Goal: Feedback & Contribution: Leave review/rating

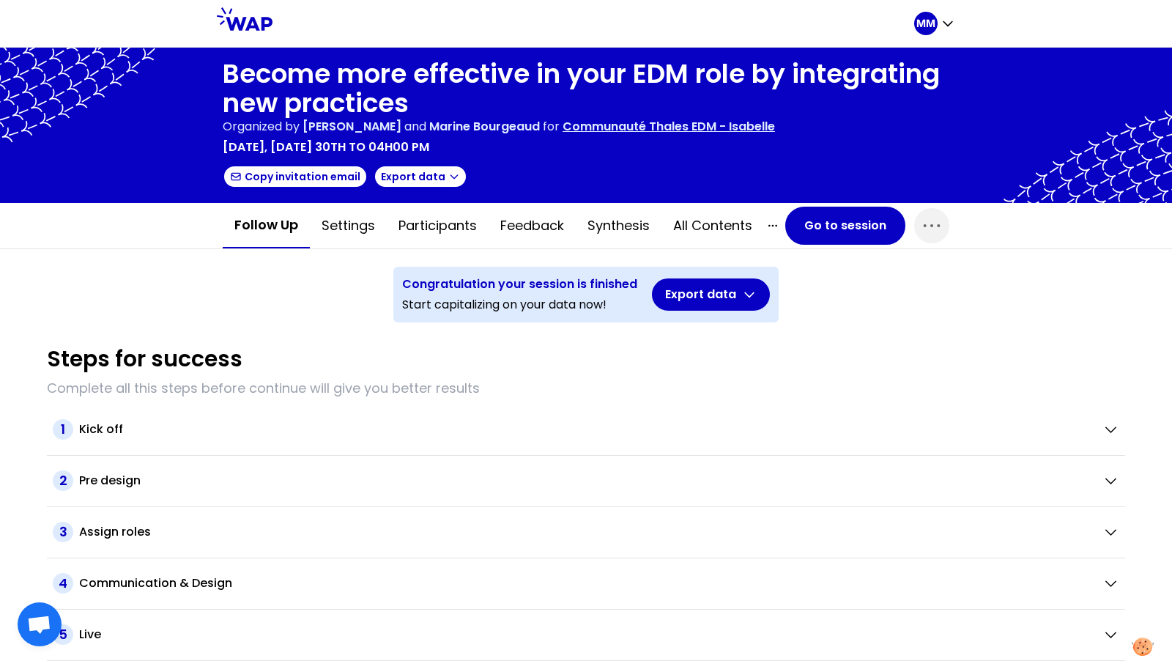
click at [672, 125] on p "Communauté Thales EDM - Isabelle" at bounding box center [669, 127] width 213 height 18
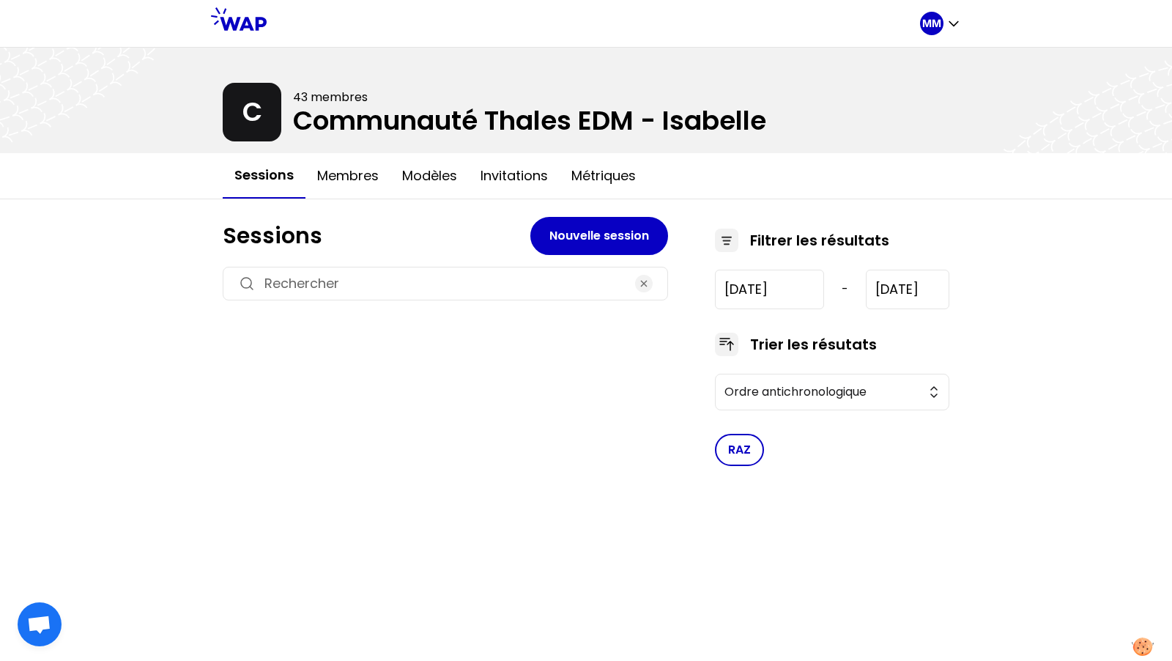
type input "2024-12-5"
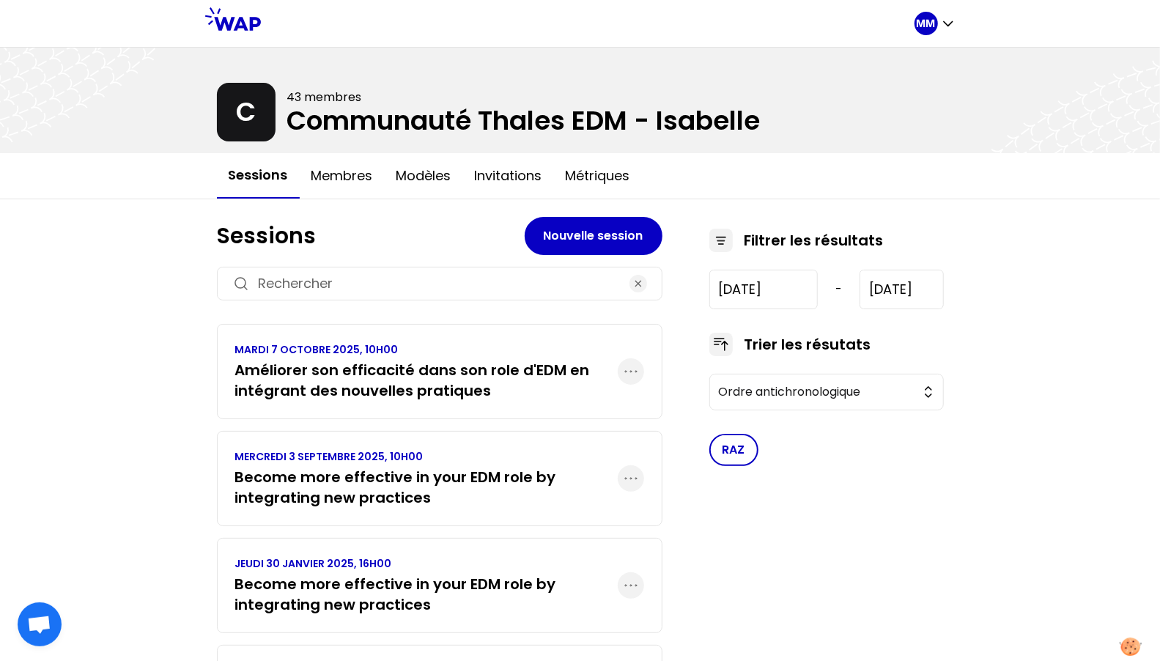
click at [396, 377] on h3 "Améliorer son efficacité dans son role d'EDM en intégrant des nouvelles pratiqu…" at bounding box center [426, 380] width 383 height 41
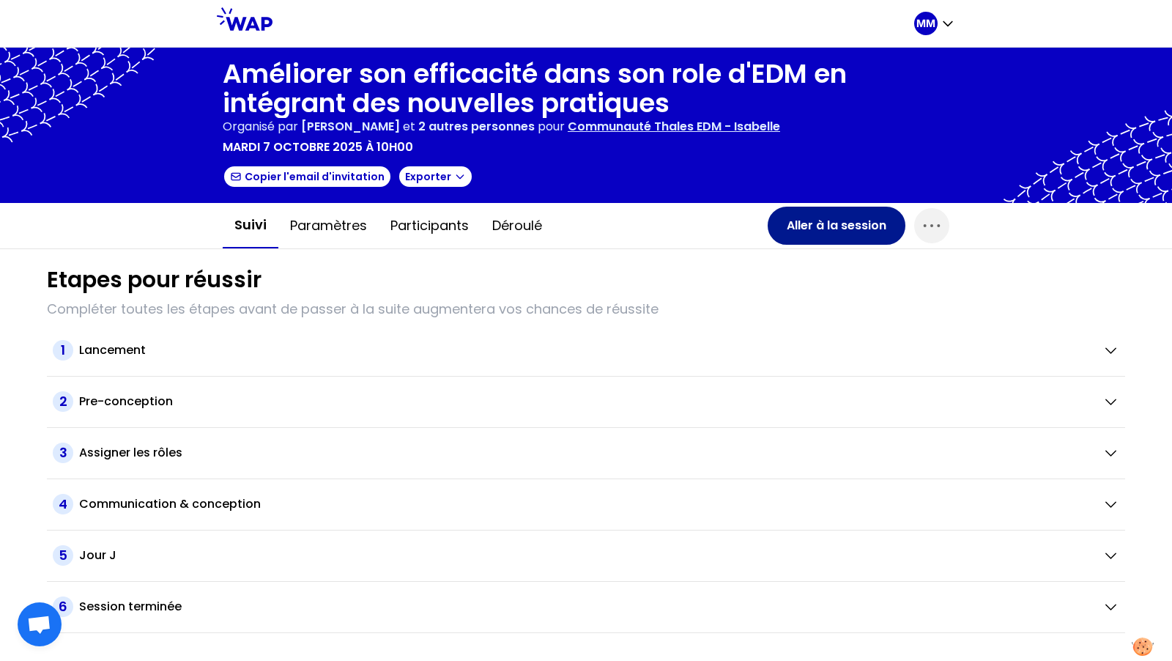
click at [854, 226] on button "Aller à la session" at bounding box center [837, 226] width 138 height 38
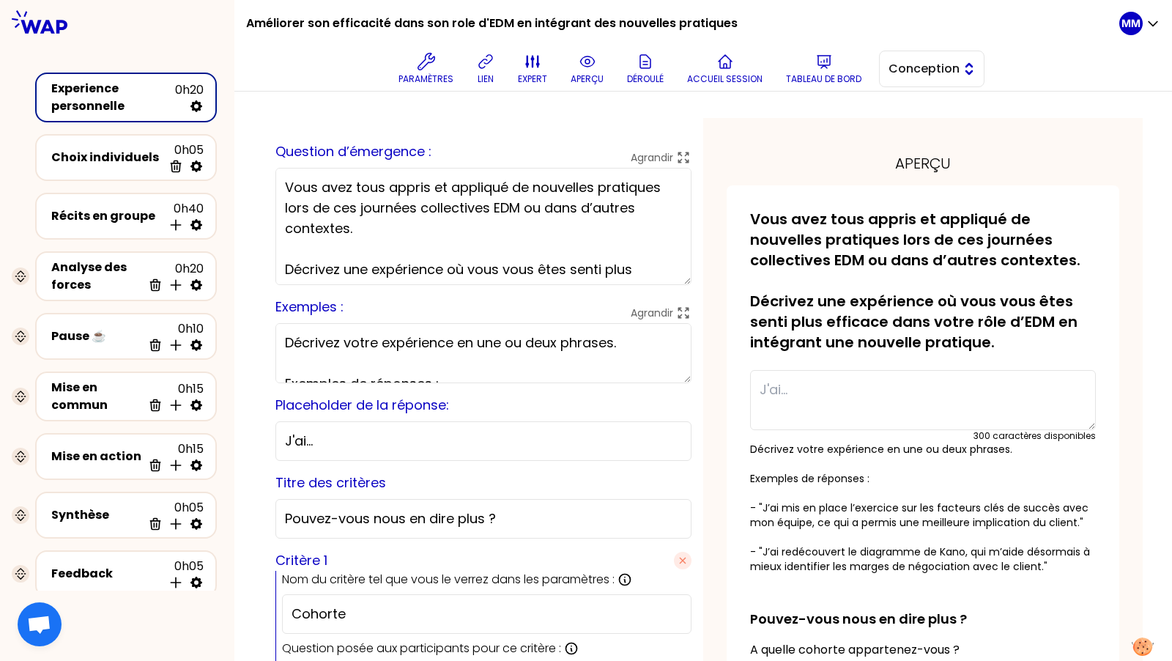
click at [905, 70] on span "Conception" at bounding box center [922, 69] width 66 height 18
click at [920, 139] on li "Facilitation" at bounding box center [932, 128] width 104 height 23
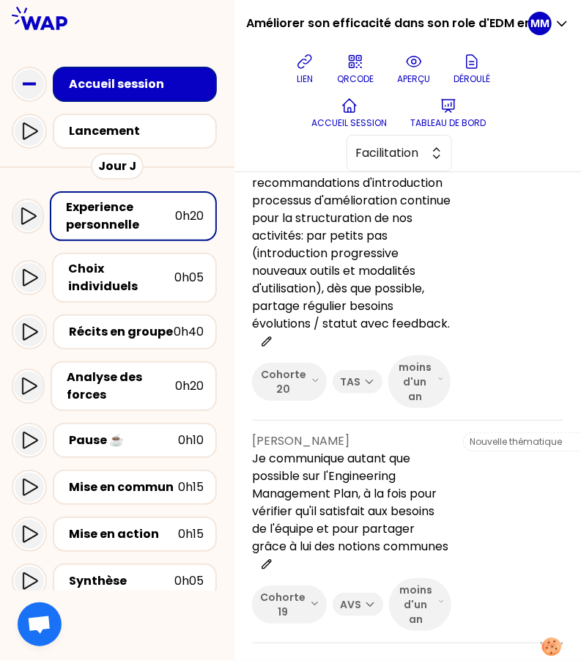
scroll to position [2300, 0]
click at [323, 432] on p "[PERSON_NAME]" at bounding box center [351, 441] width 199 height 18
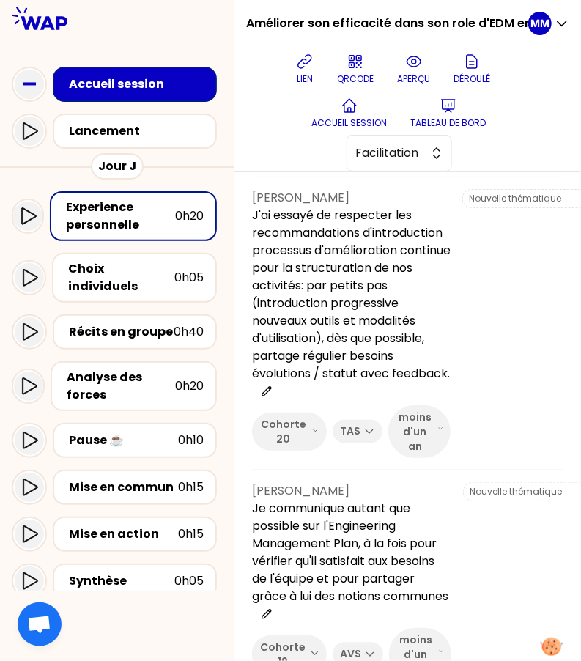
scroll to position [2401, 0]
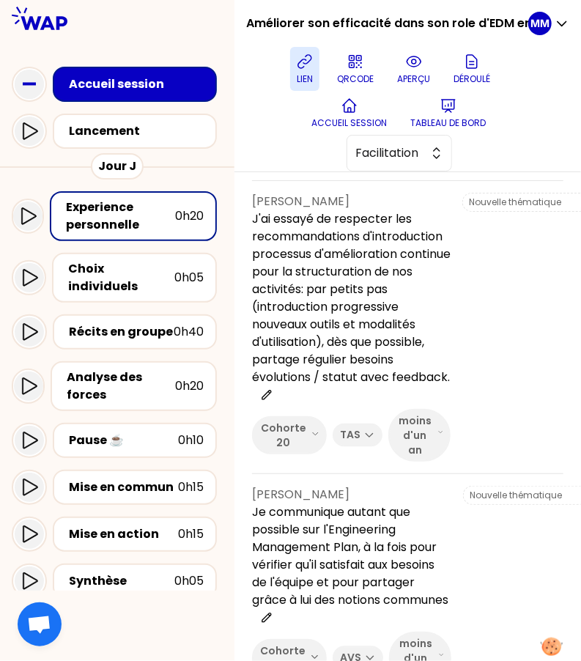
click at [304, 62] on icon at bounding box center [304, 61] width 13 height 13
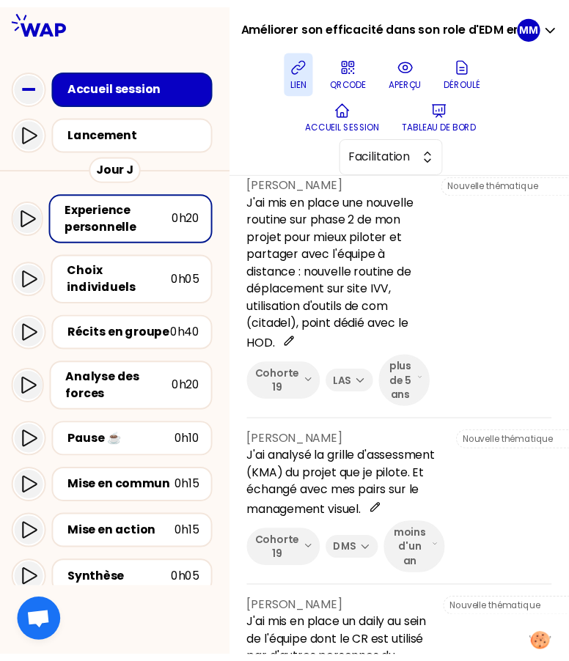
scroll to position [0, 0]
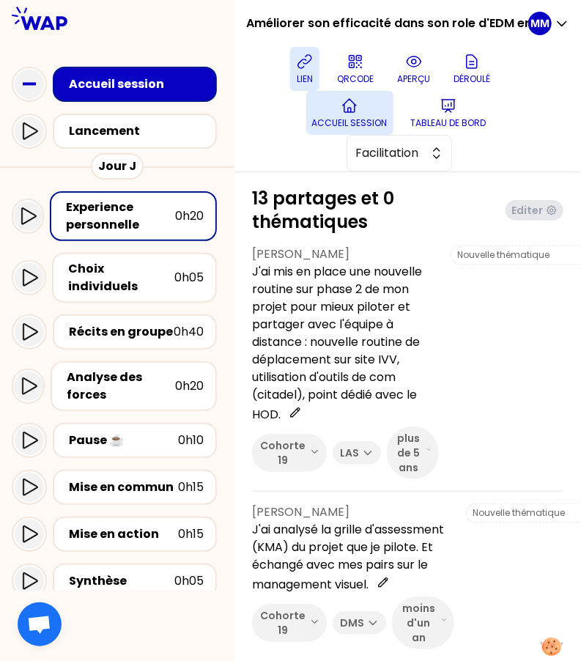
click at [355, 116] on button "Accueil session" at bounding box center [349, 113] width 87 height 44
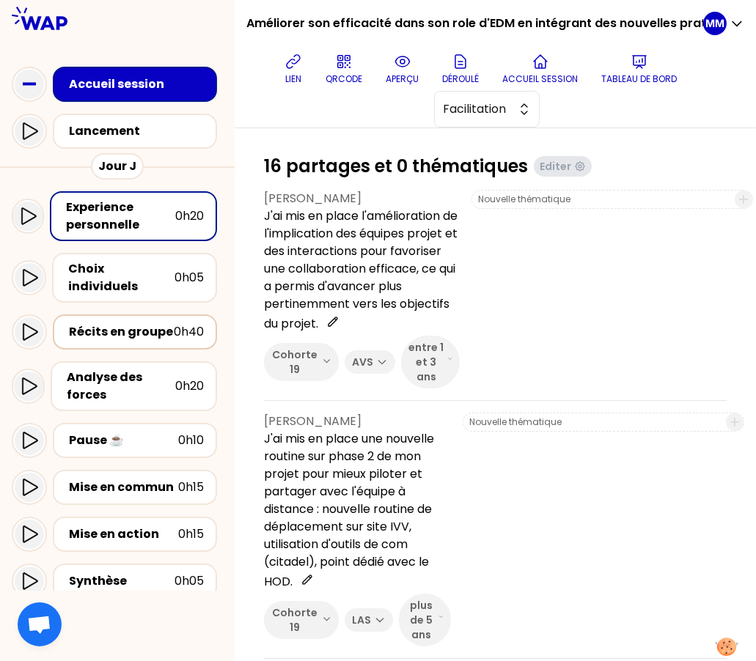
click at [112, 323] on div "Récits en groupe" at bounding box center [121, 332] width 105 height 18
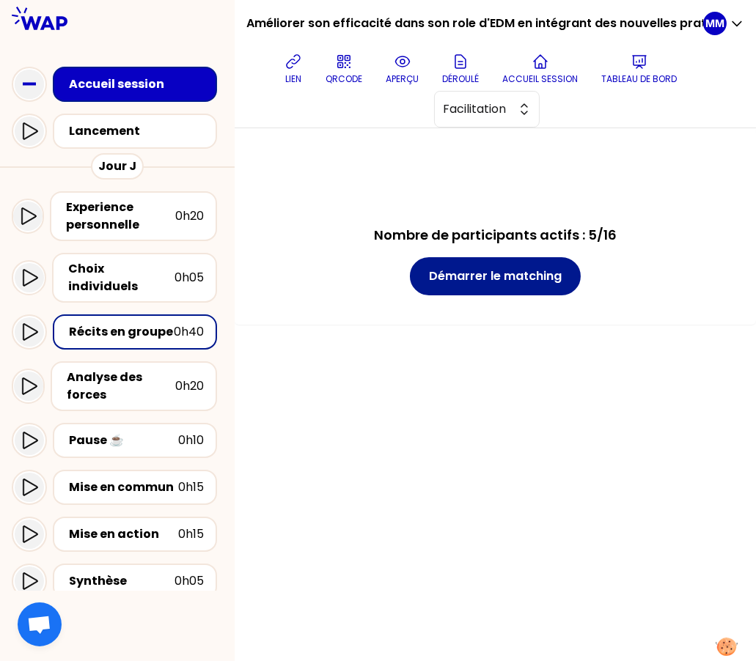
click at [550, 276] on button "Démarrer le matching" at bounding box center [495, 276] width 171 height 38
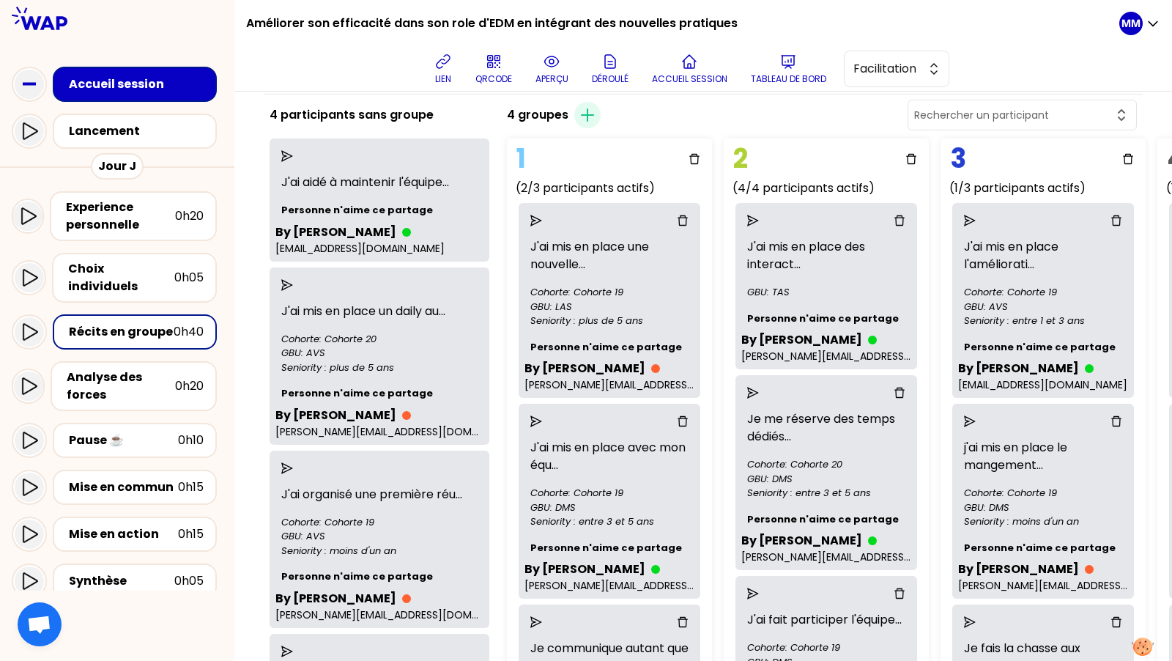
scroll to position [61, 0]
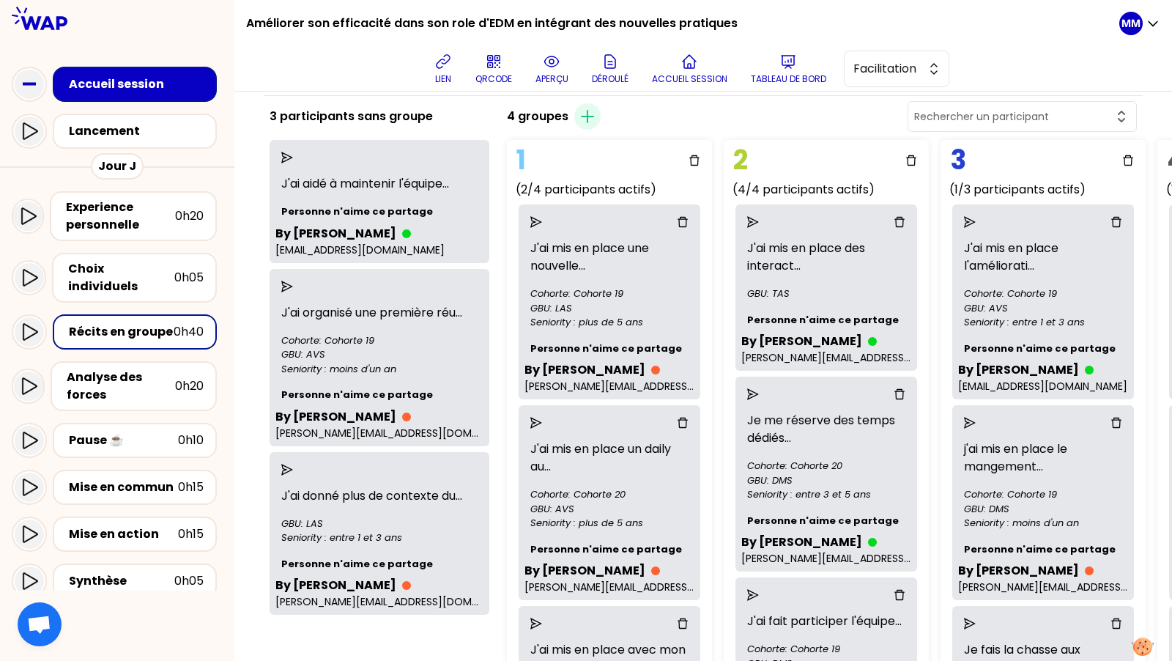
click at [687, 111] on div "4 groupes Créer un groupe" at bounding box center [822, 116] width 642 height 35
click at [588, 115] on icon "button" at bounding box center [588, 117] width 18 height 18
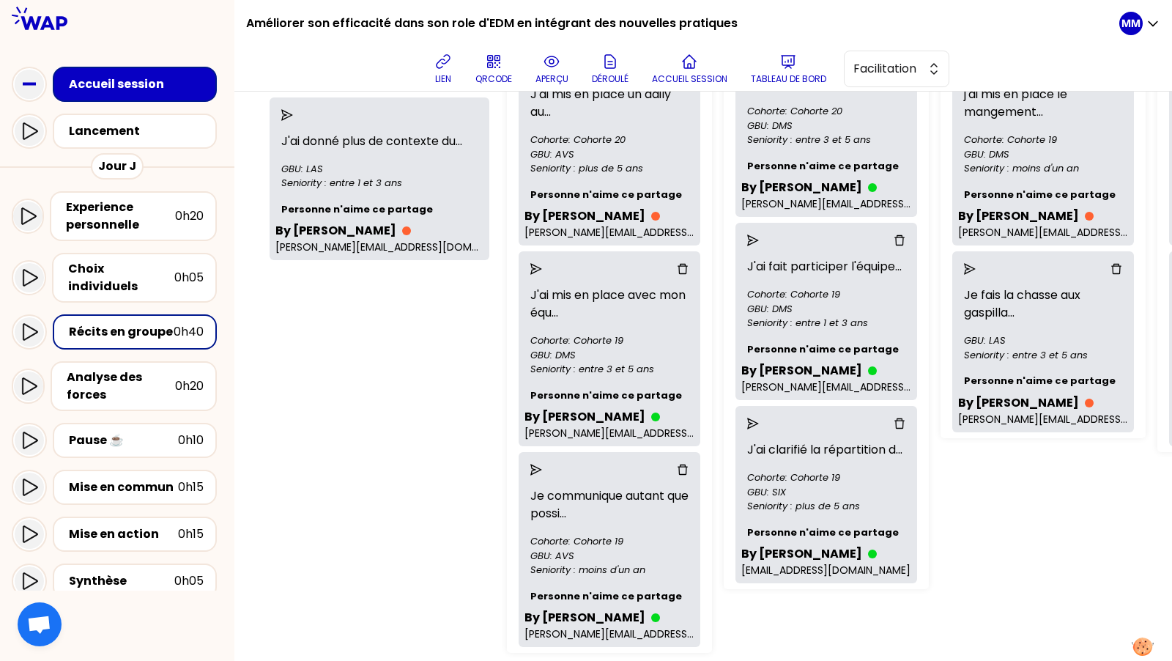
scroll to position [410, 0]
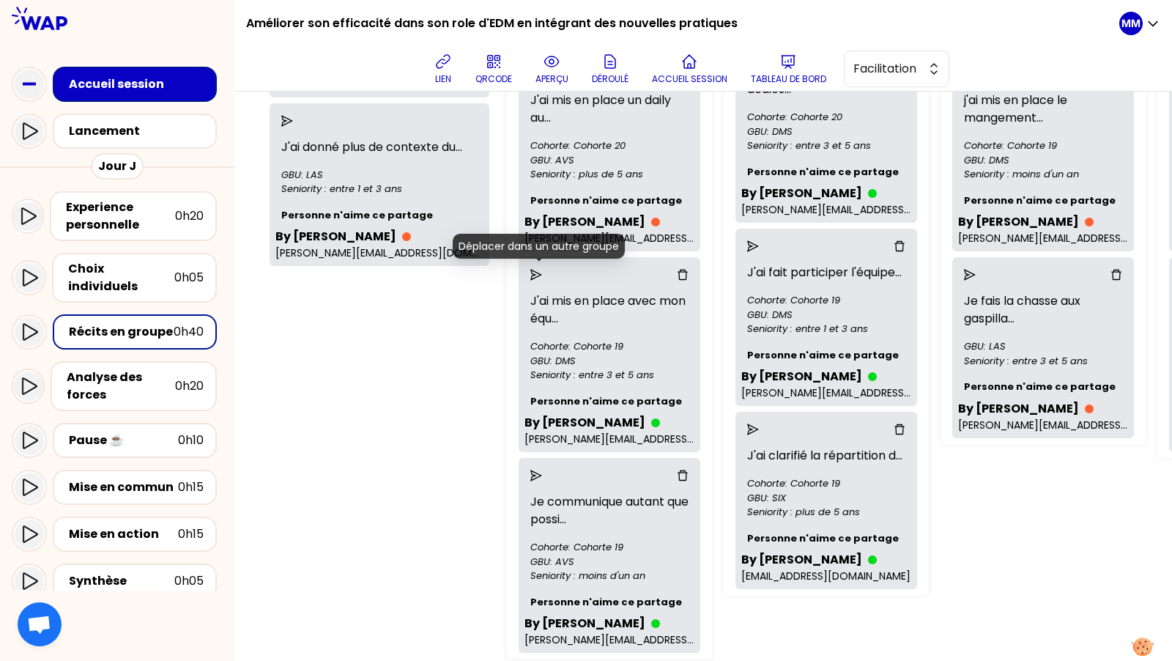
click at [541, 273] on icon "send" at bounding box center [537, 275] width 12 height 12
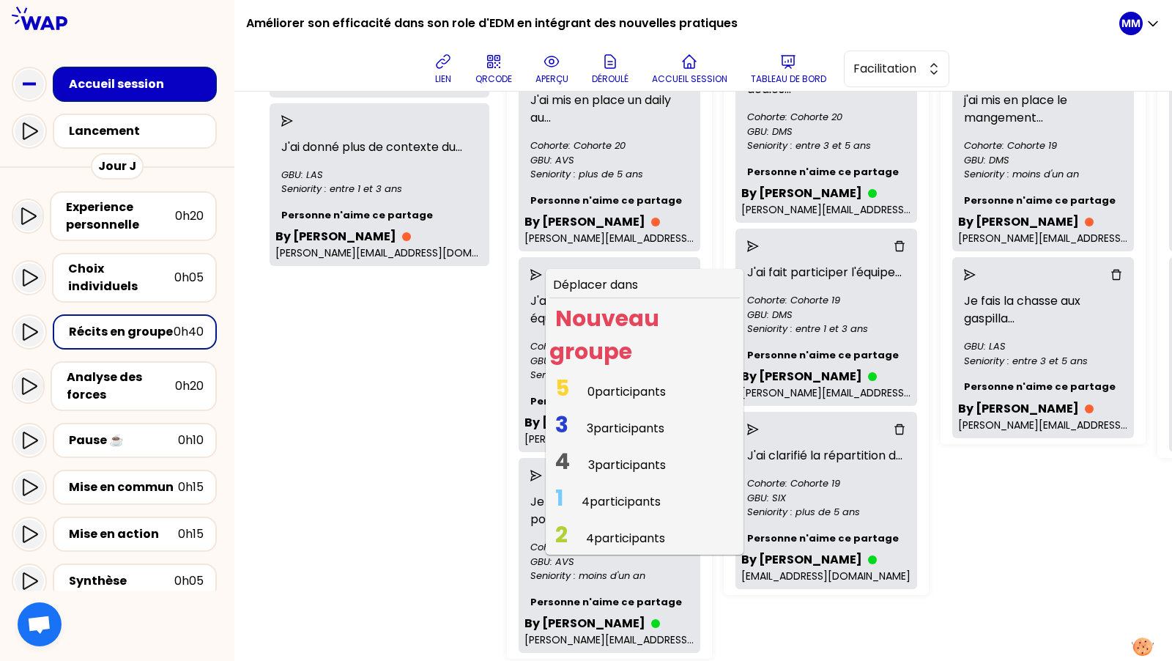
click at [600, 385] on span "0 participants" at bounding box center [627, 391] width 78 height 17
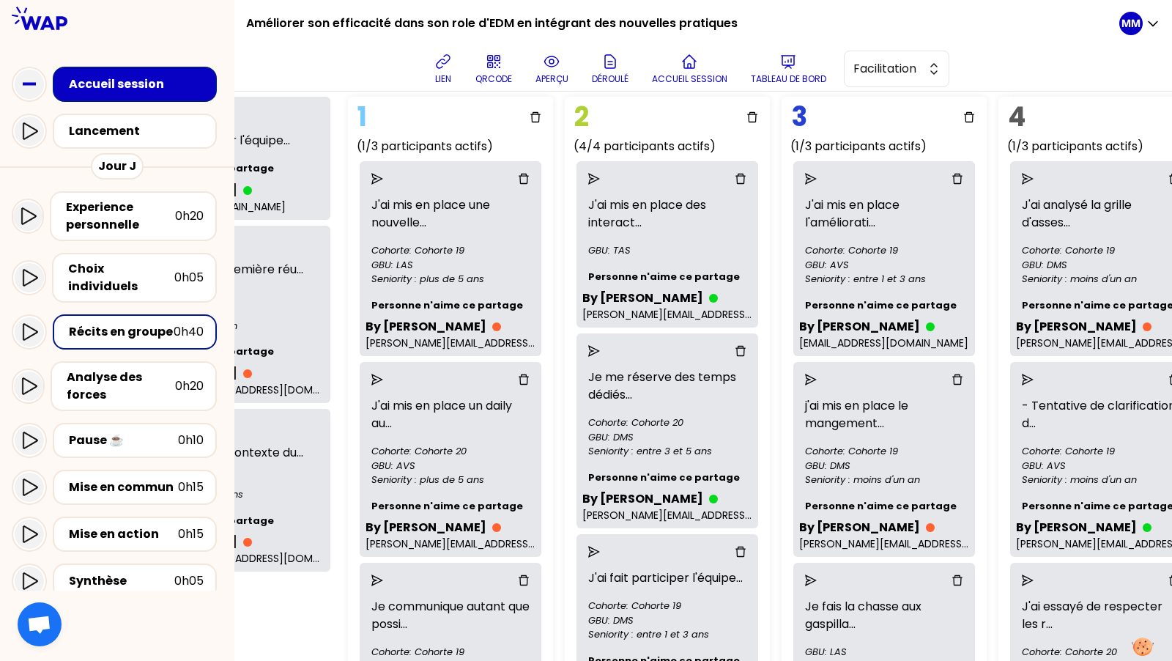
scroll to position [104, 198]
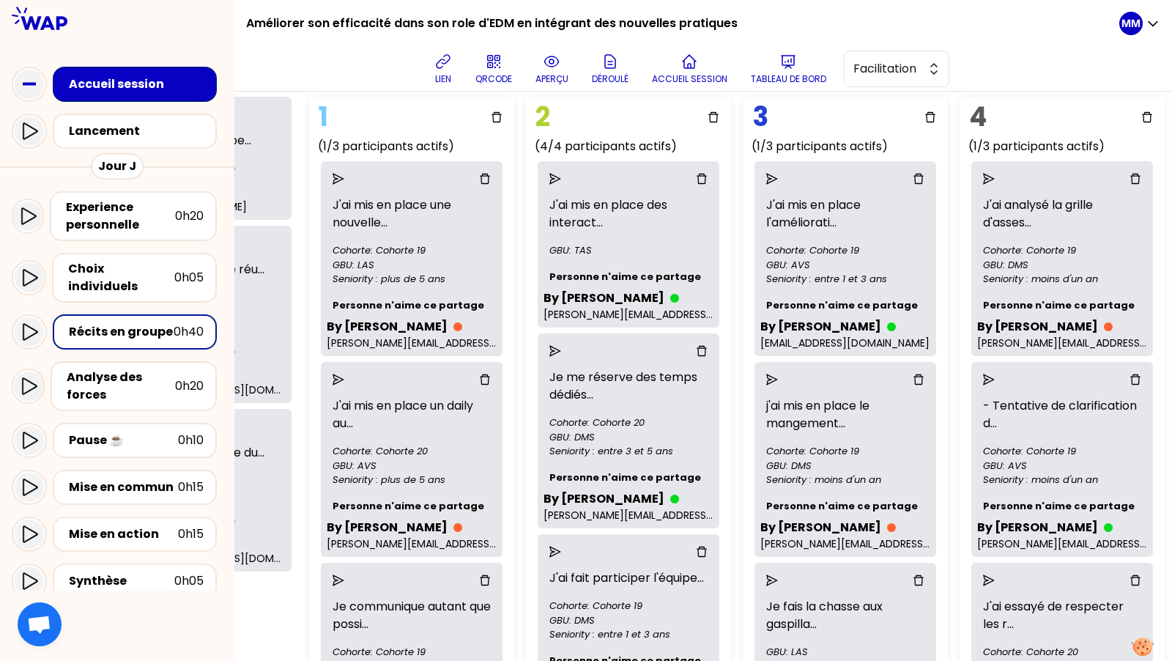
click at [558, 177] on icon "send" at bounding box center [556, 179] width 12 height 12
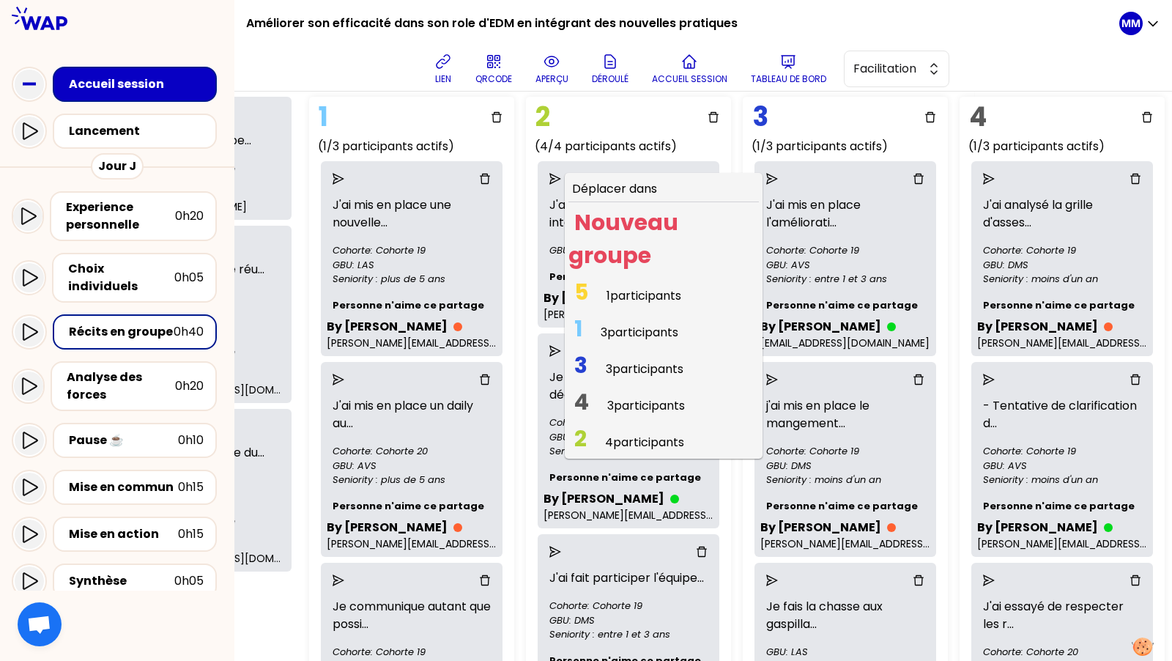
click at [632, 298] on span "1 participants" at bounding box center [644, 295] width 75 height 17
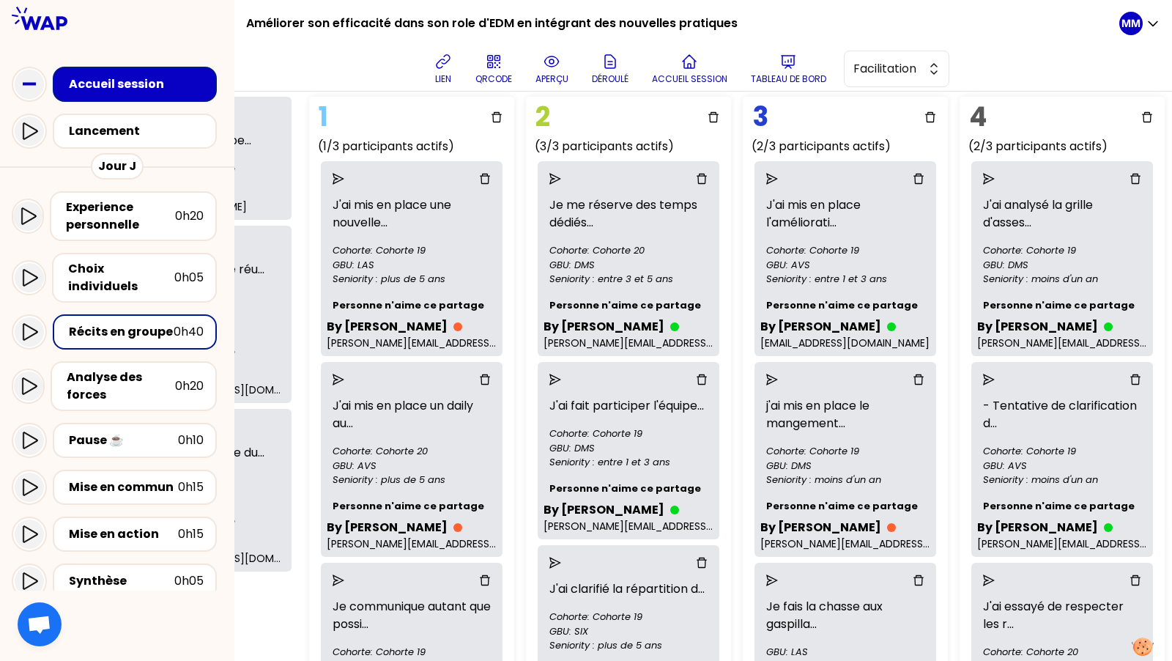
click at [336, 66] on div "lien QRCODE aperçu Déroulé Accueil session Tableau de bord Facilitation" at bounding box center [689, 69] width 862 height 44
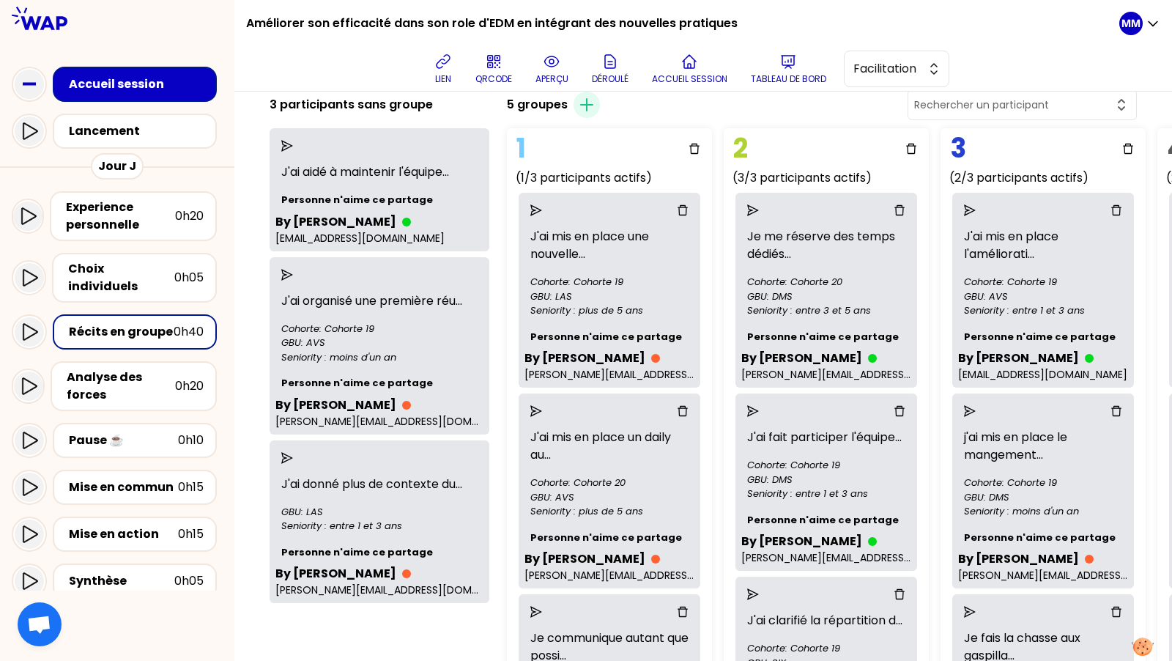
scroll to position [0, 0]
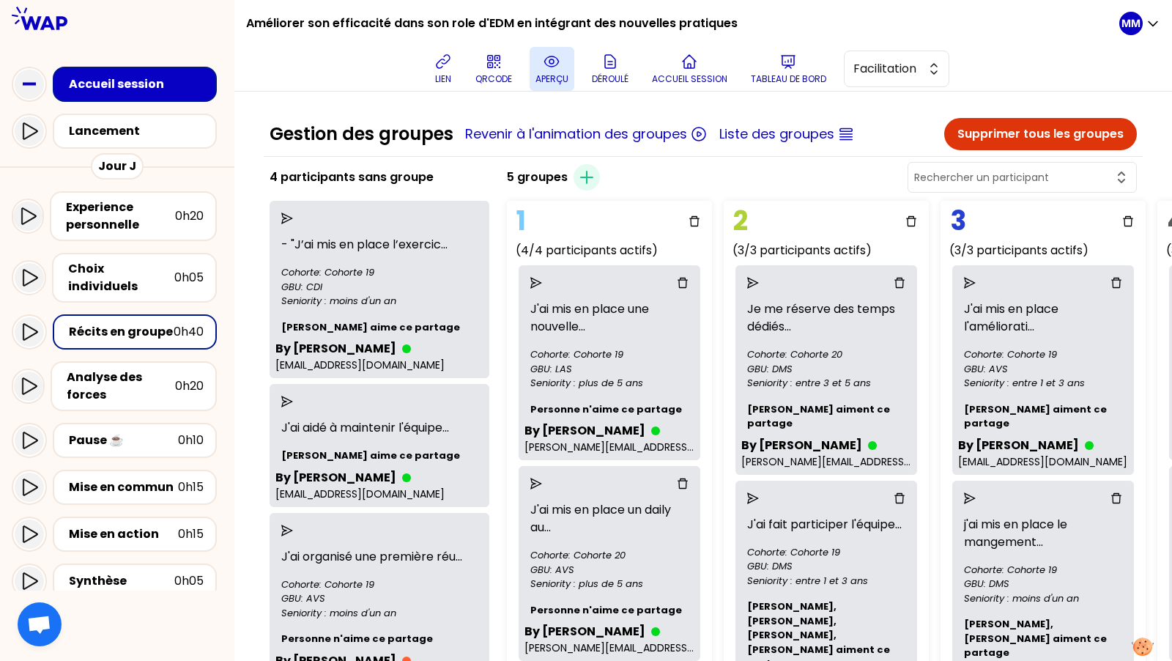
click at [558, 66] on icon at bounding box center [551, 61] width 14 height 10
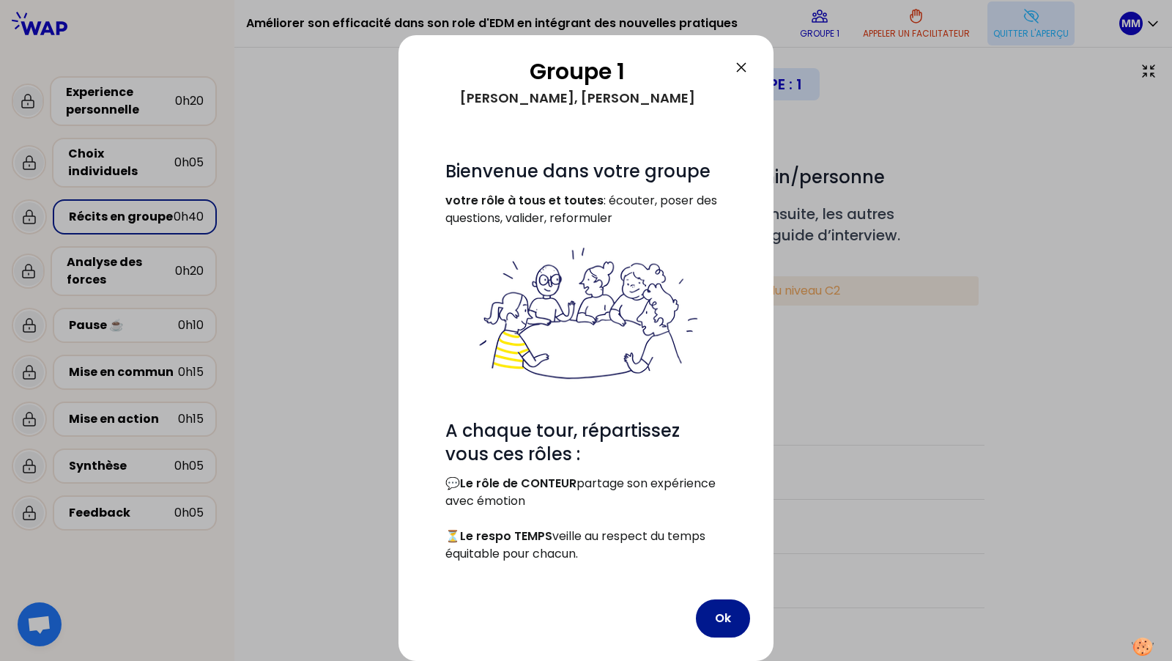
click at [728, 619] on button "Ok" at bounding box center [723, 618] width 54 height 38
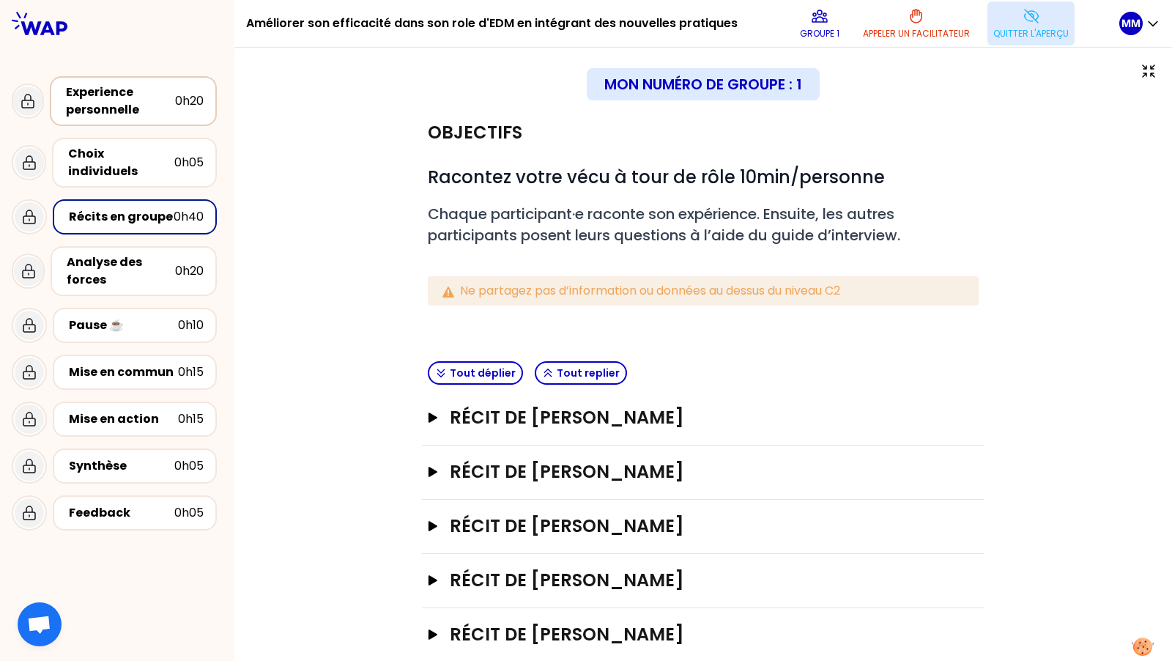
click at [107, 105] on div "Experience personnelle" at bounding box center [120, 101] width 109 height 35
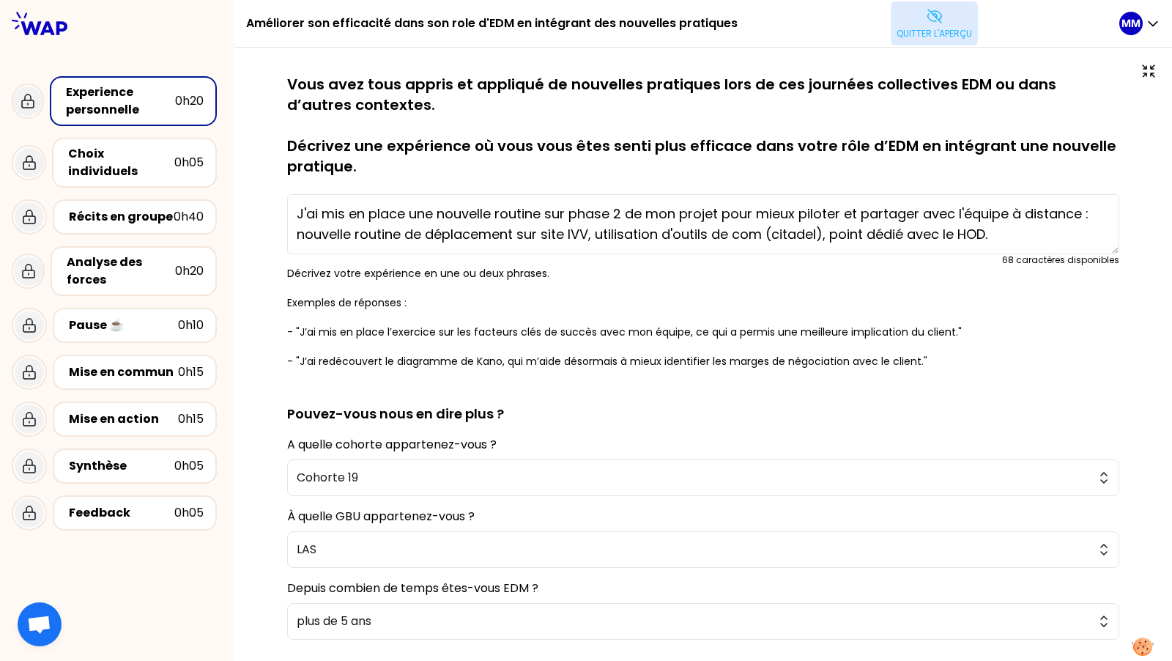
type textarea "J'ai mis en place l'amélioration de l'implication des équipes projet et des int…"
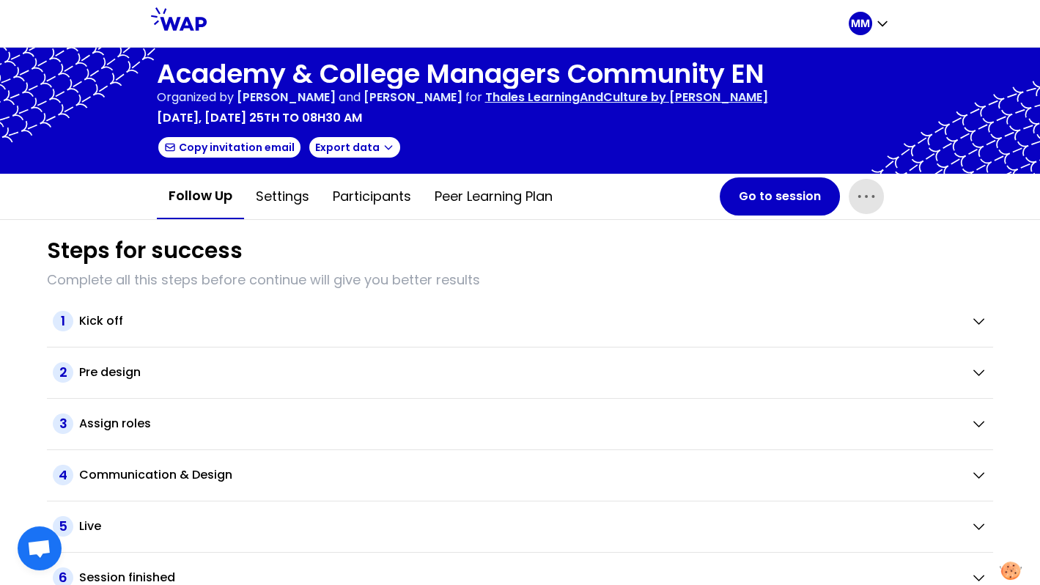
click at [865, 196] on icon "button" at bounding box center [865, 197] width 15 height 2
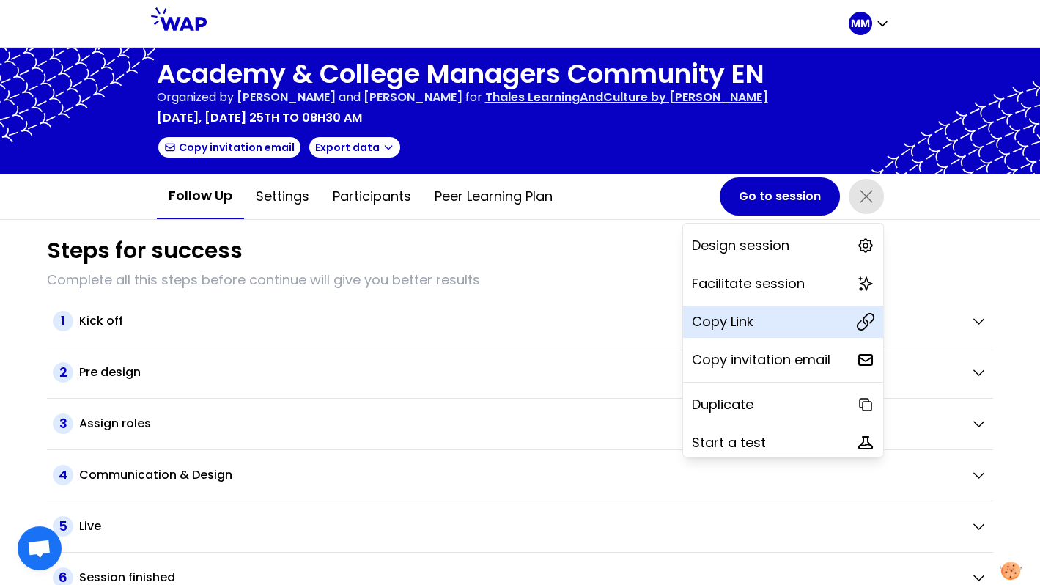
click at [797, 312] on div "Copy Link" at bounding box center [783, 322] width 200 height 32
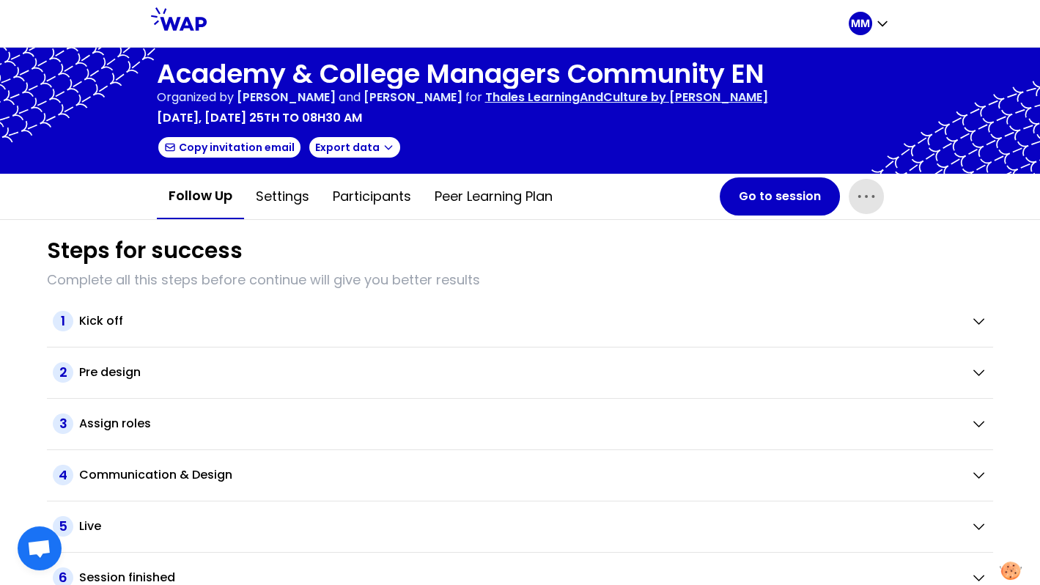
click at [610, 100] on p "Thales LearningAndCulture by Thomas" at bounding box center [626, 98] width 283 height 18
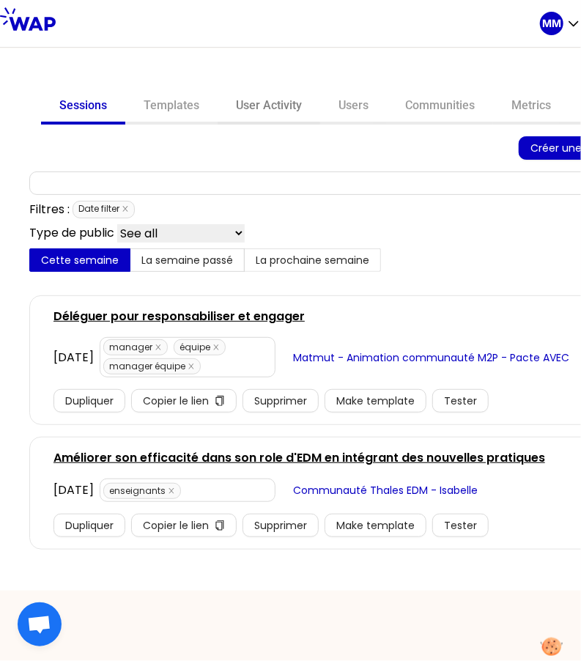
click at [270, 108] on link "User Activity" at bounding box center [269, 106] width 103 height 35
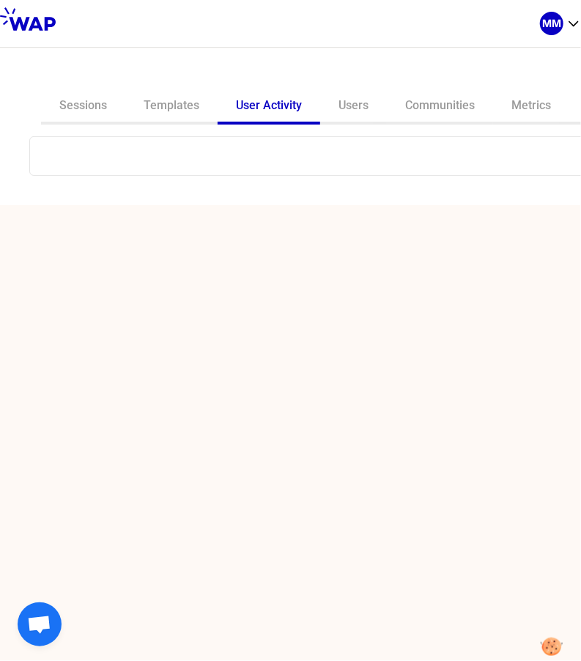
click at [220, 163] on input "text" at bounding box center [346, 156] width 614 height 21
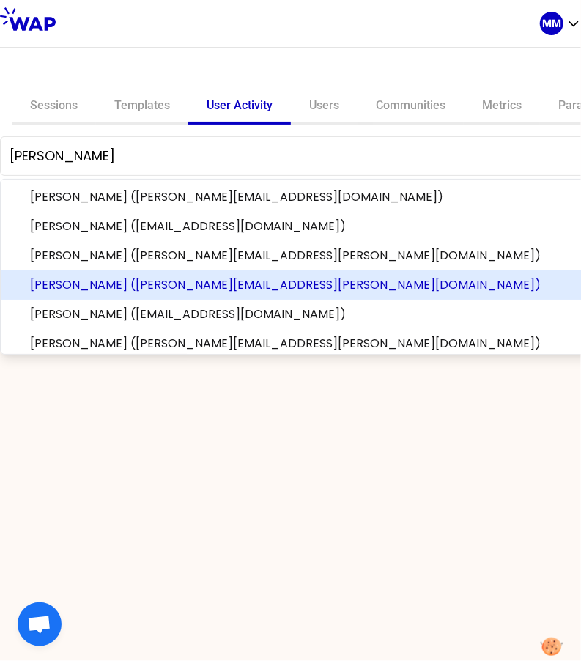
scroll to position [35, 0]
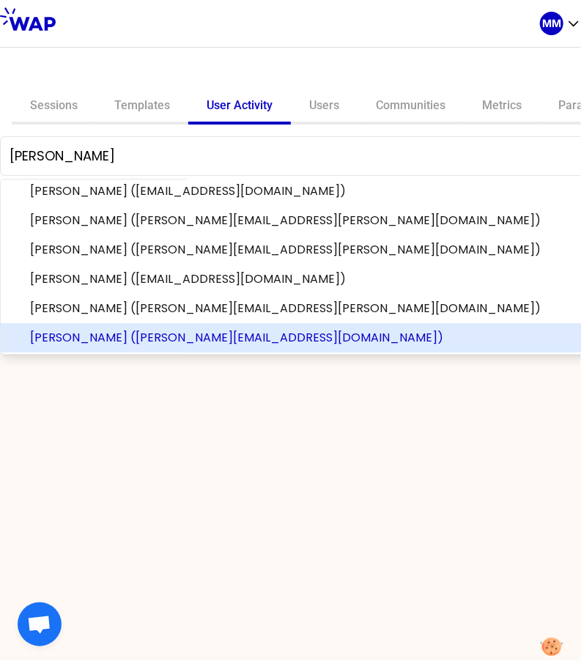
click at [188, 334] on span "Pascal FORTIN (pascal.fortin@thalesgroup.com)" at bounding box center [334, 338] width 608 height 18
type input "Pascal FORTIN (pascal.fortin@thalesgroup.com)"
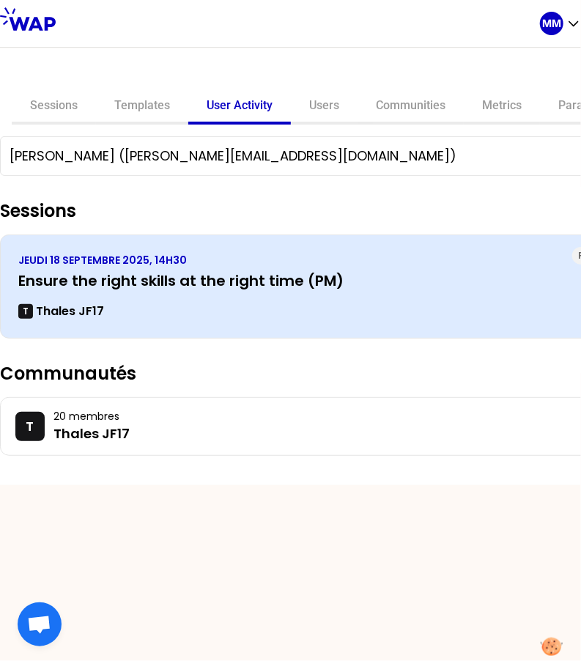
click at [175, 282] on h3 "Ensure the right skills at the right time (PM)" at bounding box center [325, 280] width 614 height 21
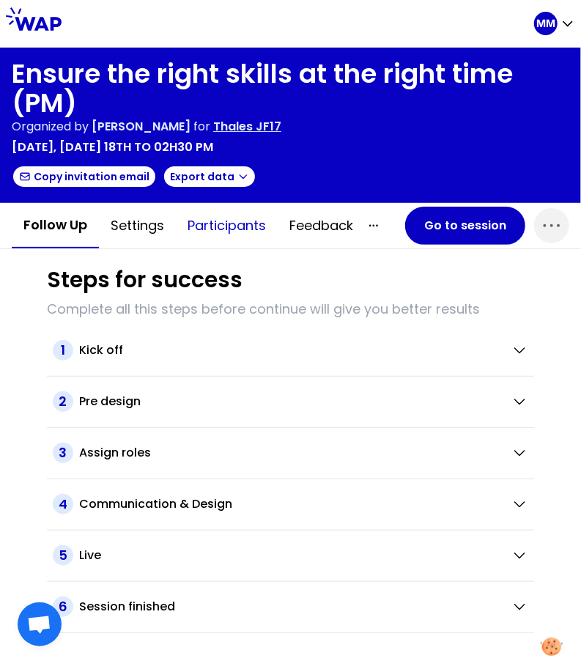
click at [241, 230] on button "Participants" at bounding box center [227, 226] width 102 height 44
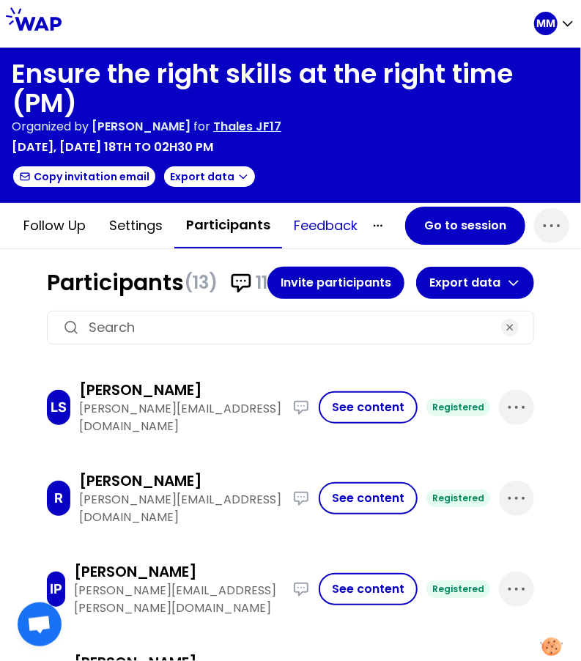
click at [309, 223] on button "Feedback" at bounding box center [325, 226] width 87 height 44
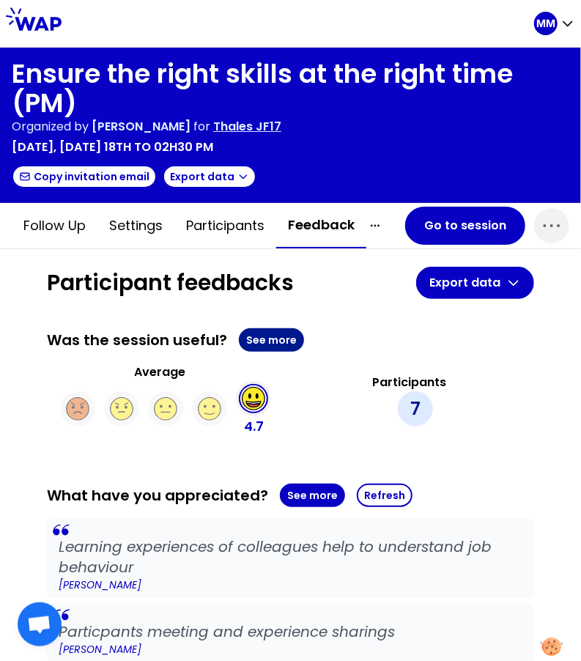
click at [265, 336] on button "See more" at bounding box center [271, 339] width 65 height 23
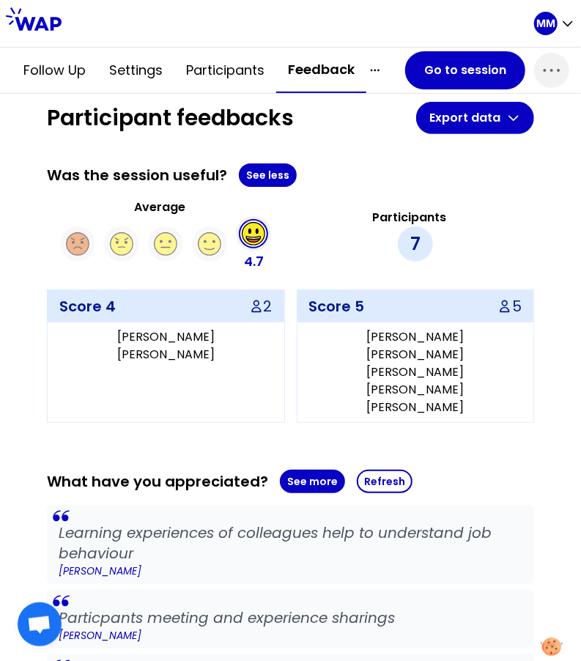
scroll to position [122, 0]
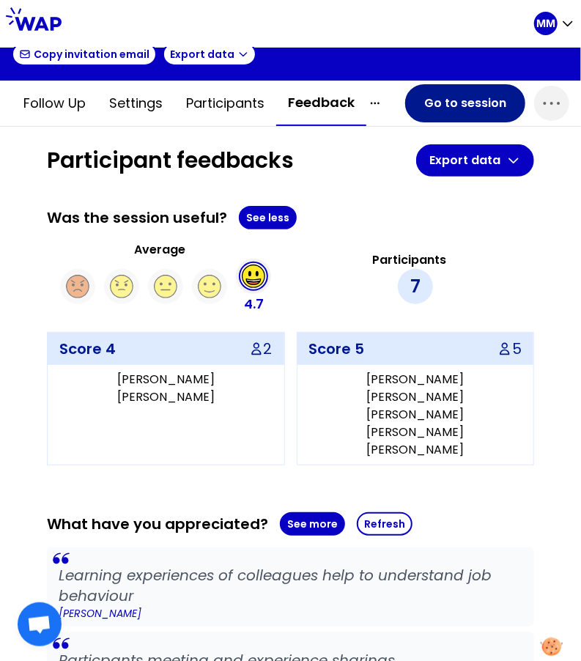
click at [438, 98] on button "Go to session" at bounding box center [465, 103] width 120 height 38
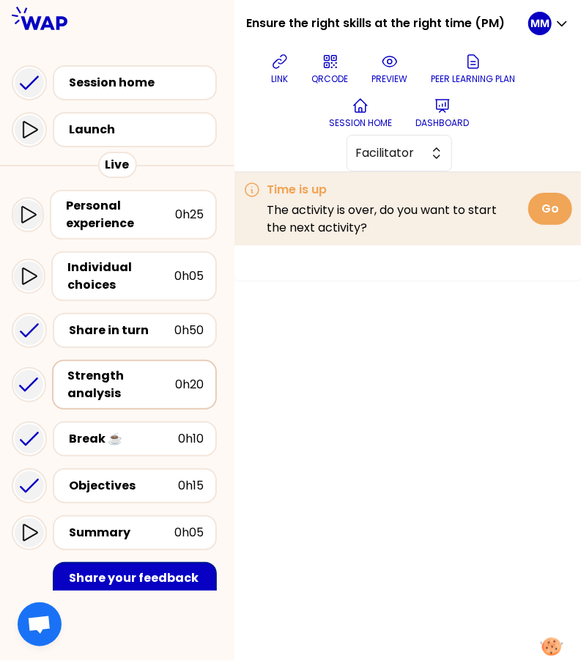
click at [111, 380] on div "Strength analysis" at bounding box center [121, 384] width 107 height 35
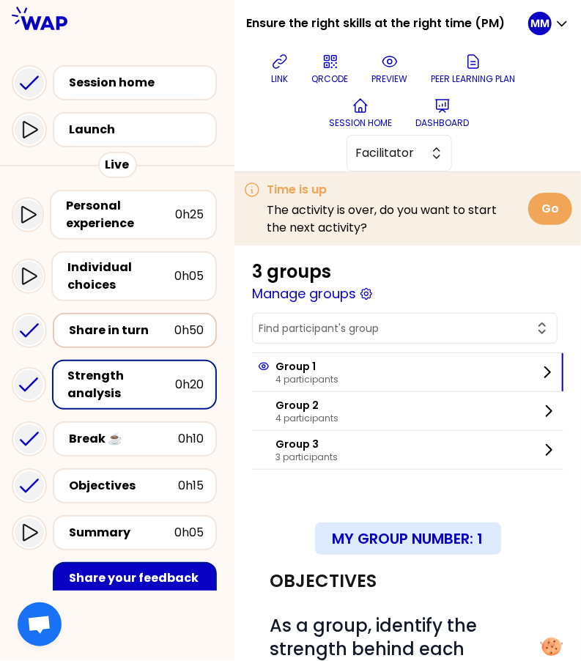
click at [128, 333] on div "Share in turn" at bounding box center [122, 331] width 106 height 18
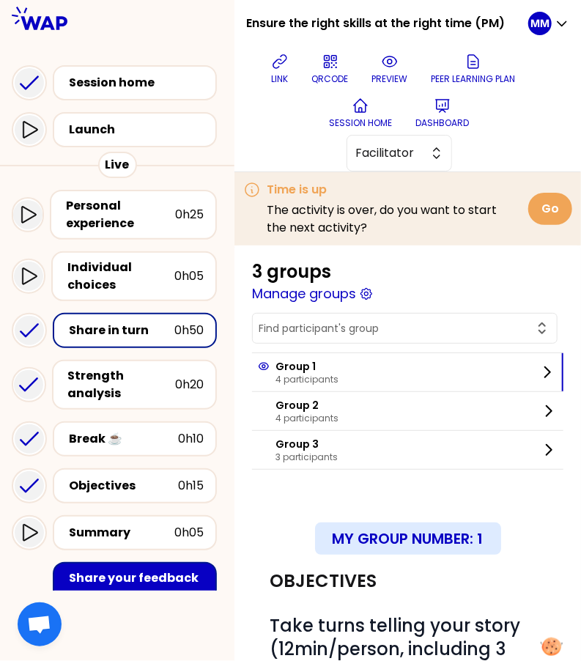
click at [330, 336] on input "text" at bounding box center [396, 328] width 275 height 15
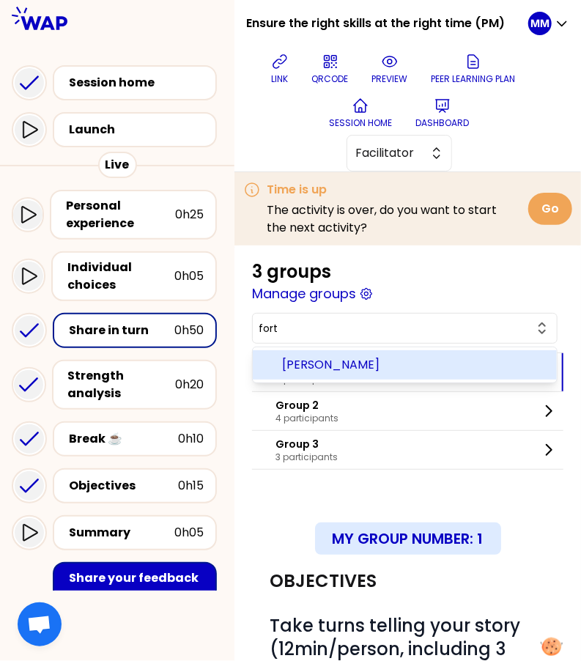
click at [366, 370] on span "Pascal FORTIN" at bounding box center [413, 365] width 263 height 18
type input "Pascal FORTIN"
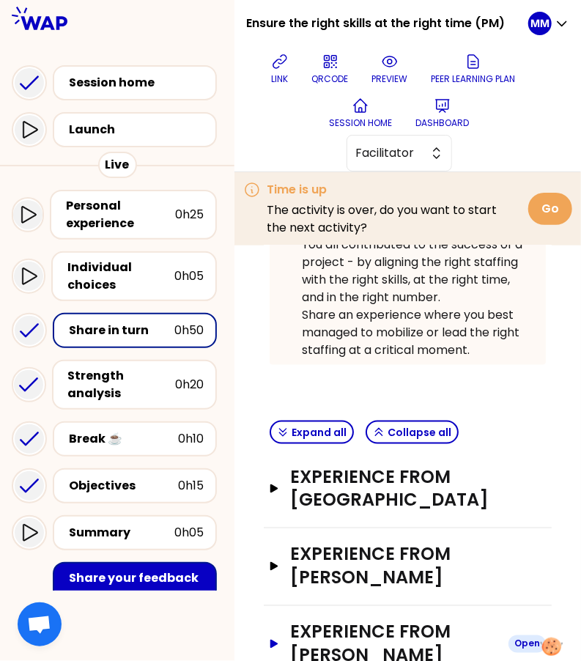
scroll to position [771, 0]
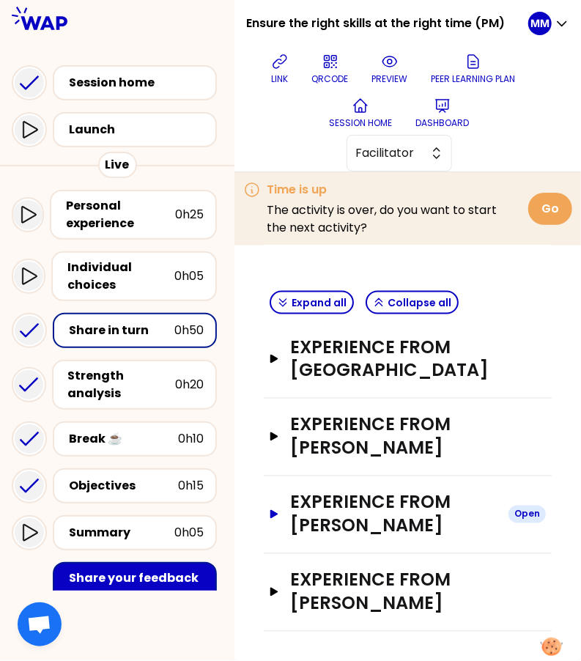
click at [399, 510] on h3 "Experience from Pascal FORTIN" at bounding box center [393, 514] width 207 height 47
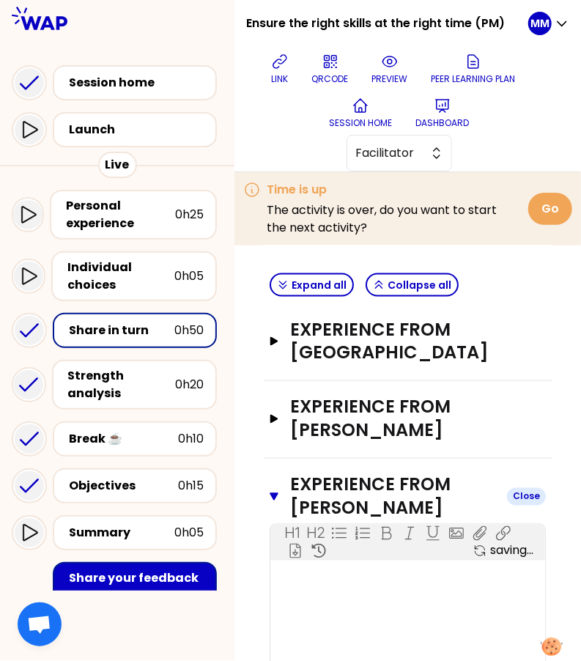
click at [399, 510] on h3 "Experience from Pascal FORTIN" at bounding box center [392, 496] width 205 height 47
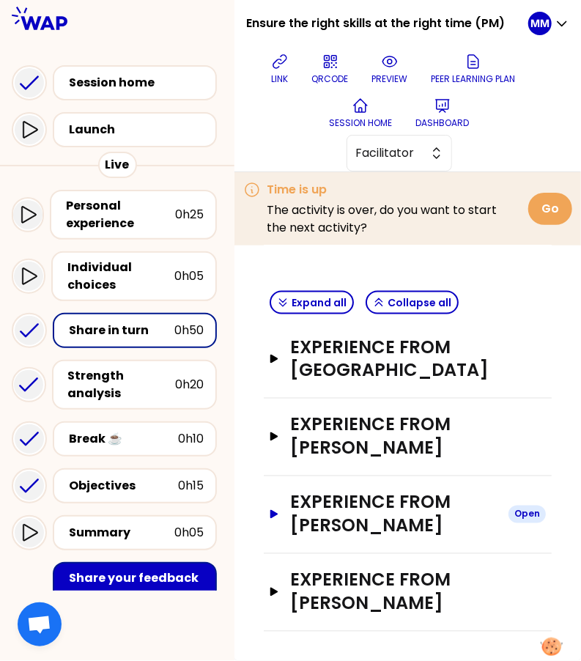
click at [399, 510] on h3 "Experience from Pascal FORTIN" at bounding box center [393, 514] width 207 height 47
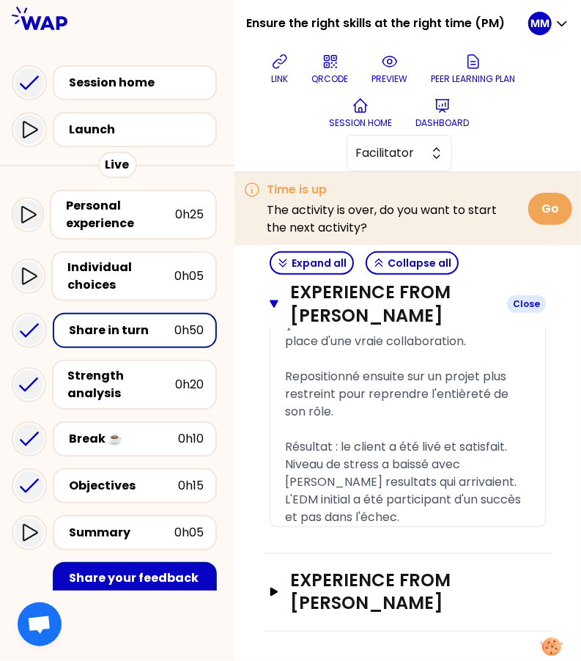
scroll to position [2404, 0]
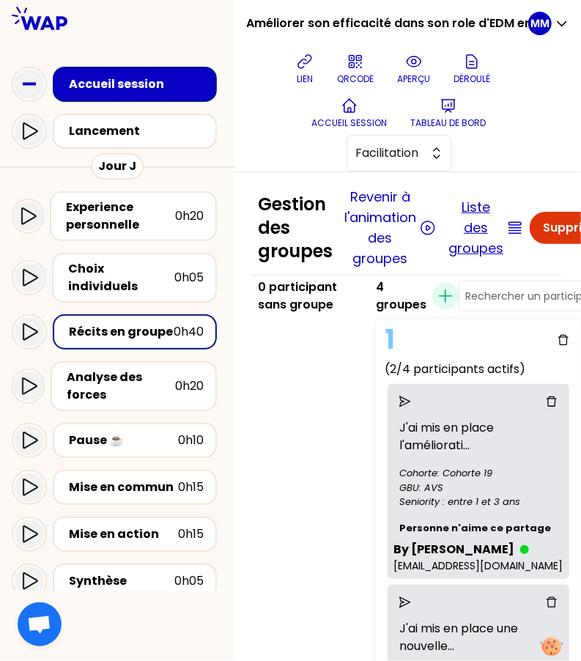
click at [482, 213] on button "Liste des groupes" at bounding box center [475, 228] width 55 height 62
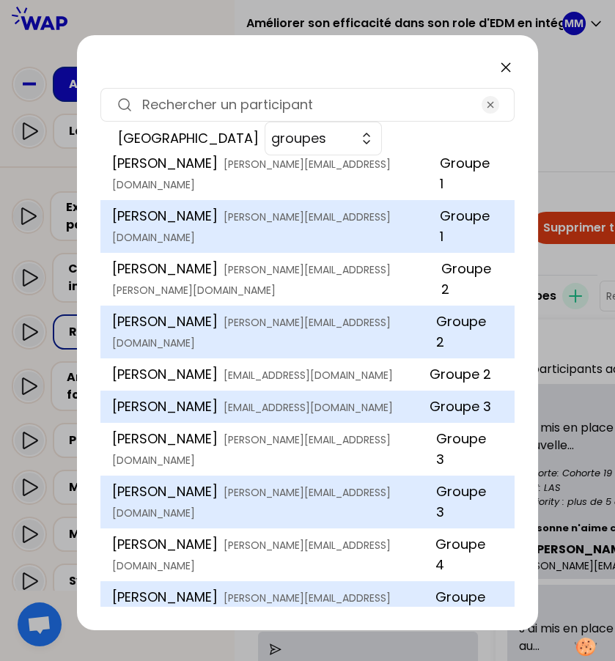
scroll to position [89, 0]
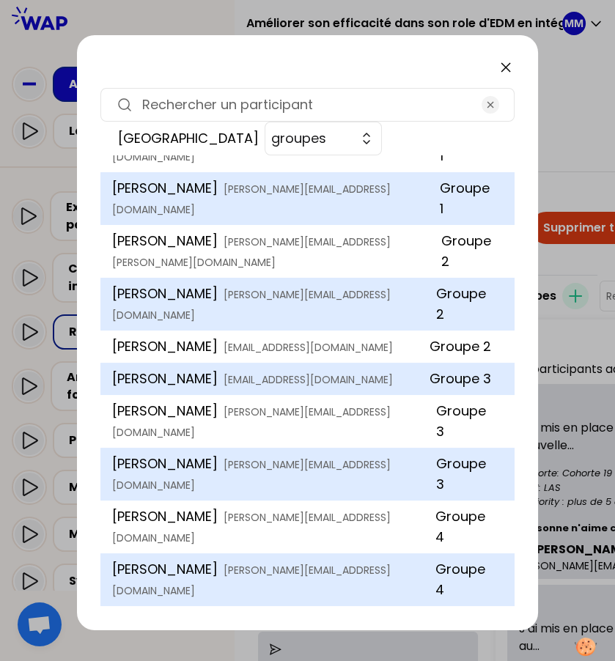
click at [263, 97] on input at bounding box center [307, 105] width 330 height 21
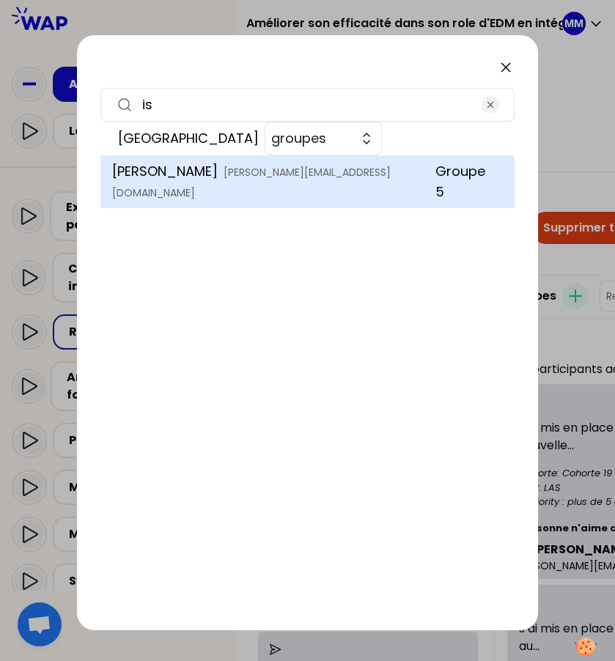
scroll to position [0, 0]
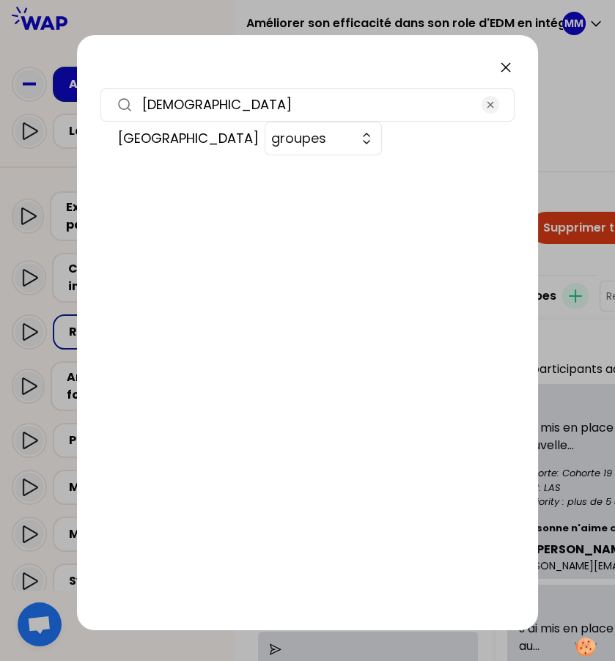
type input "[DEMOGRAPHIC_DATA]"
click at [506, 66] on icon at bounding box center [505, 67] width 9 height 9
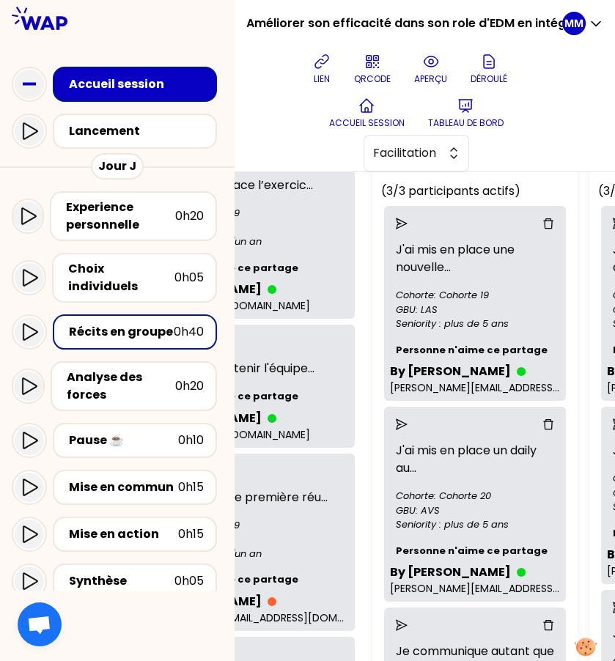
scroll to position [178, 139]
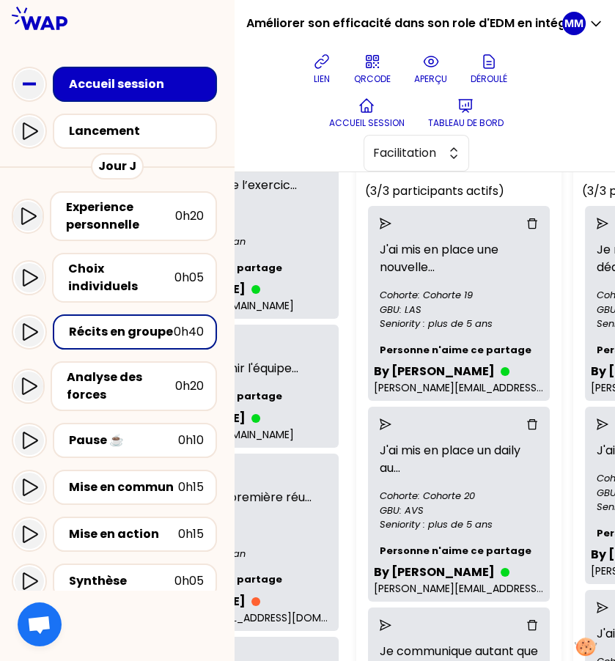
click at [388, 223] on icon "send" at bounding box center [386, 224] width 12 height 12
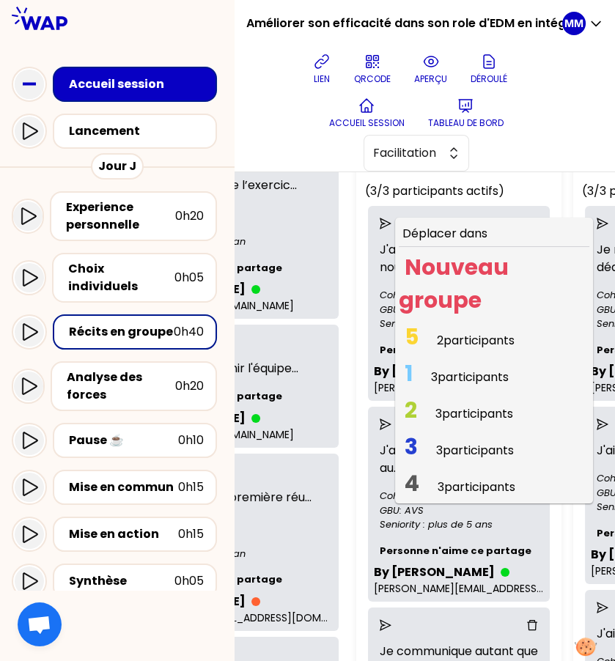
click at [449, 339] on span "2 participants" at bounding box center [476, 340] width 78 height 17
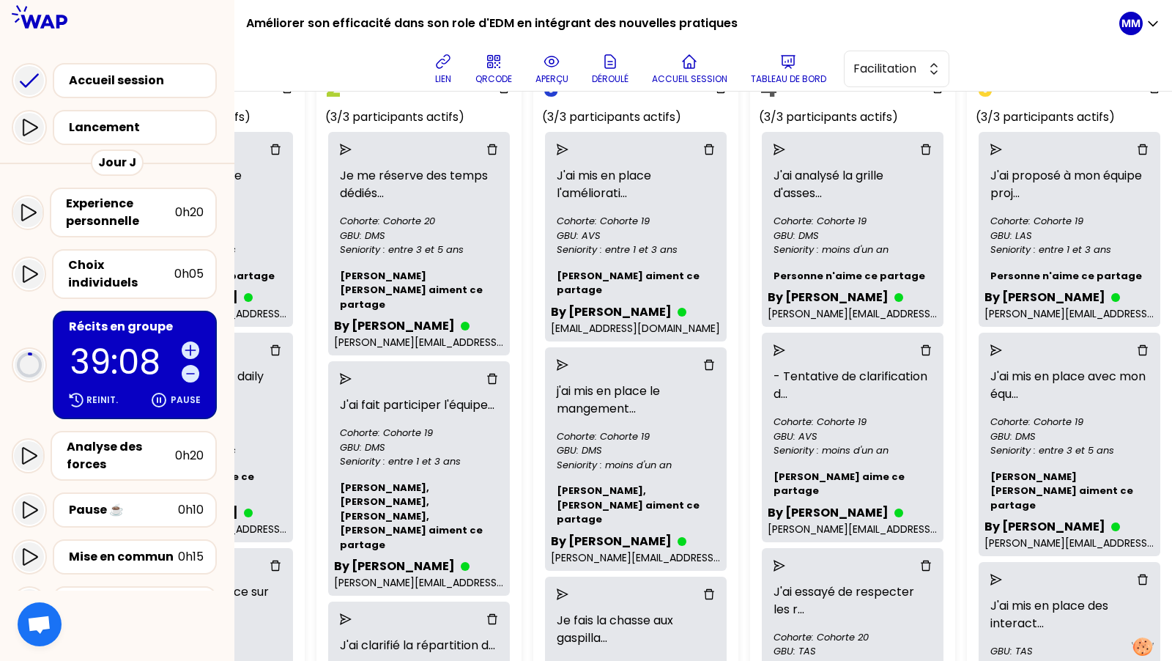
scroll to position [133, 424]
click at [439, 73] on button "lien" at bounding box center [443, 69] width 29 height 44
click at [443, 62] on icon at bounding box center [444, 62] width 18 height 18
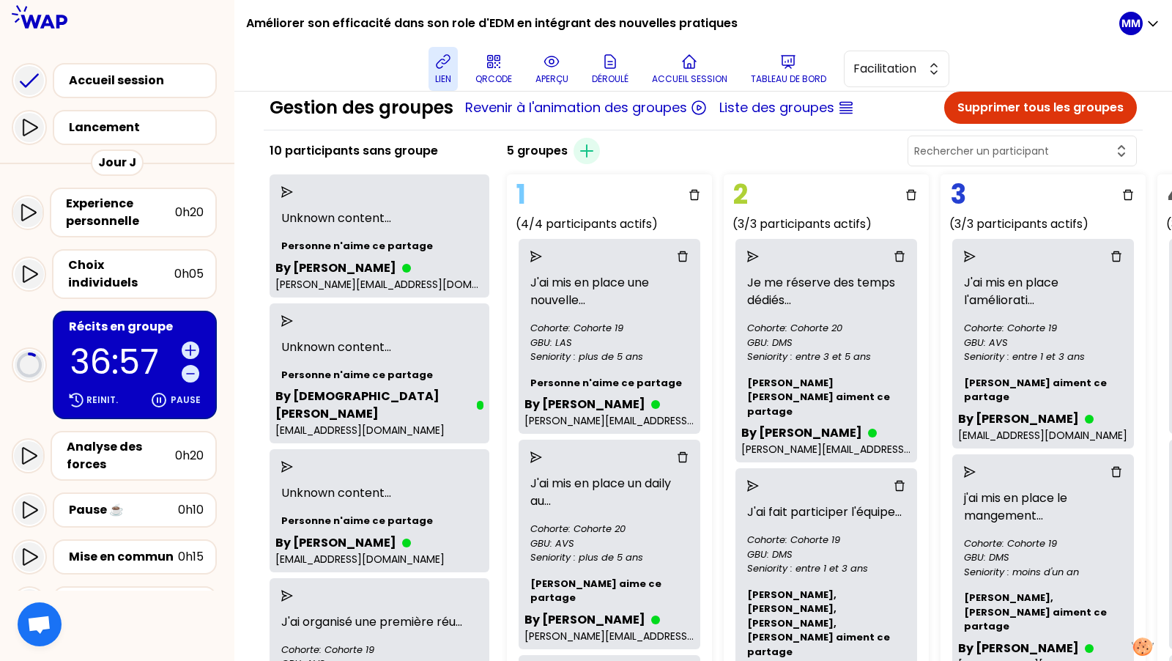
scroll to position [0, 0]
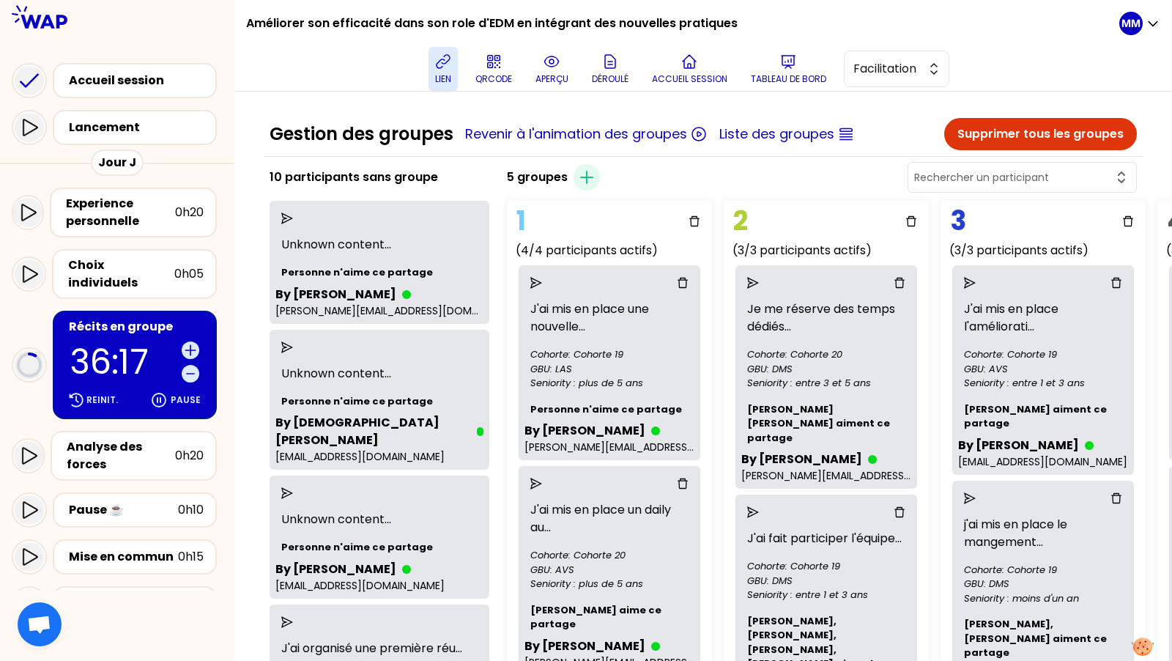
click at [755, 171] on div "5 groupes Créer un groupe" at bounding box center [822, 177] width 642 height 35
click at [590, 179] on icon "button" at bounding box center [587, 178] width 18 height 18
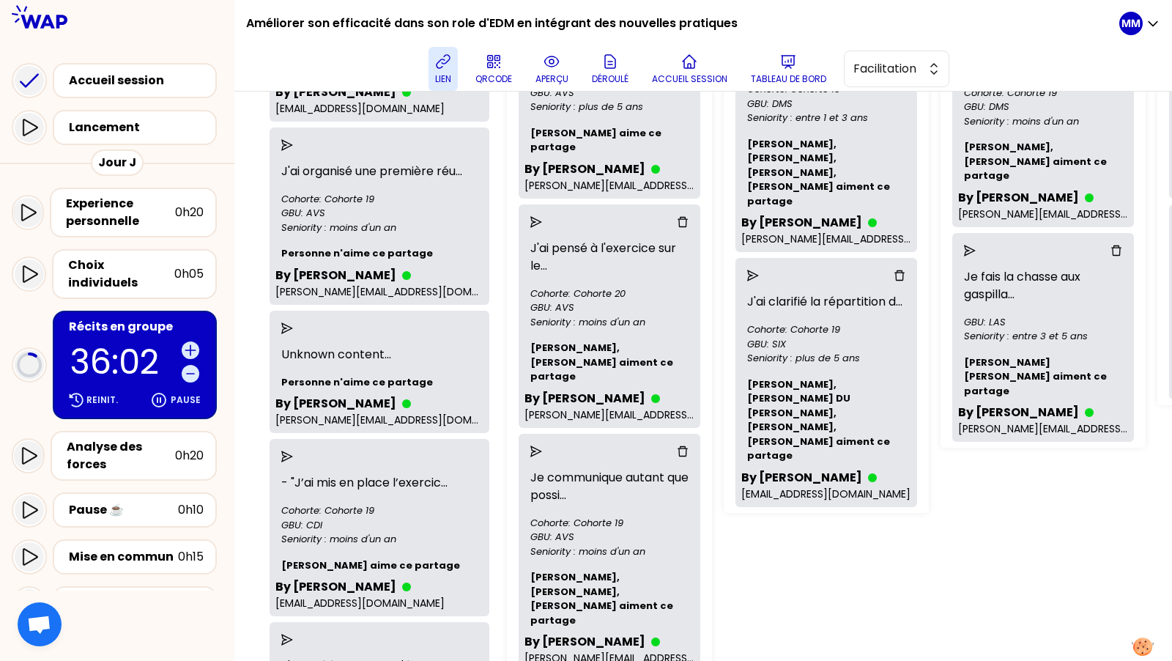
scroll to position [496, 0]
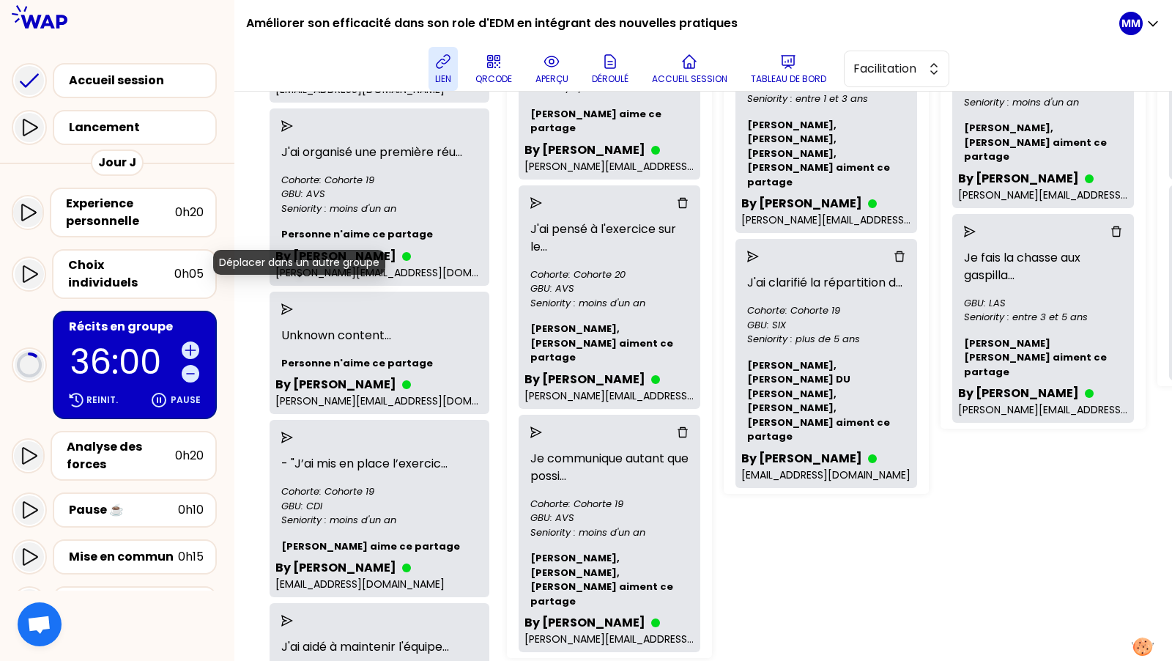
click at [293, 303] on icon "send" at bounding box center [287, 309] width 12 height 12
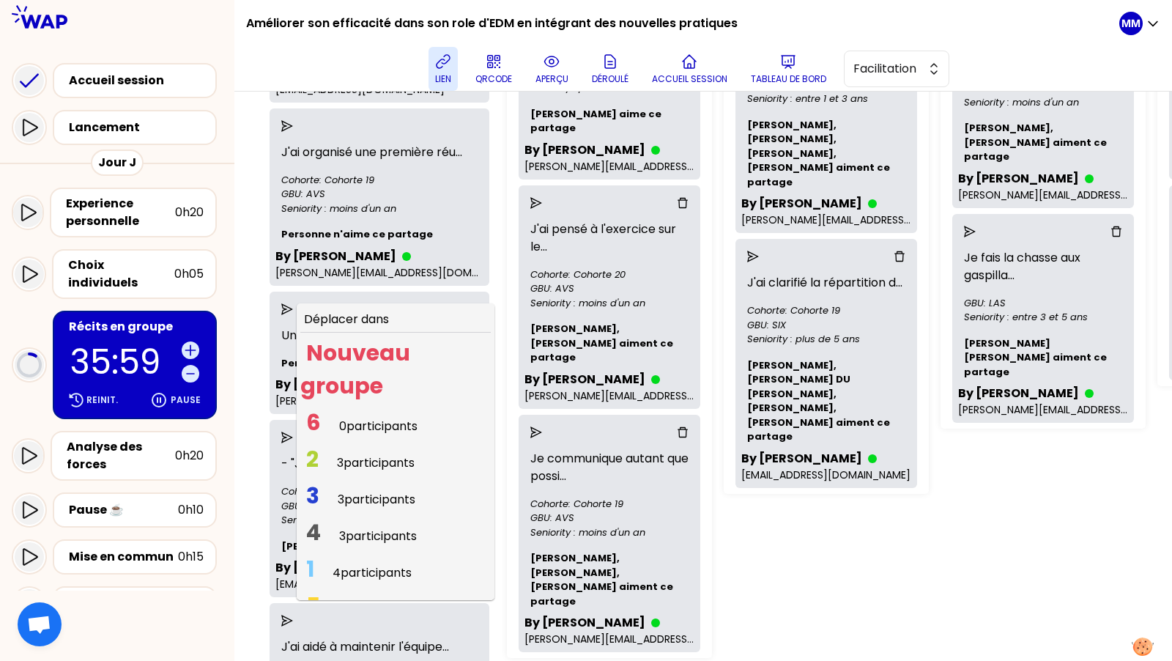
click at [370, 418] on span "0 participants" at bounding box center [378, 426] width 78 height 17
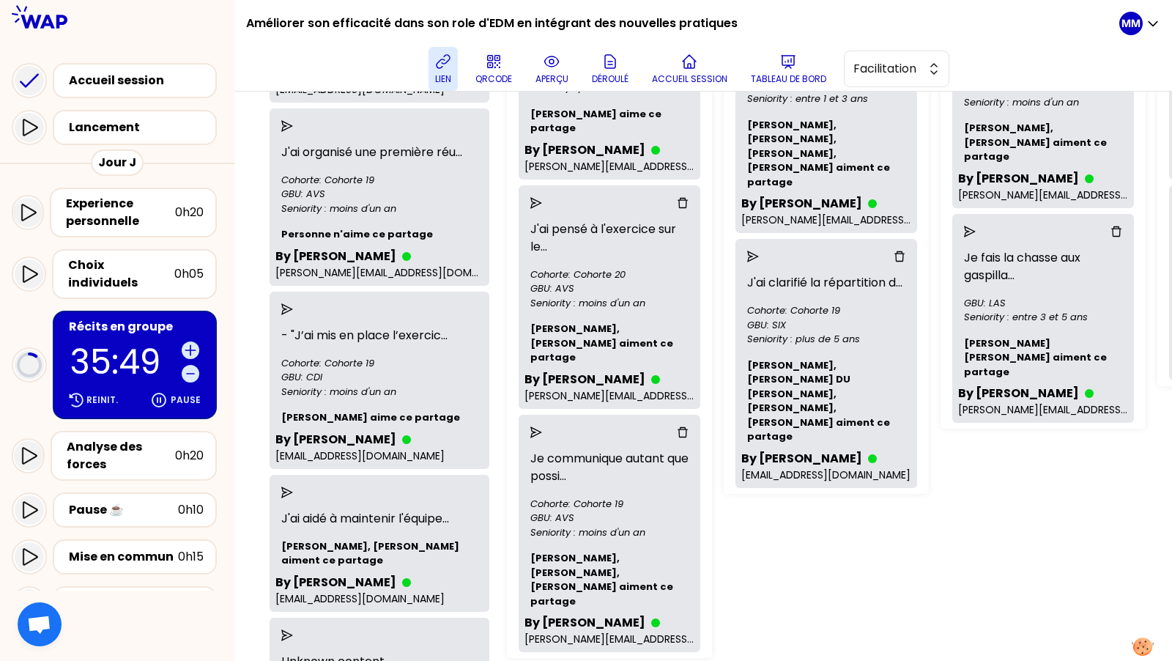
click at [293, 120] on icon "send" at bounding box center [287, 126] width 12 height 12
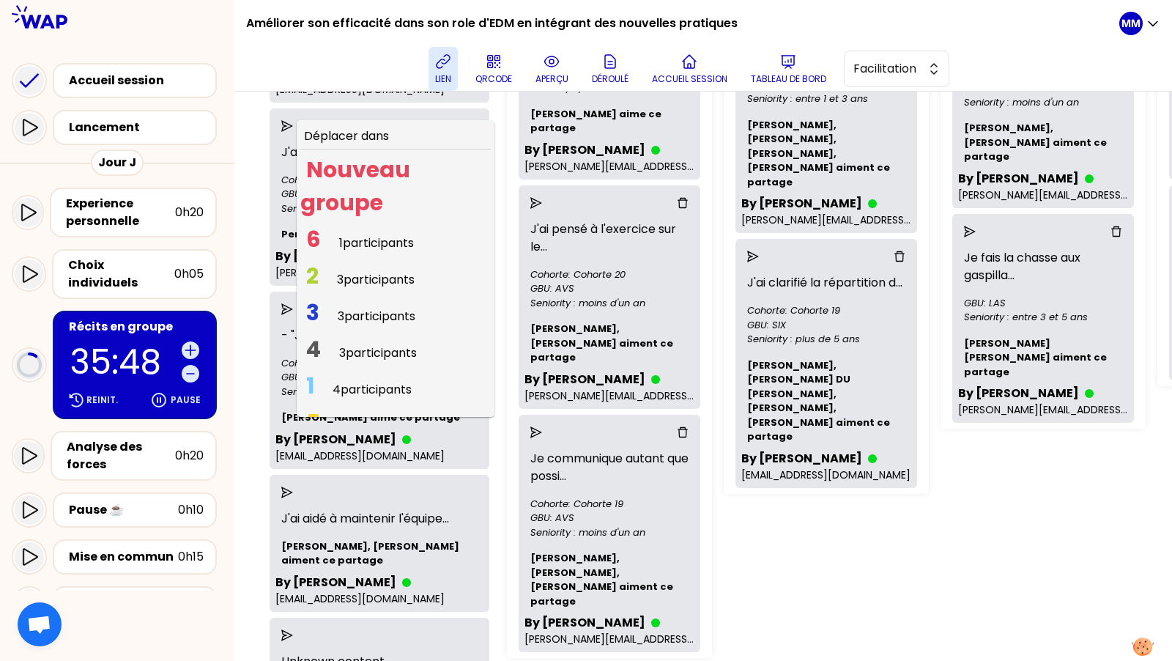
click at [346, 229] on span "6 1 participants" at bounding box center [359, 243] width 119 height 29
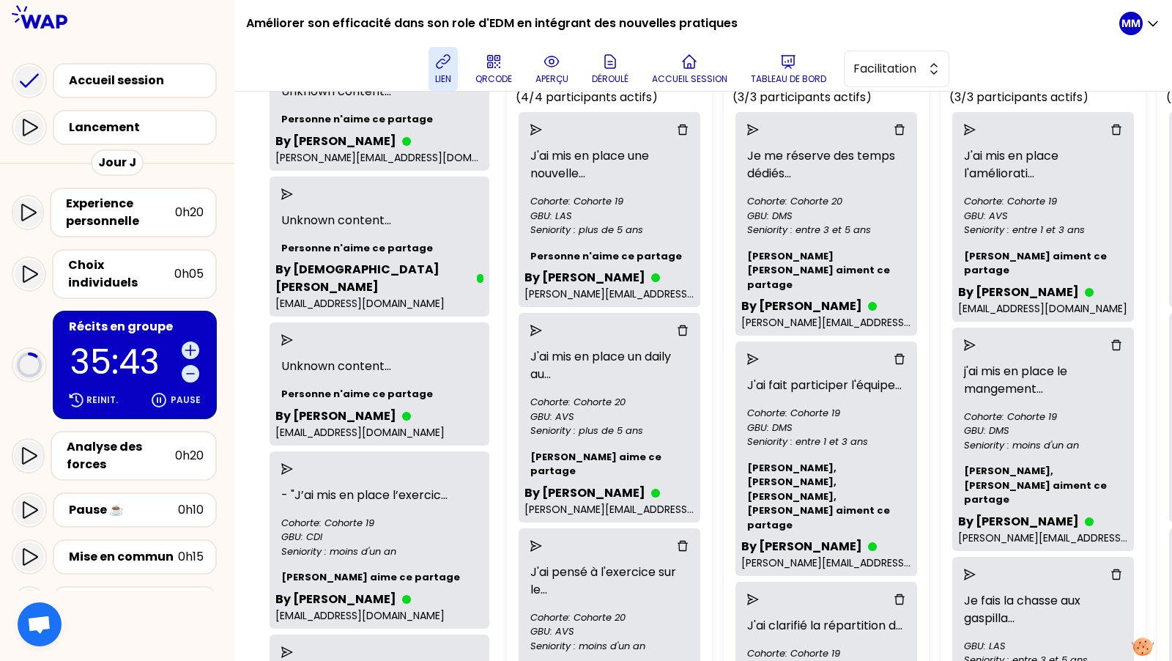
scroll to position [136, 0]
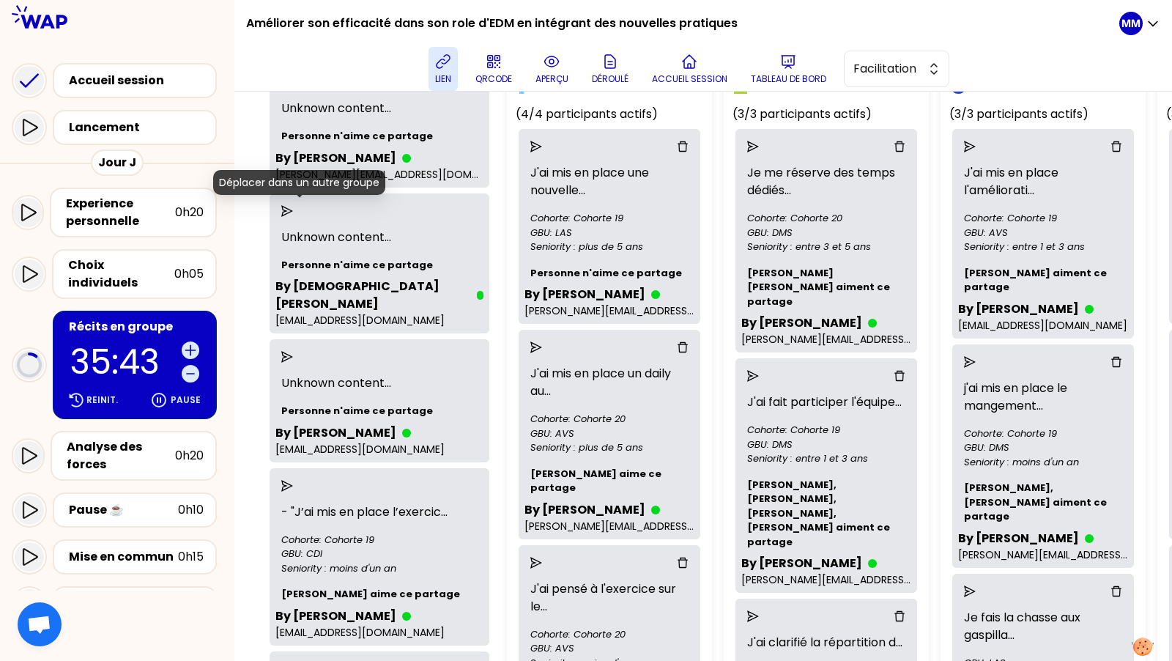
click at [293, 209] on icon "send" at bounding box center [287, 211] width 12 height 12
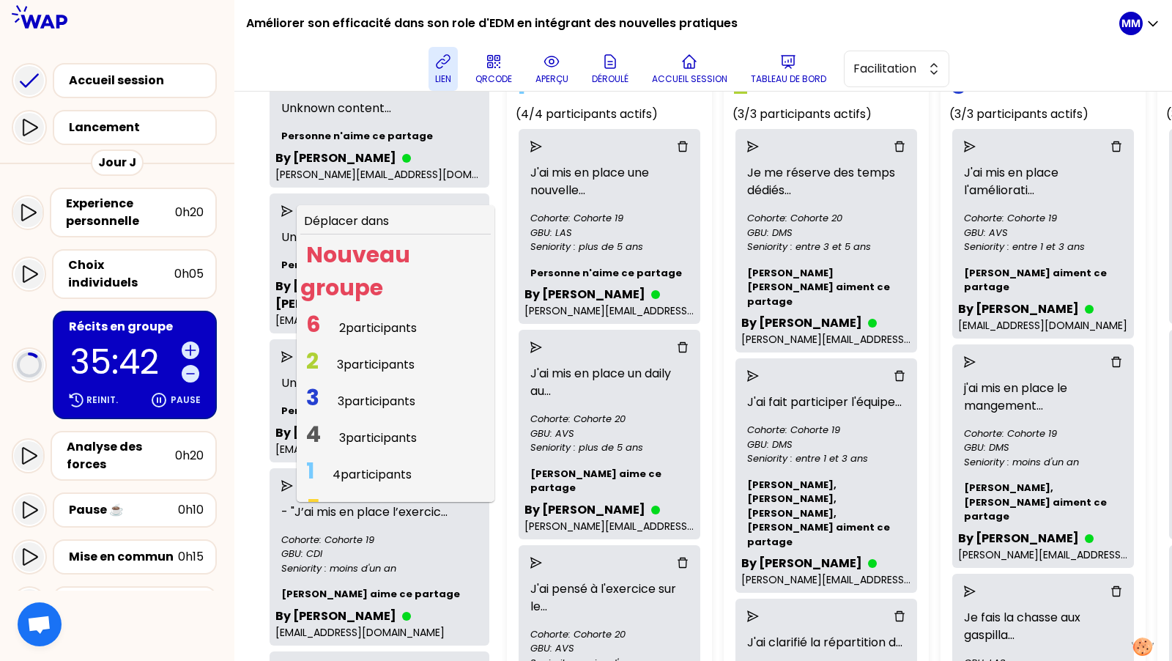
click at [355, 320] on span "2 participants" at bounding box center [378, 328] width 78 height 17
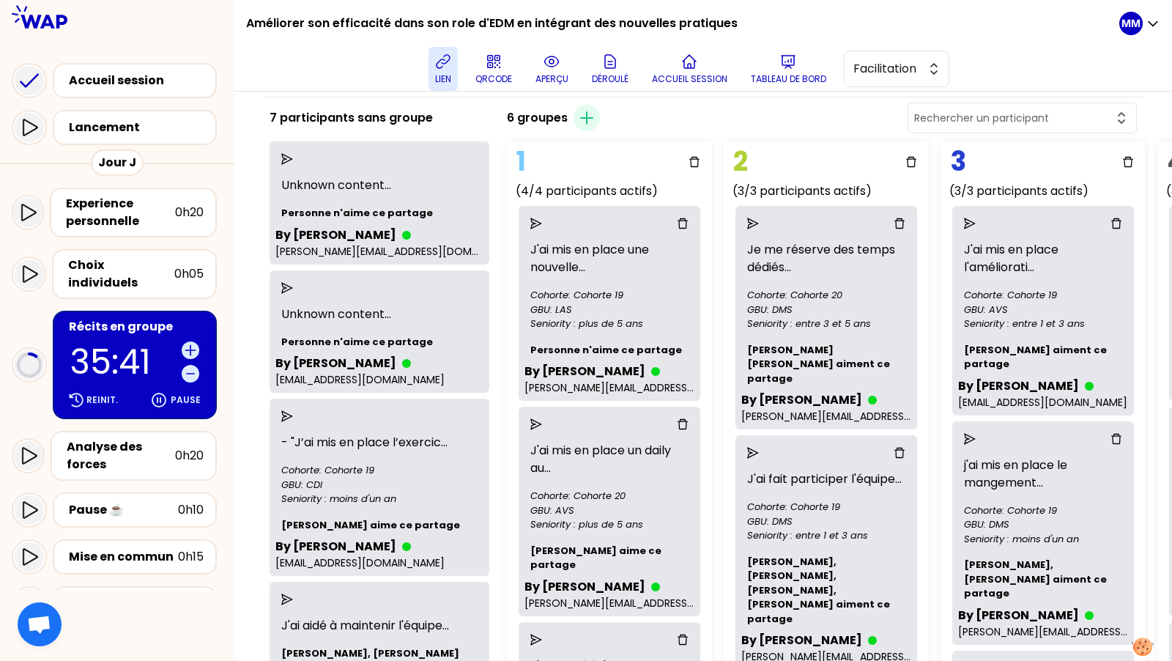
scroll to position [0, 0]
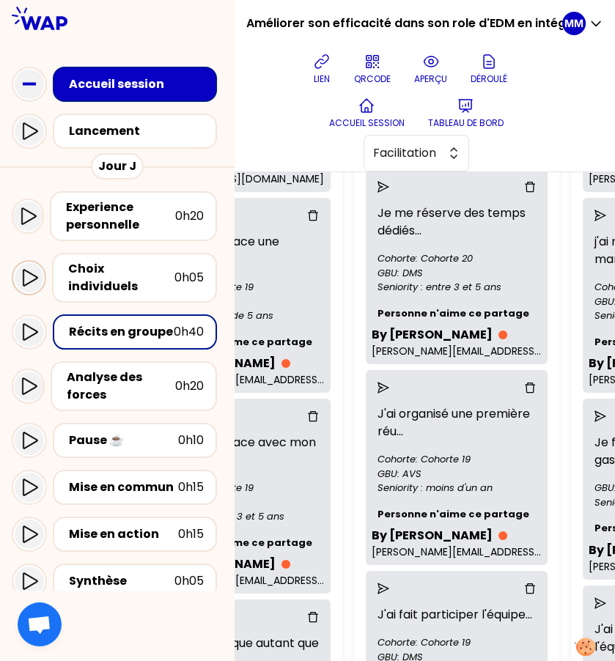
scroll to position [396, 320]
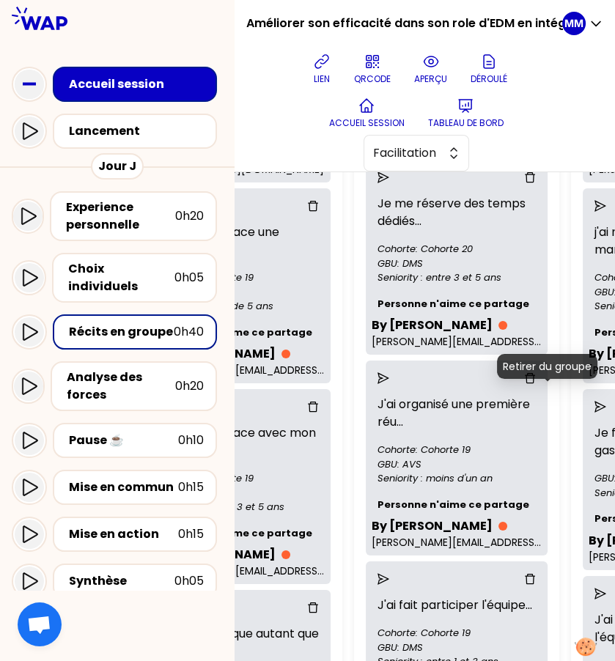
click at [536, 384] on icon "delete" at bounding box center [530, 378] width 12 height 12
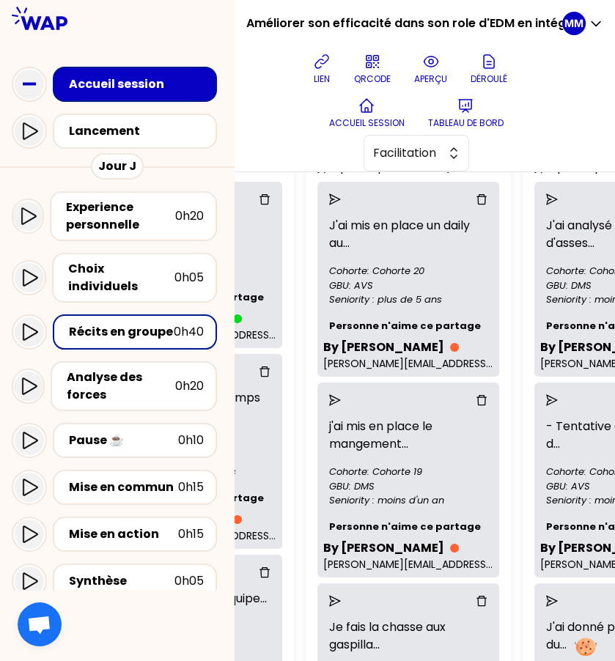
scroll to position [196, 624]
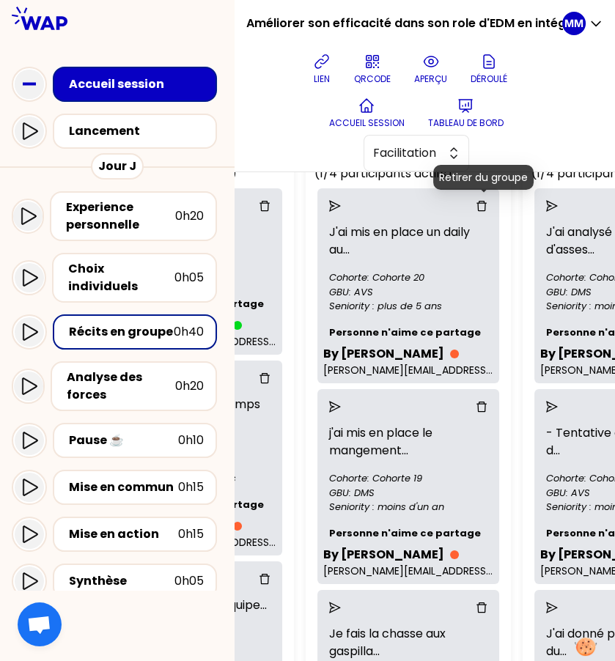
click at [484, 202] on icon "delete" at bounding box center [482, 206] width 12 height 12
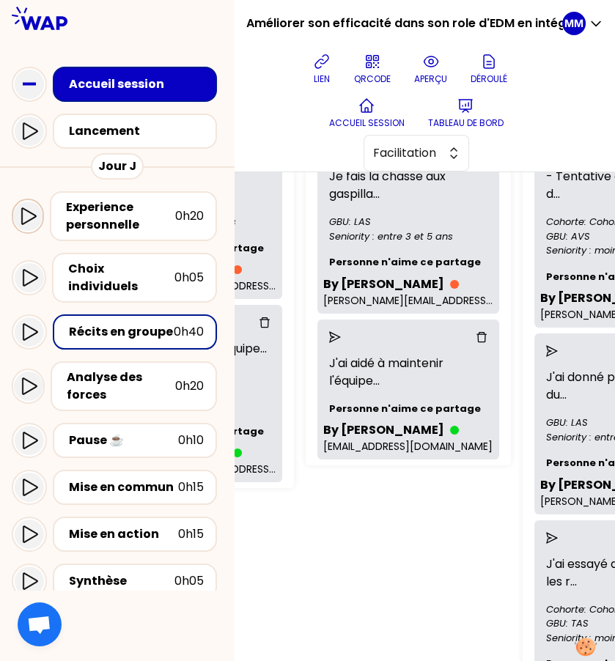
scroll to position [451, 624]
click at [114, 217] on div "Experience personnelle" at bounding box center [120, 216] width 109 height 35
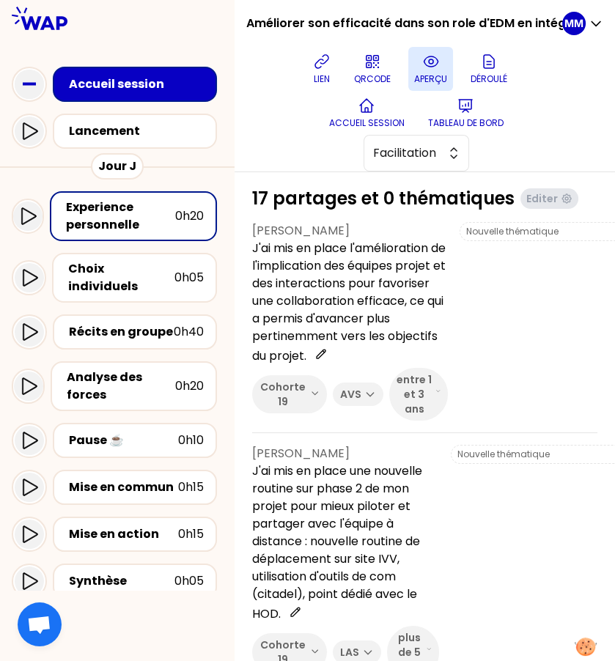
click at [443, 71] on button "aperçu" at bounding box center [430, 69] width 45 height 44
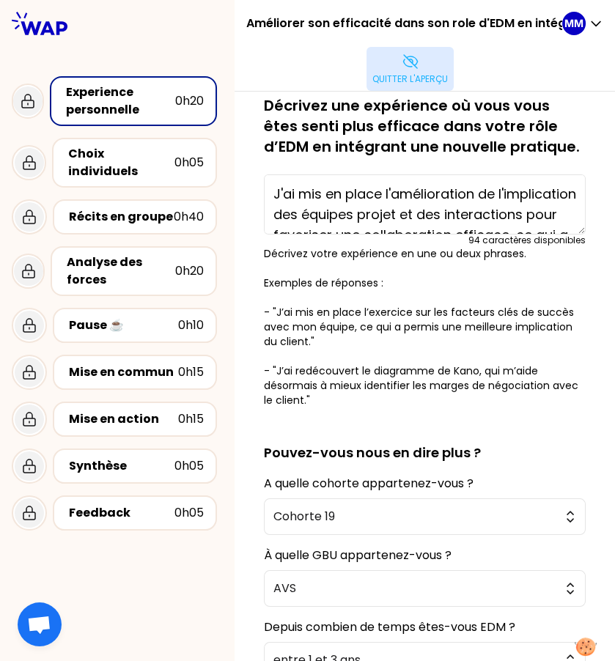
scroll to position [306, 0]
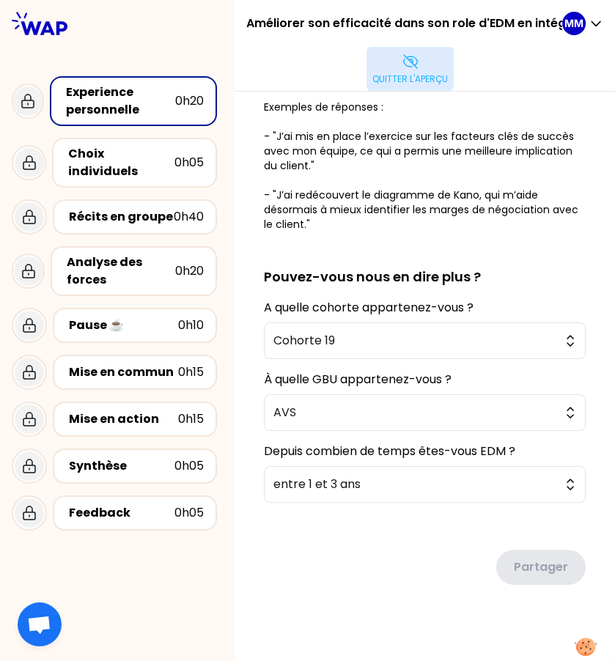
click at [411, 69] on icon at bounding box center [411, 62] width 18 height 18
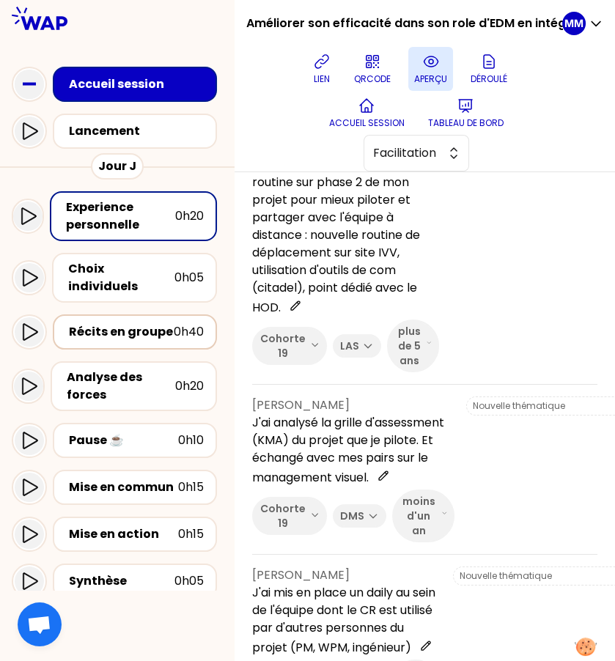
click at [139, 323] on div "Récits en groupe" at bounding box center [121, 332] width 105 height 18
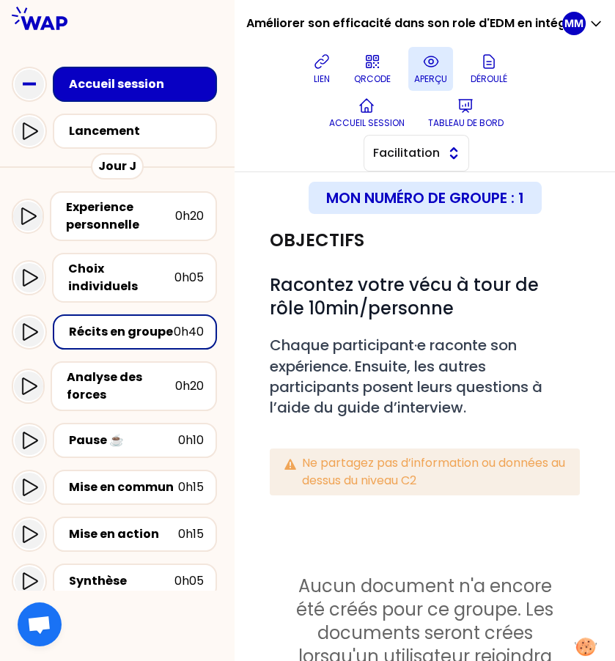
click at [429, 158] on span "Facilitation" at bounding box center [406, 153] width 66 height 18
click at [435, 193] on span "Conception" at bounding box center [425, 190] width 63 height 18
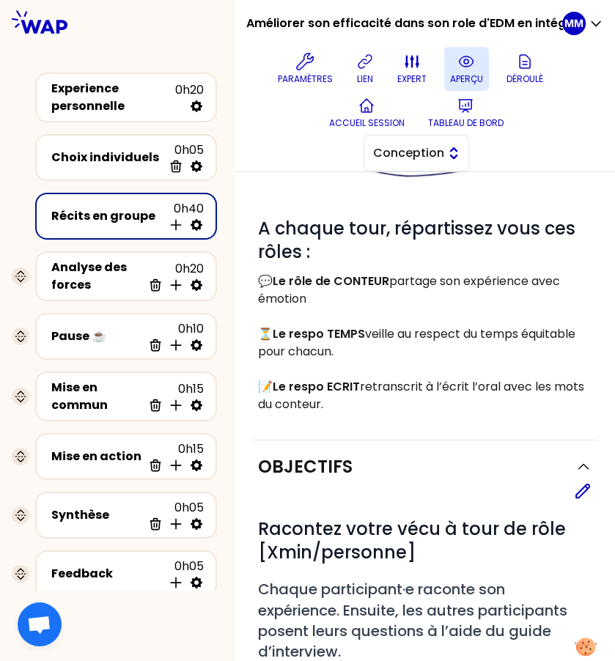
click at [424, 156] on span "Conception" at bounding box center [406, 153] width 66 height 18
click at [429, 210] on span "Facilitation" at bounding box center [425, 213] width 63 height 18
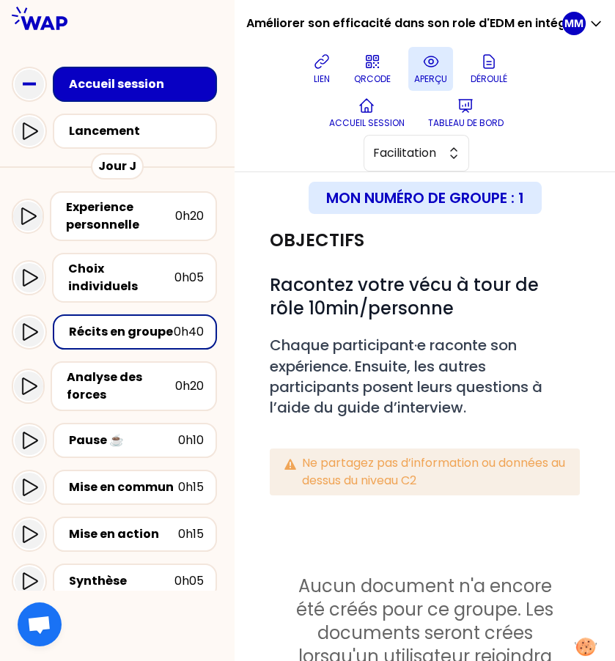
click at [143, 323] on div "Récits en groupe" at bounding box center [121, 332] width 105 height 18
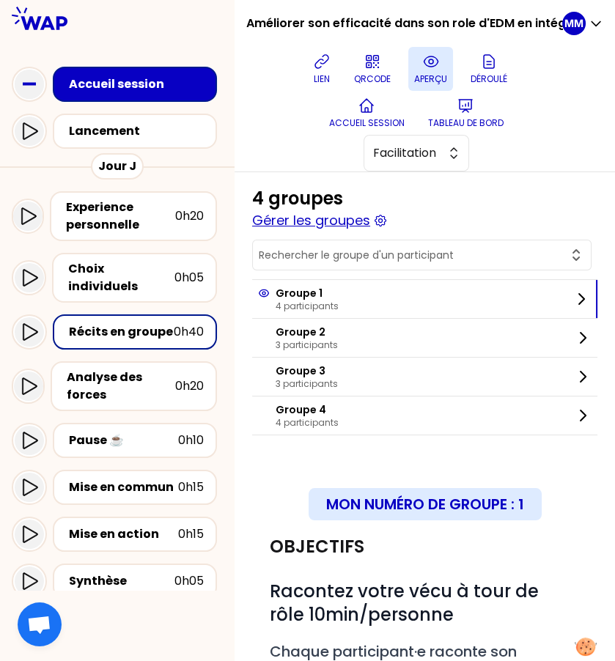
click at [322, 217] on button "Gérer les groupes" at bounding box center [311, 220] width 118 height 21
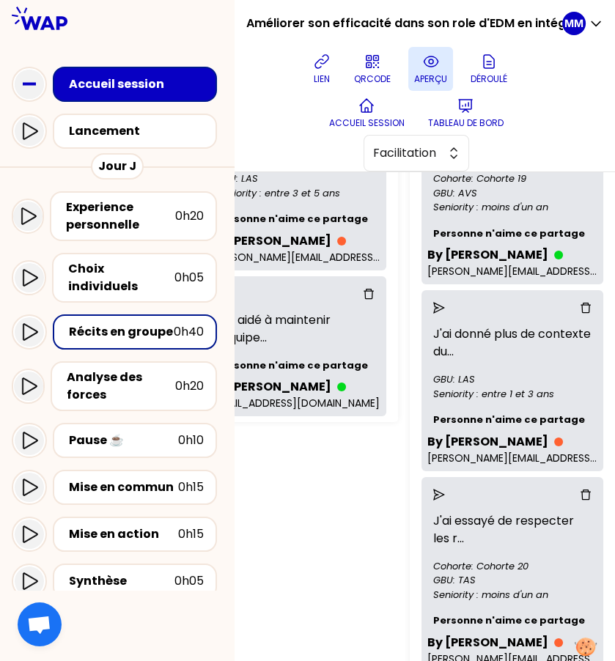
scroll to position [501, 761]
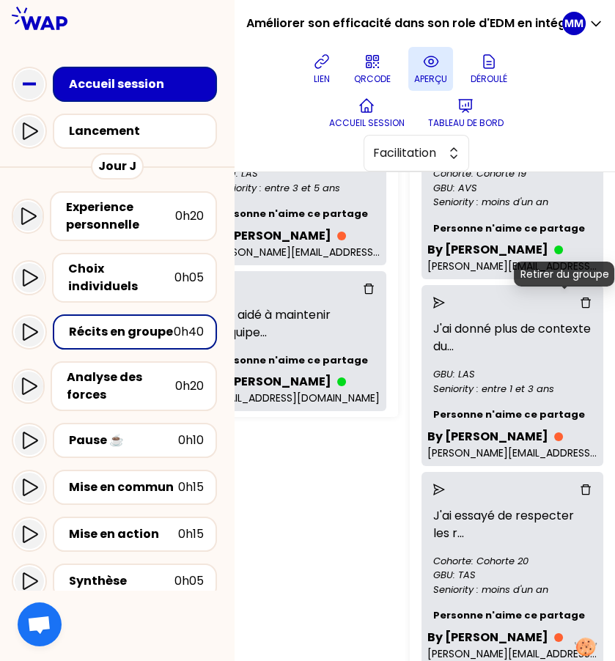
click at [580, 300] on icon "delete" at bounding box center [586, 303] width 12 height 12
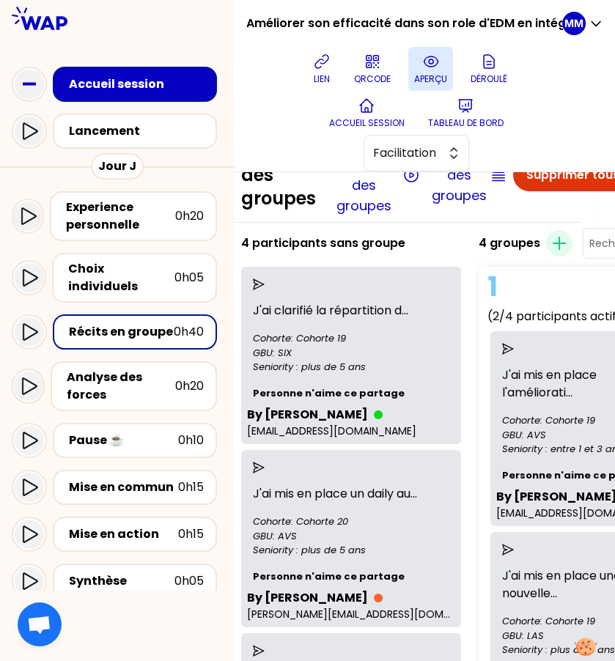
scroll to position [53, 0]
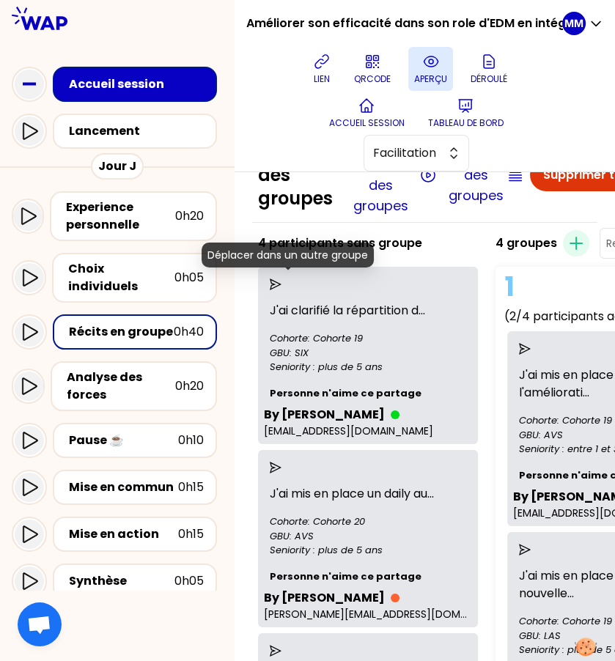
click at [281, 281] on icon "send" at bounding box center [276, 284] width 12 height 12
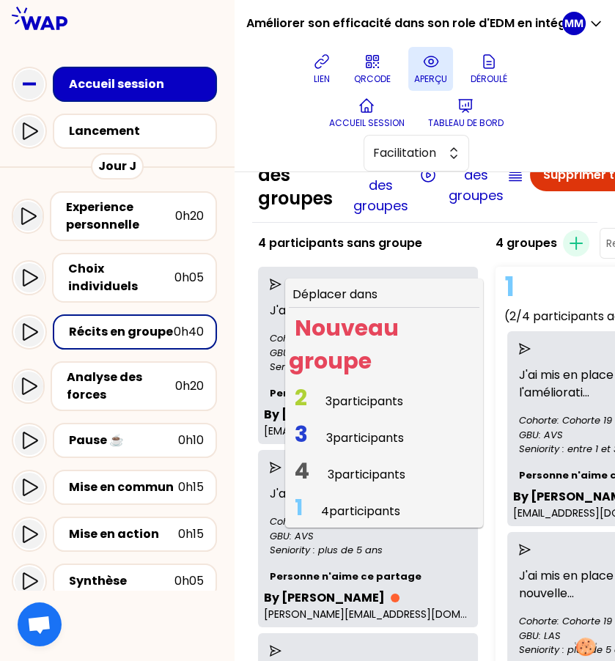
click at [343, 405] on span "3 participants" at bounding box center [364, 401] width 78 height 17
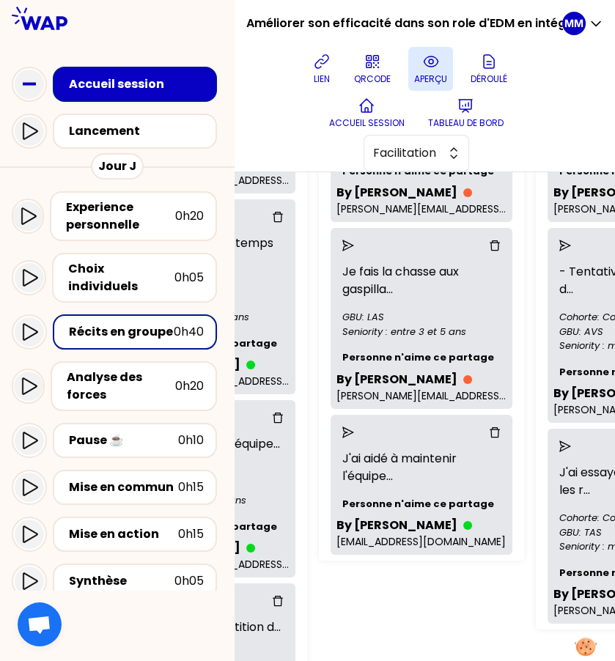
scroll to position [297, 610]
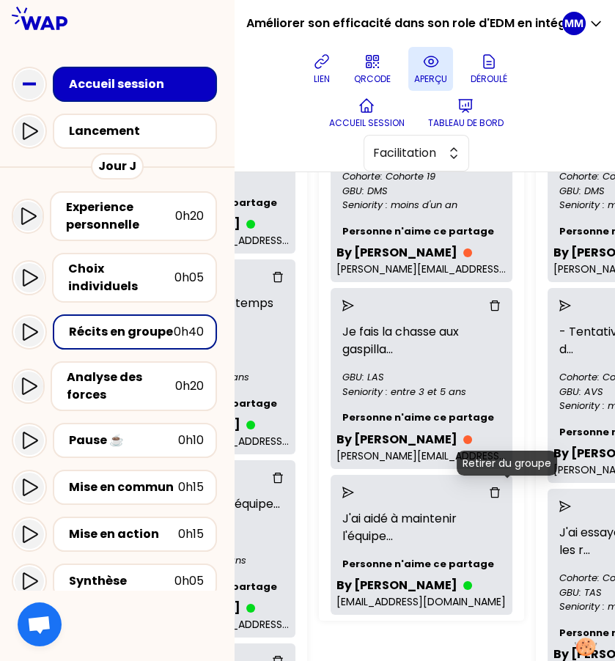
click at [501, 492] on icon "delete" at bounding box center [495, 493] width 12 height 12
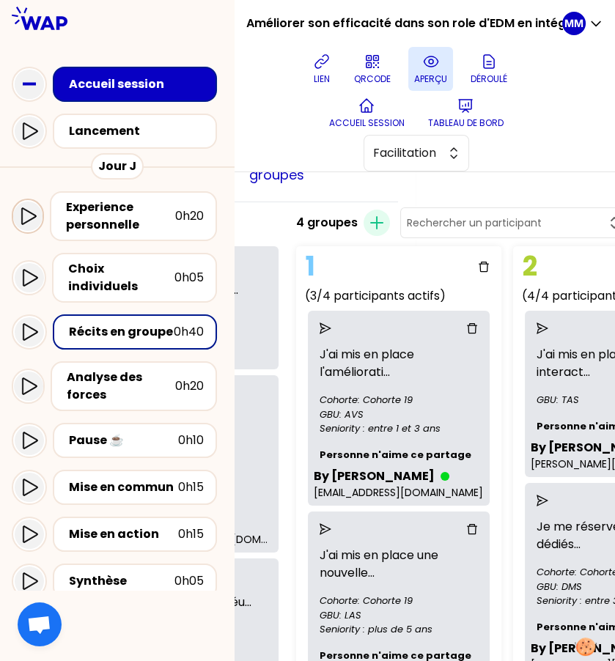
scroll to position [78, 199]
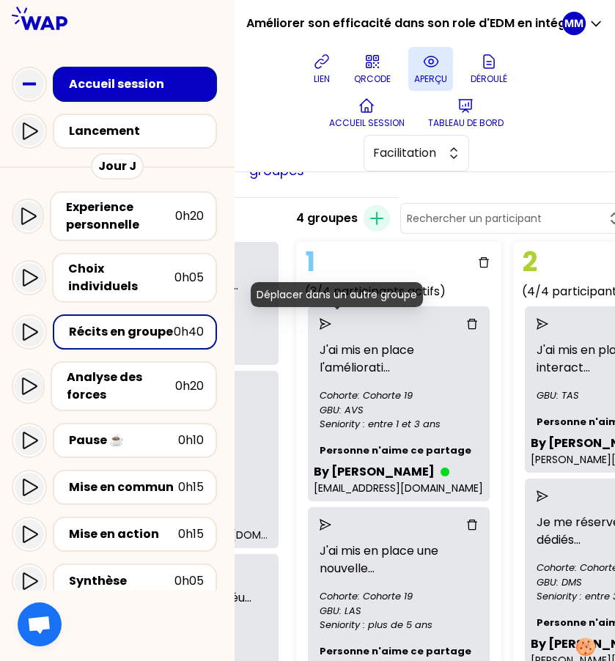
click at [331, 320] on icon "send" at bounding box center [326, 324] width 12 height 12
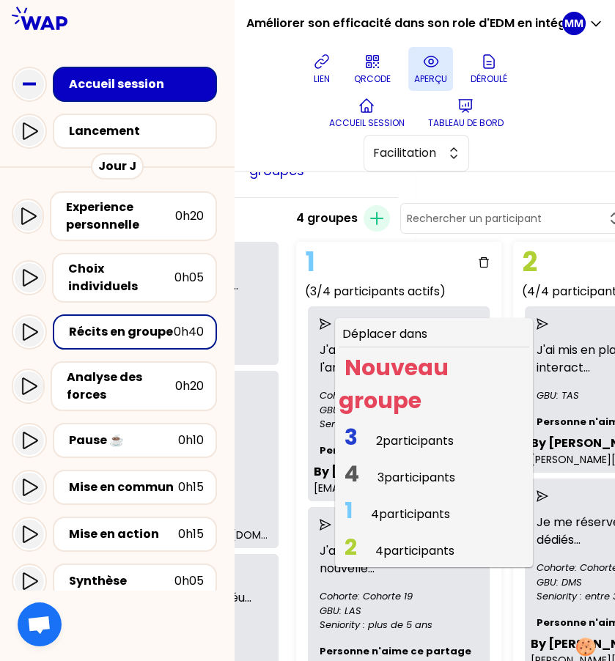
click at [438, 433] on span "2 participants" at bounding box center [415, 440] width 78 height 17
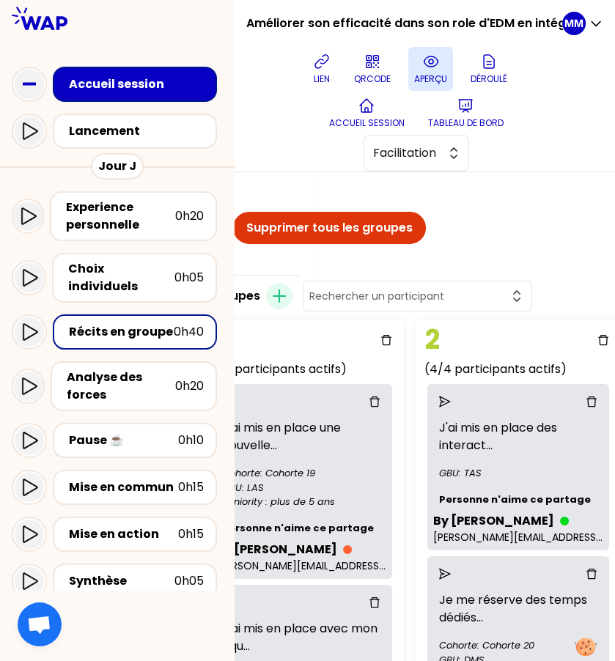
scroll to position [0, 313]
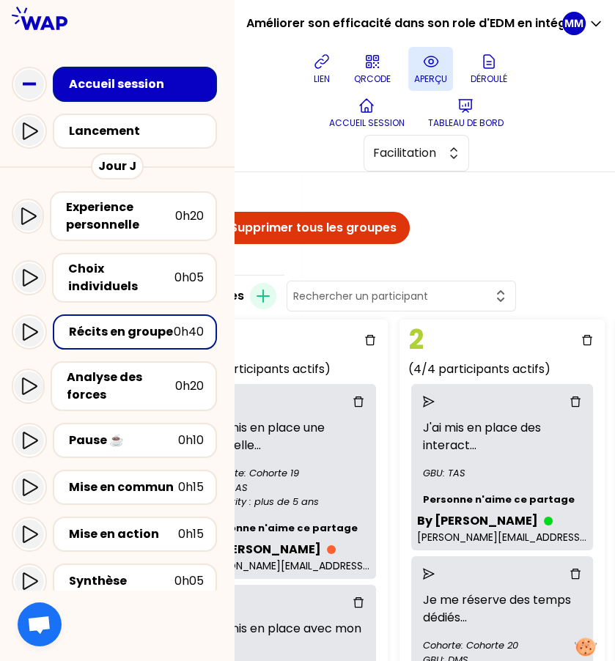
click at [426, 292] on input "text" at bounding box center [392, 296] width 199 height 15
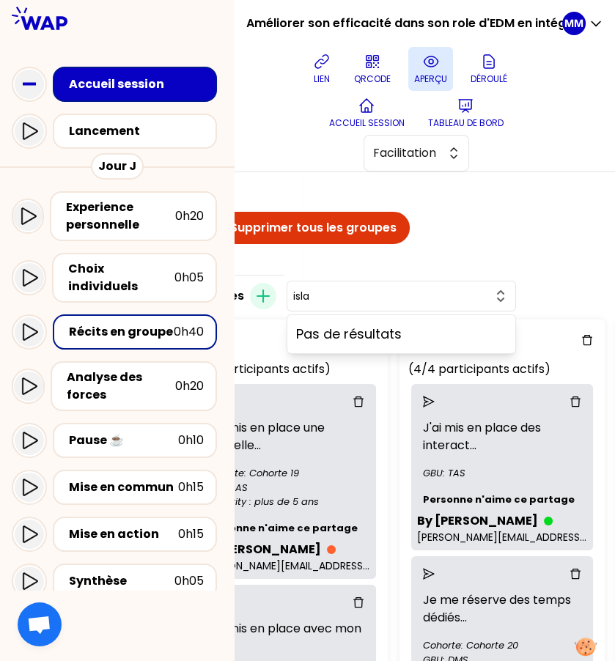
type input "islam"
type input "arnaud"
click at [417, 287] on button "arnaud" at bounding box center [401, 296] width 216 height 18
click at [417, 287] on button "button" at bounding box center [401, 296] width 216 height 18
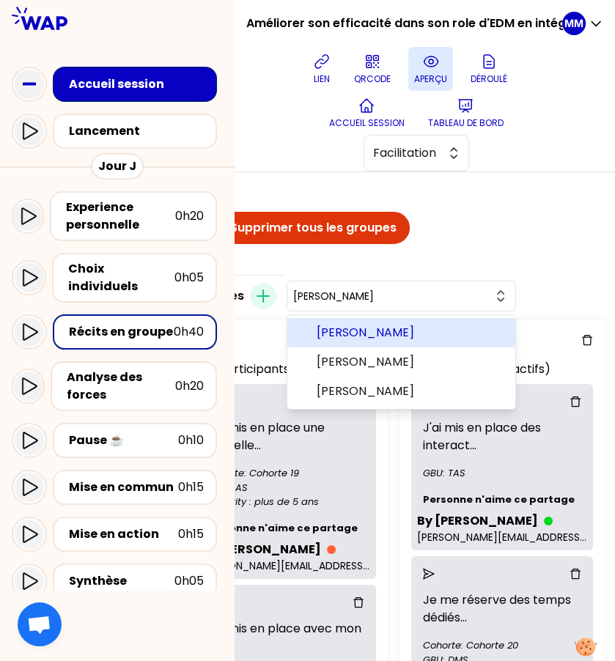
click at [440, 335] on span "[PERSON_NAME]" at bounding box center [410, 333] width 187 height 18
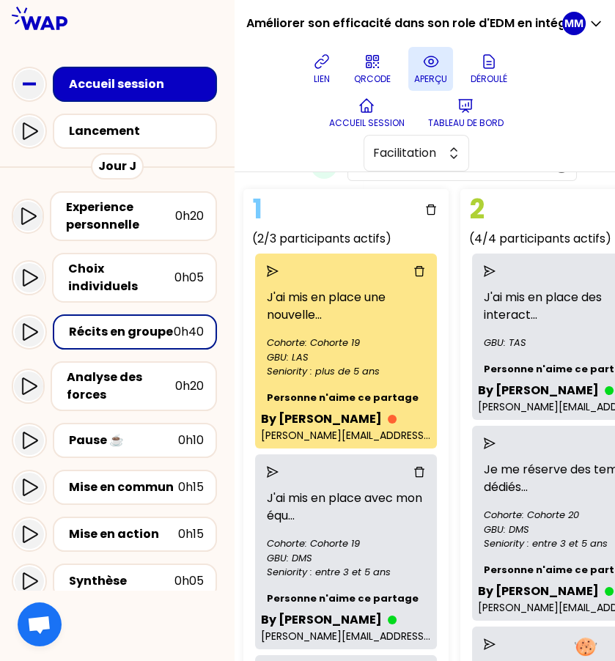
scroll to position [130, 253]
click at [278, 270] on icon "send" at bounding box center [272, 271] width 12 height 12
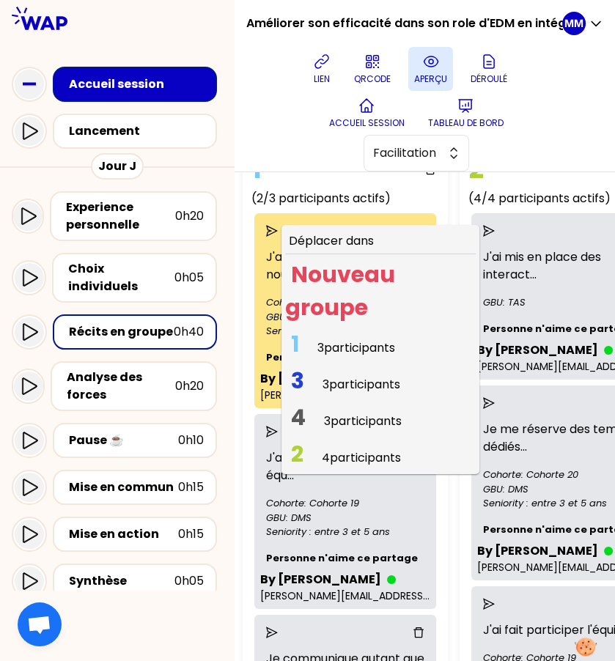
scroll to position [172, 253]
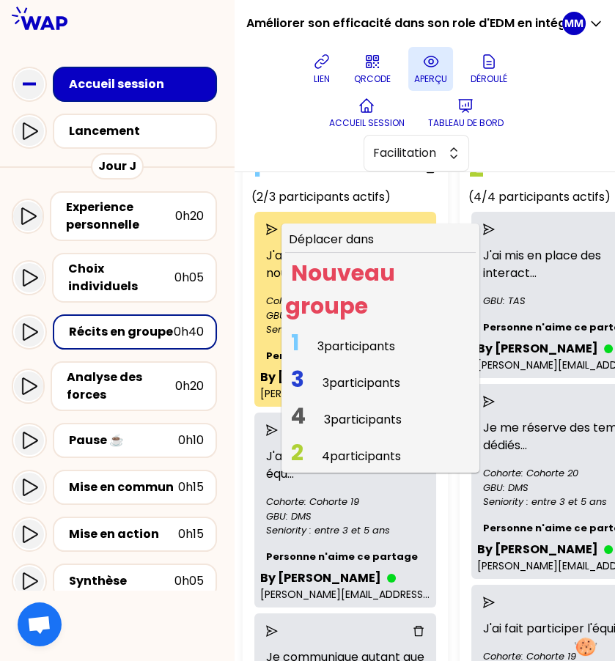
click at [374, 342] on span "3 participants" at bounding box center [356, 346] width 78 height 17
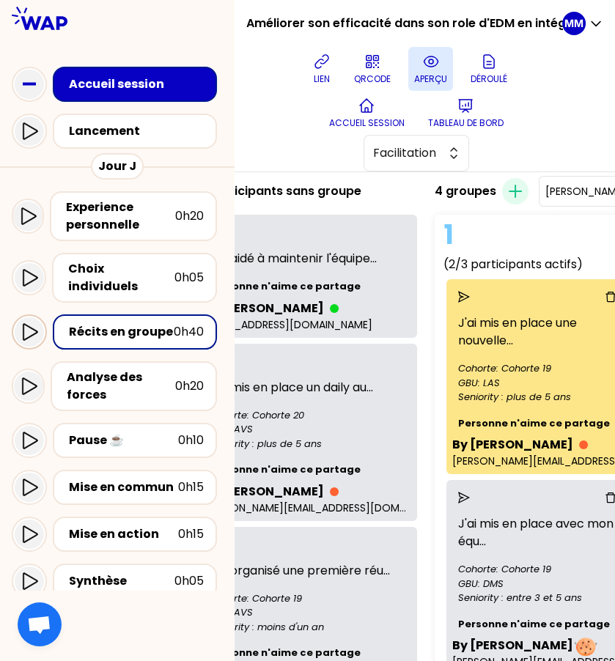
scroll to position [105, 12]
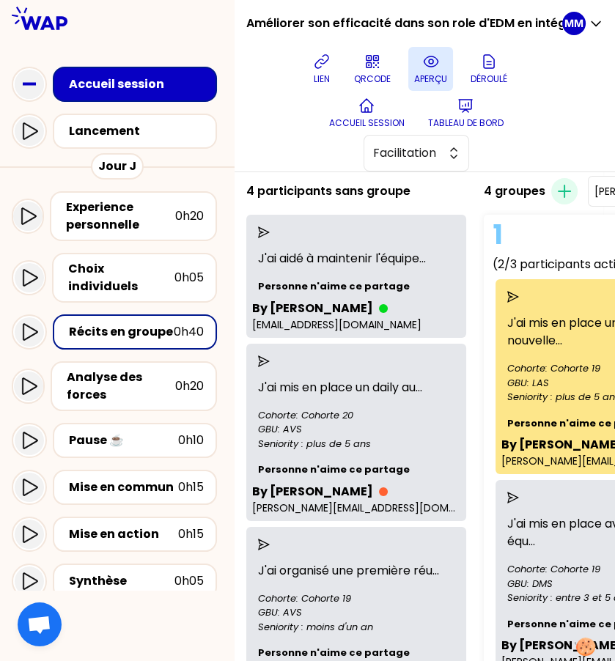
click at [270, 360] on icon "send" at bounding box center [264, 361] width 12 height 12
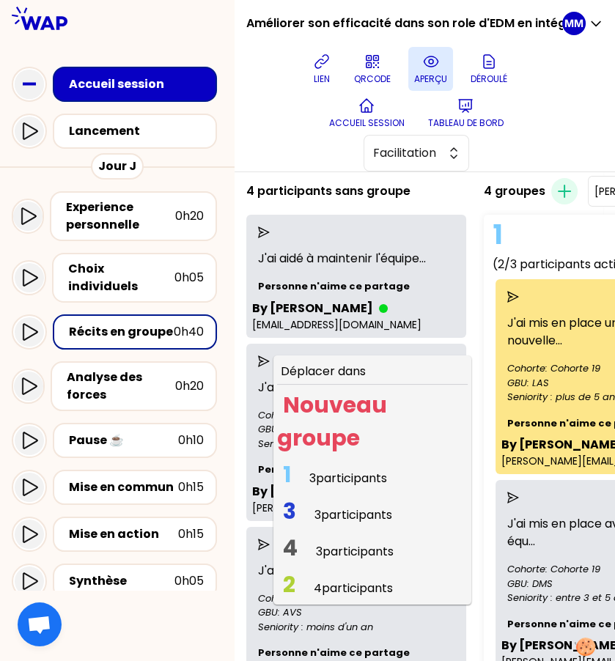
click at [328, 476] on span "3 participants" at bounding box center [348, 478] width 78 height 17
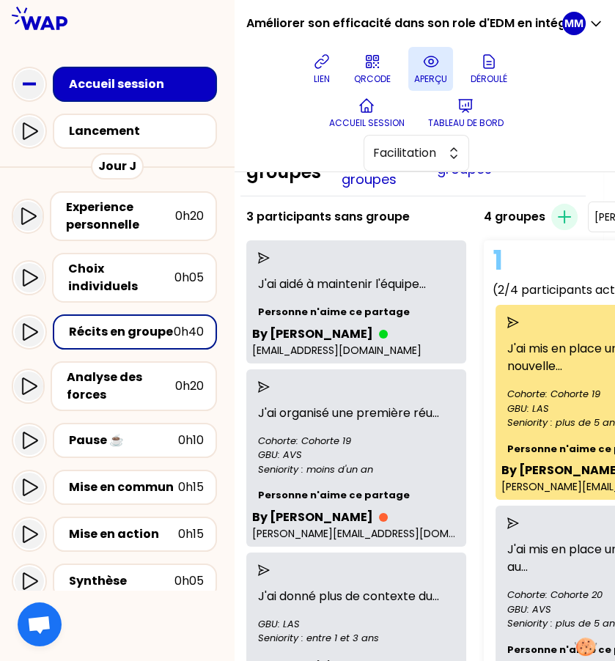
scroll to position [44, 12]
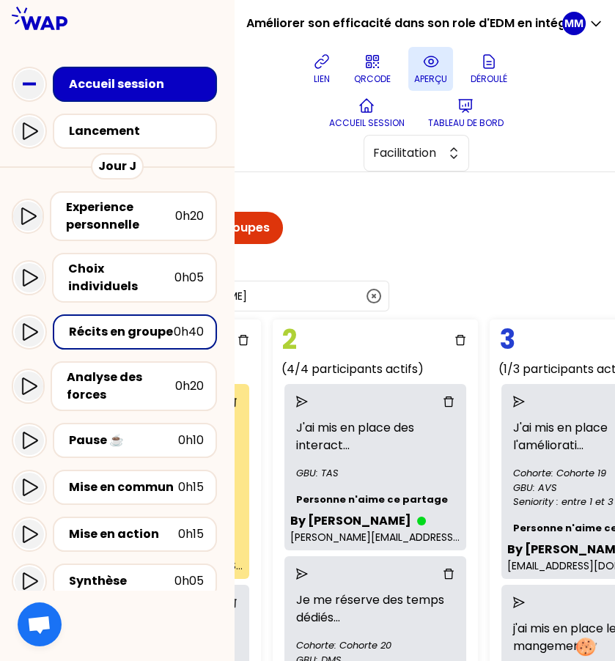
click at [319, 289] on input "[PERSON_NAME]" at bounding box center [265, 296] width 199 height 15
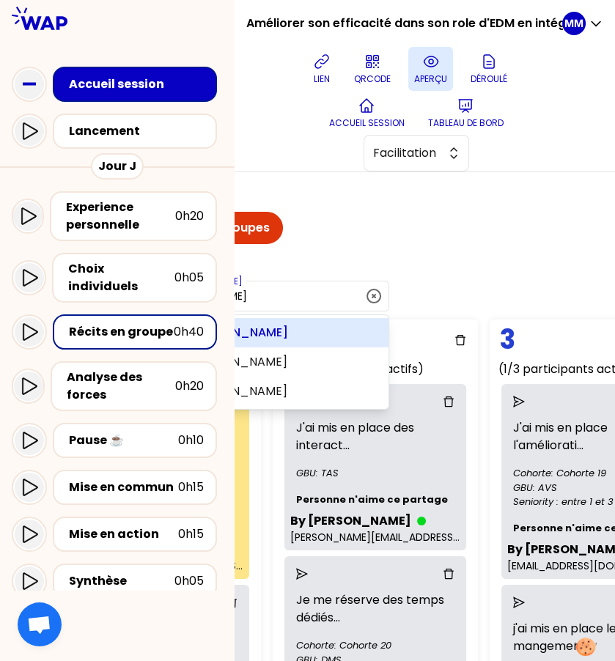
click at [319, 289] on input "[PERSON_NAME]" at bounding box center [265, 296] width 199 height 15
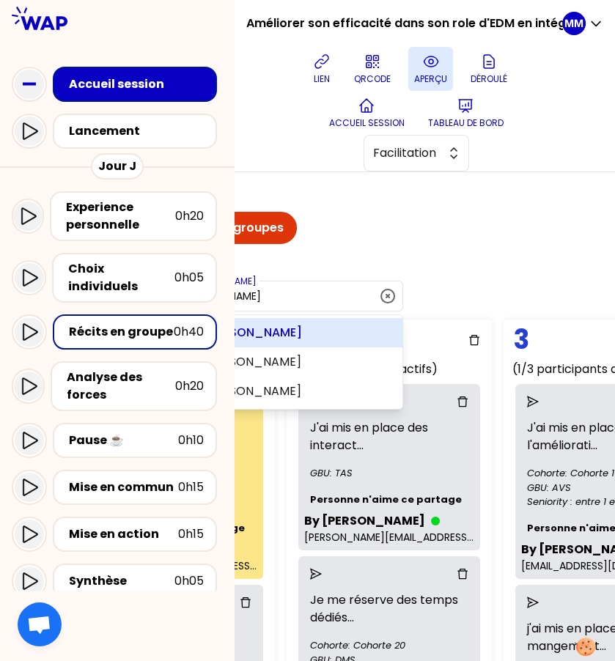
click at [319, 289] on input "[PERSON_NAME]" at bounding box center [279, 296] width 199 height 15
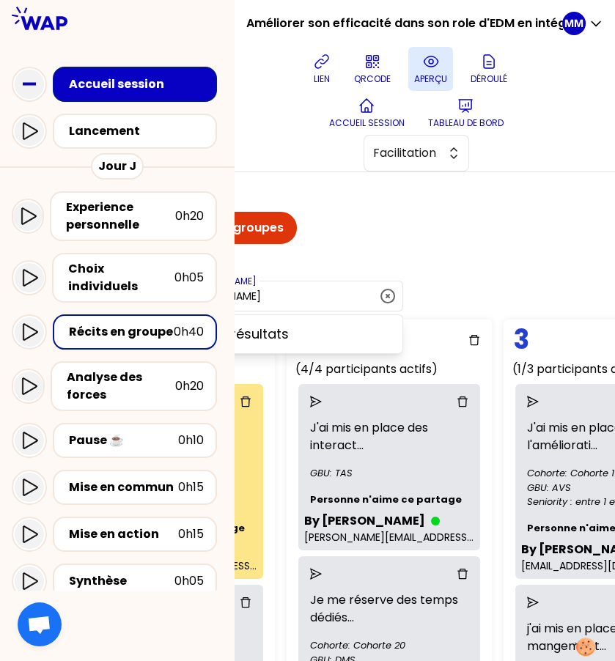
click at [298, 292] on input "jerome" at bounding box center [279, 296] width 199 height 15
click at [298, 292] on input "[PERSON_NAME]" at bounding box center [279, 296] width 199 height 15
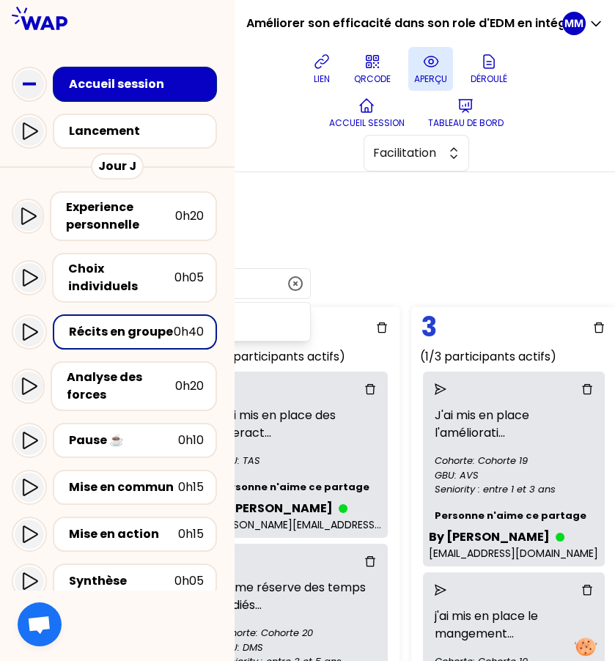
scroll to position [12, 751]
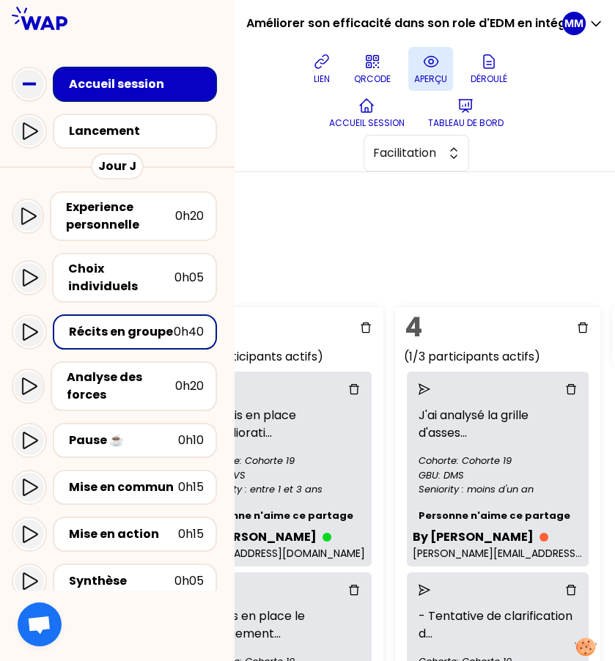
click at [346, 265] on div "Gestion des groupes Revenir à l'animation des groupes Liste des groupes Supprim…" at bounding box center [424, 416] width 380 height 489
type input "[PERSON_NAME]"
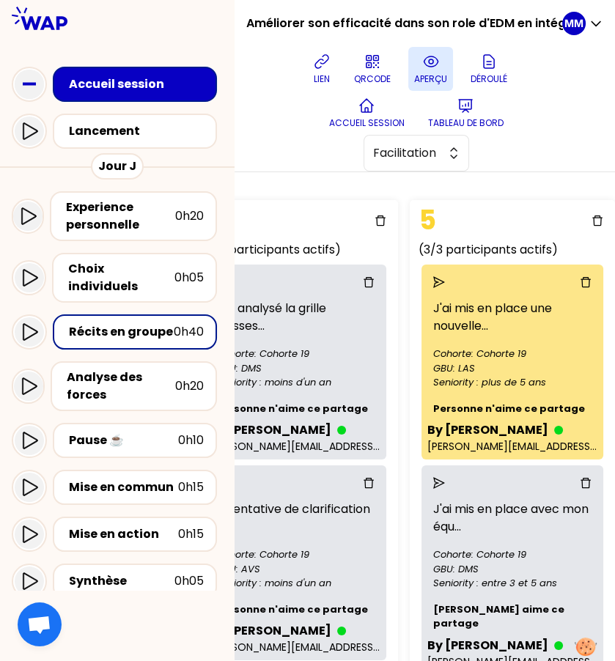
scroll to position [110, 968]
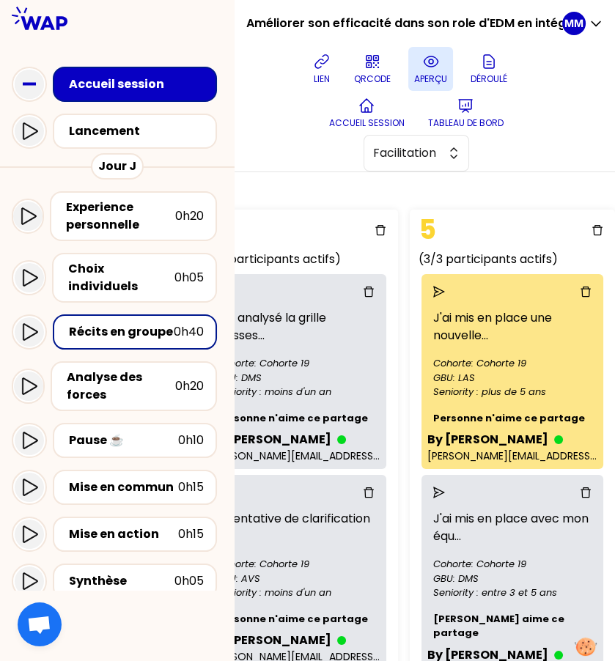
click at [433, 291] on icon "send" at bounding box center [439, 292] width 12 height 12
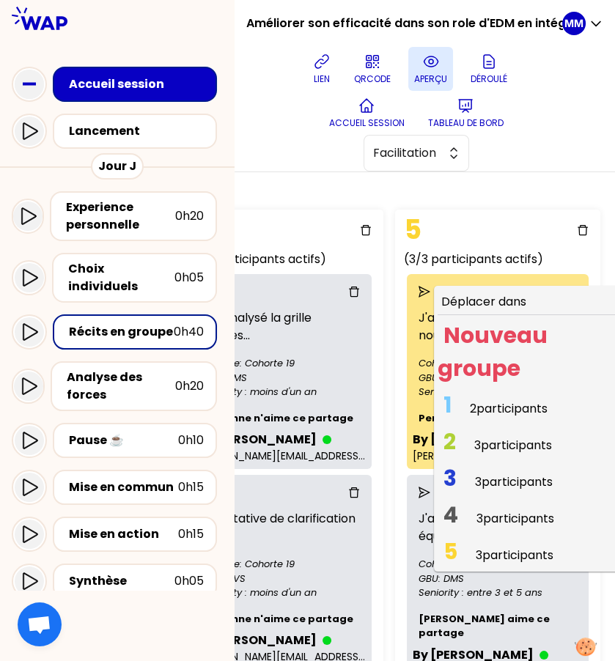
click at [474, 402] on span "1 2 participants" at bounding box center [495, 408] width 116 height 29
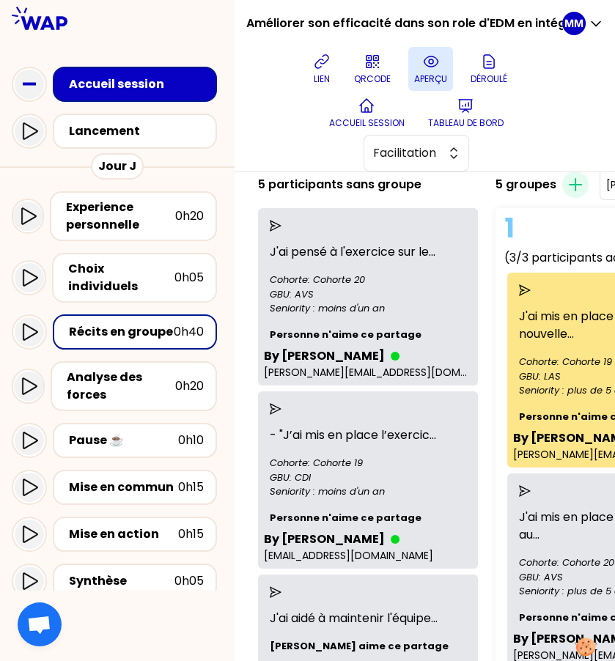
scroll to position [108, 0]
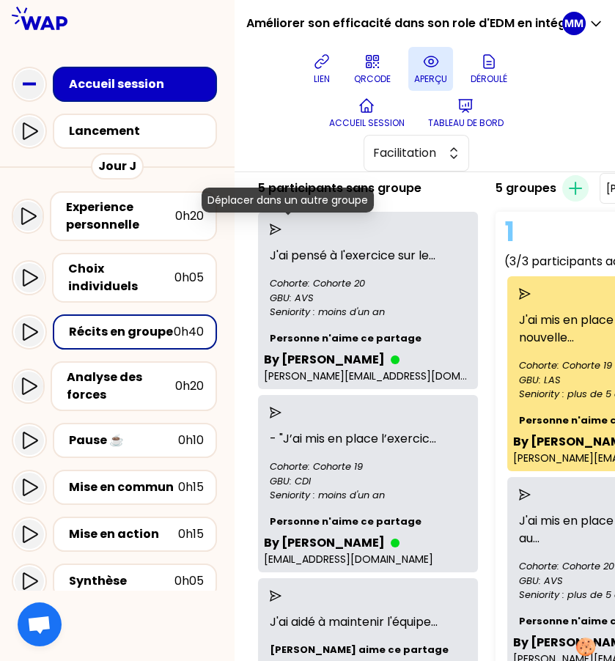
click at [281, 230] on icon "send" at bounding box center [276, 230] width 12 height 12
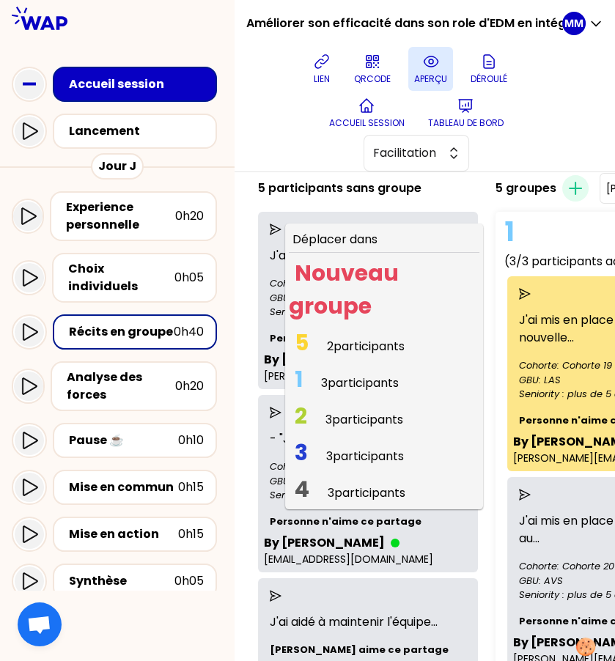
click at [350, 376] on span "3 participants" at bounding box center [360, 382] width 78 height 17
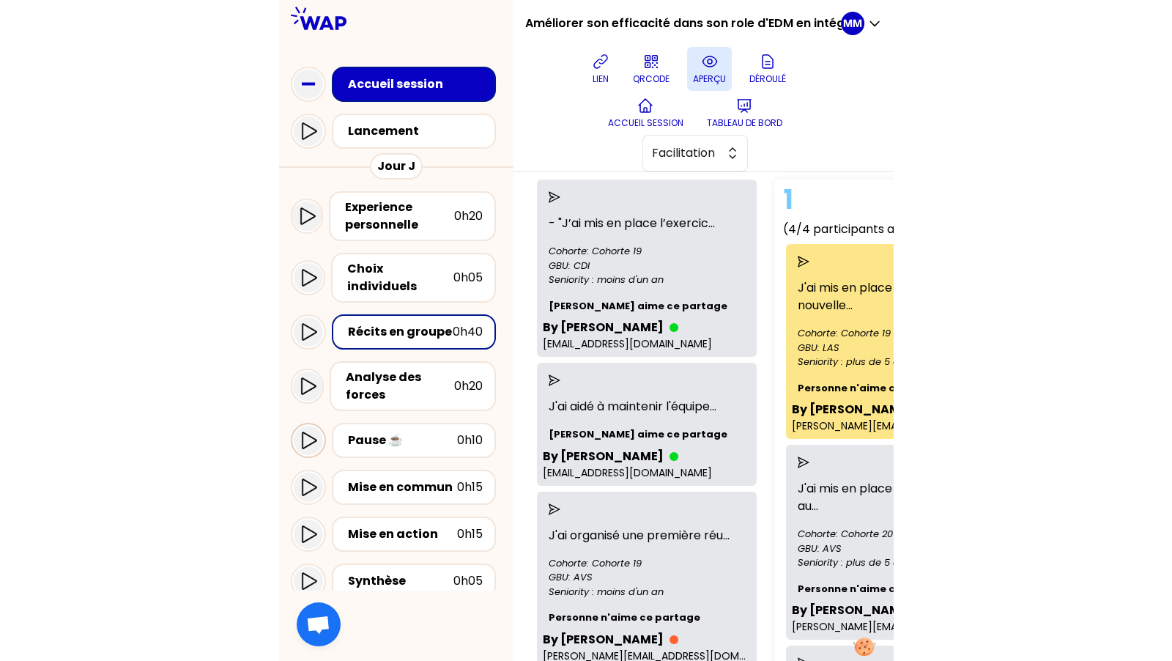
scroll to position [0, 0]
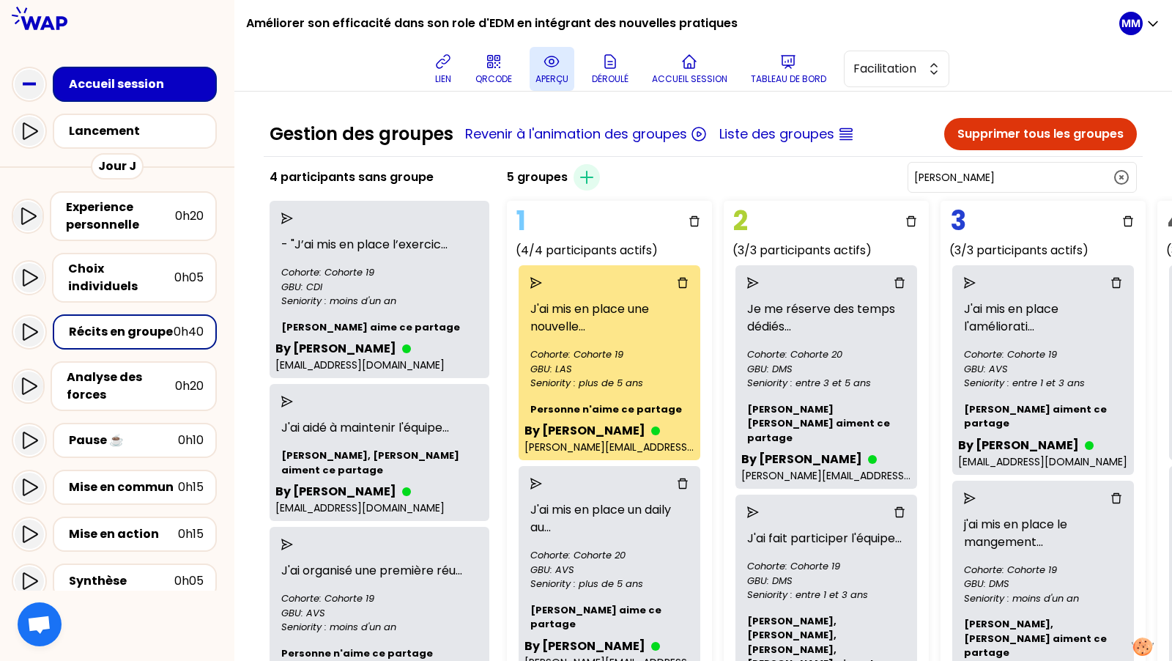
click at [555, 62] on icon at bounding box center [552, 62] width 18 height 18
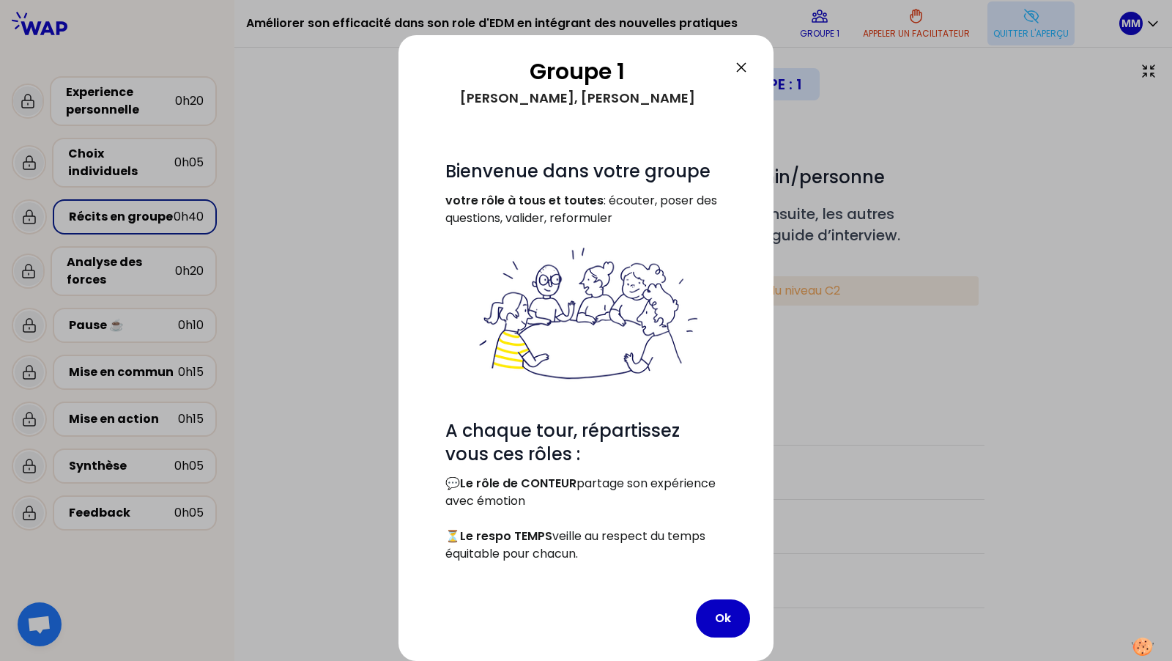
click at [712, 64] on icon at bounding box center [742, 68] width 18 height 18
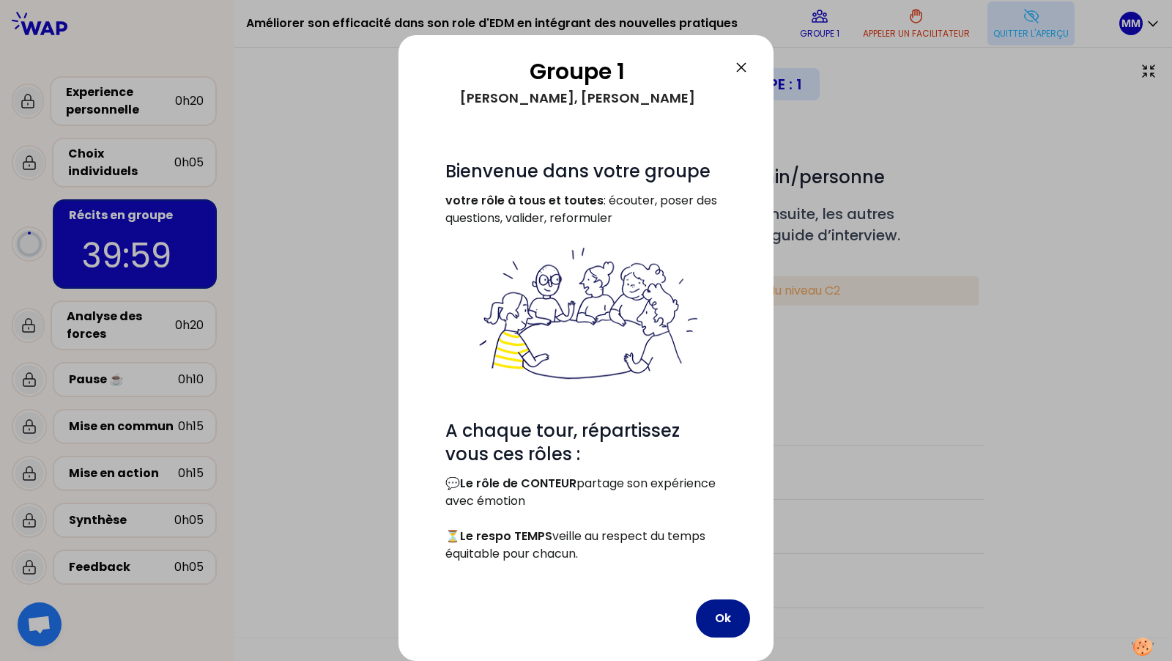
click at [712, 619] on button "Ok" at bounding box center [723, 618] width 54 height 38
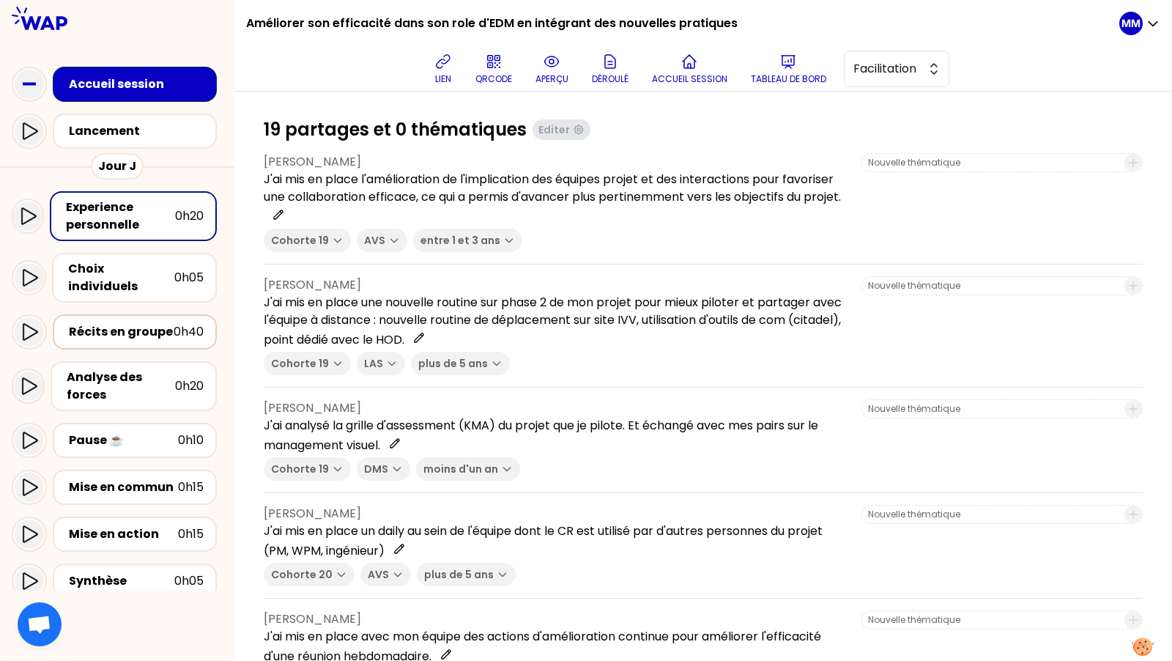
click at [117, 323] on div "Récits en groupe" at bounding box center [121, 332] width 105 height 18
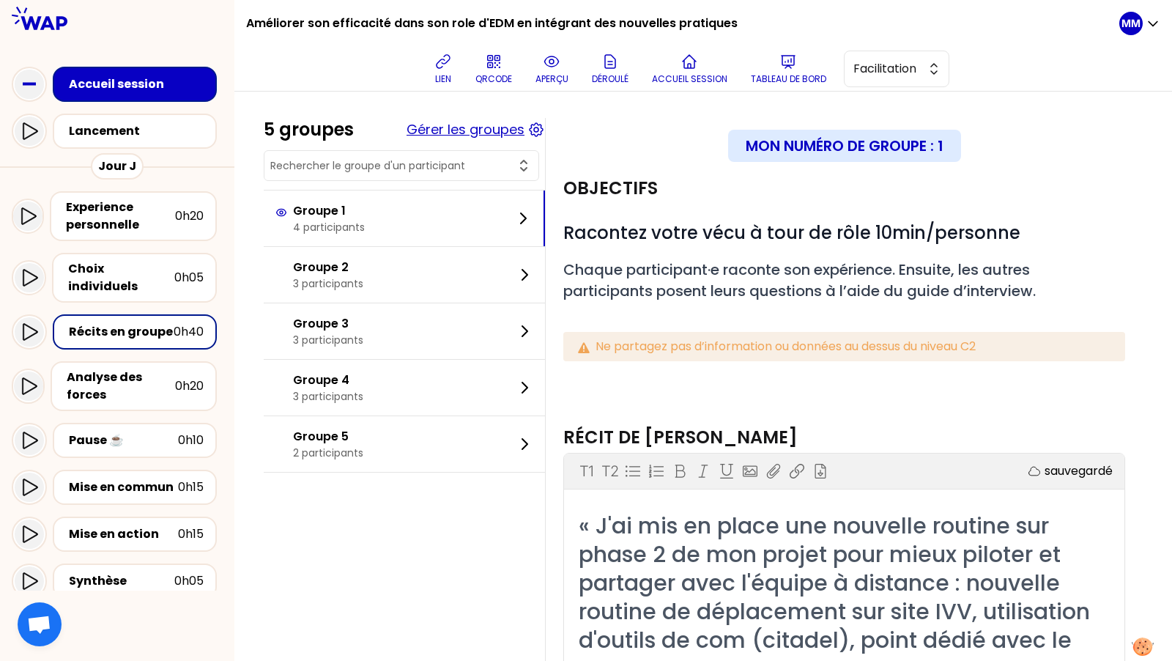
click at [478, 128] on button "Gérer les groupes" at bounding box center [466, 129] width 118 height 21
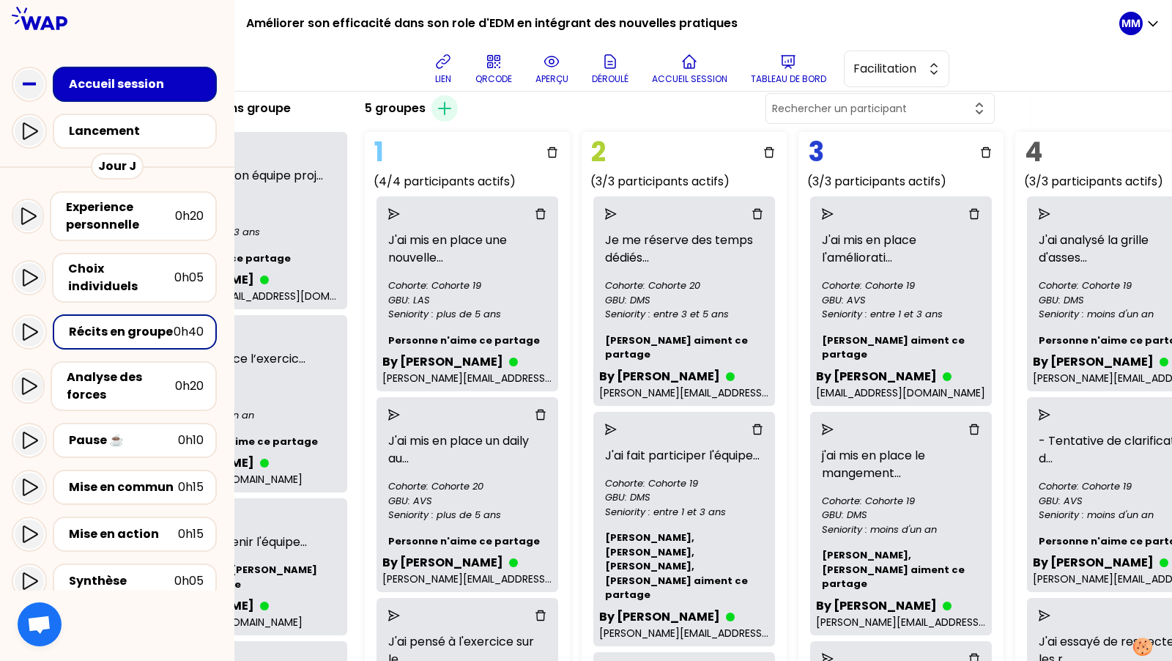
scroll to position [69, 0]
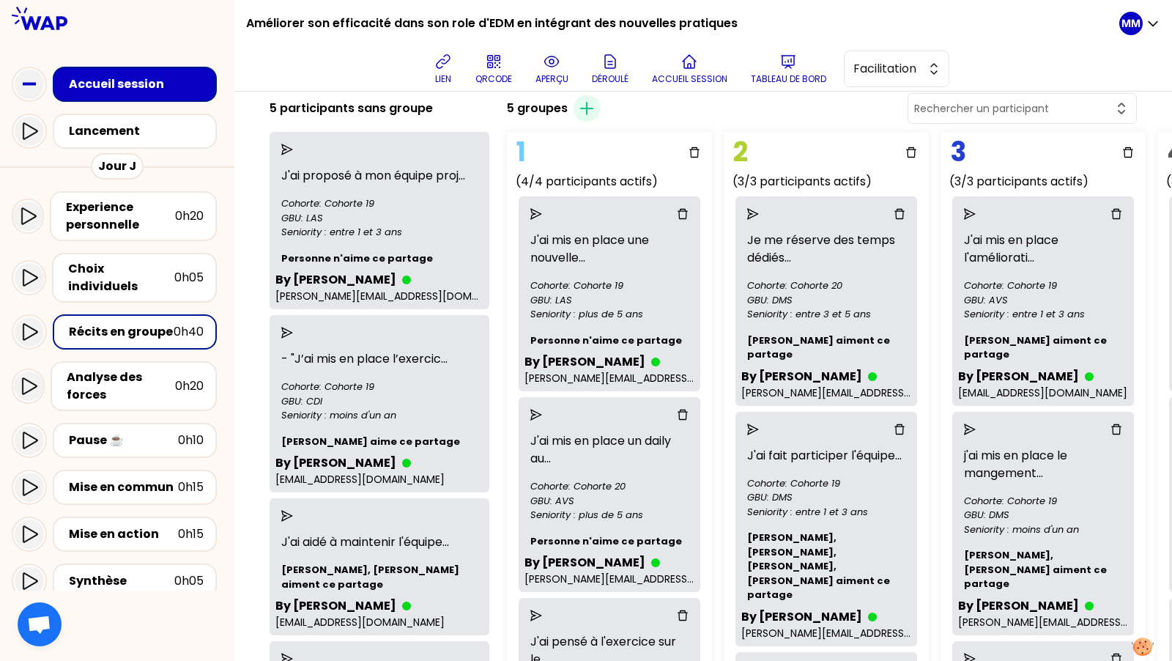
click at [293, 147] on icon "send" at bounding box center [287, 150] width 12 height 12
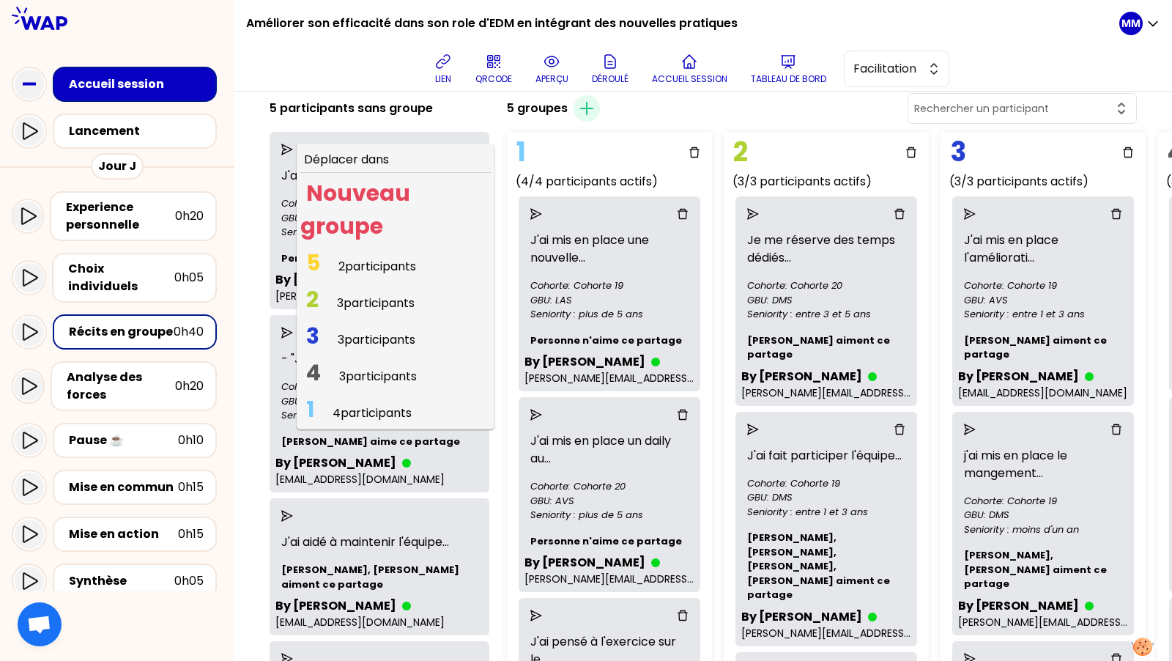
click at [358, 258] on span "2 participants" at bounding box center [378, 266] width 78 height 17
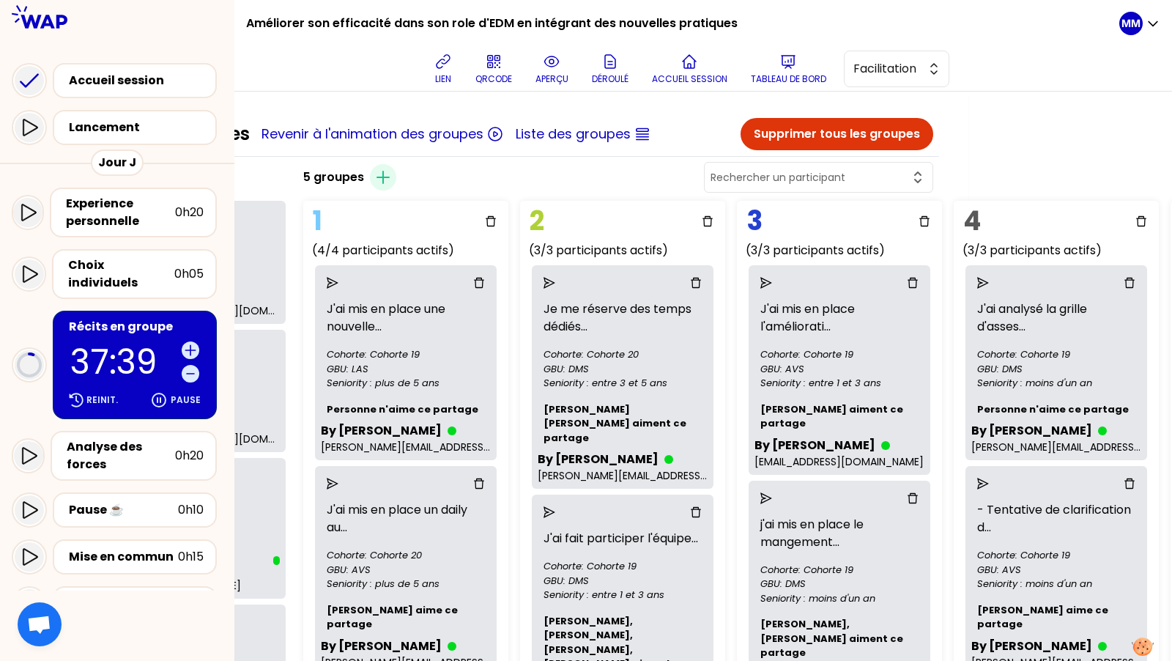
scroll to position [0, 0]
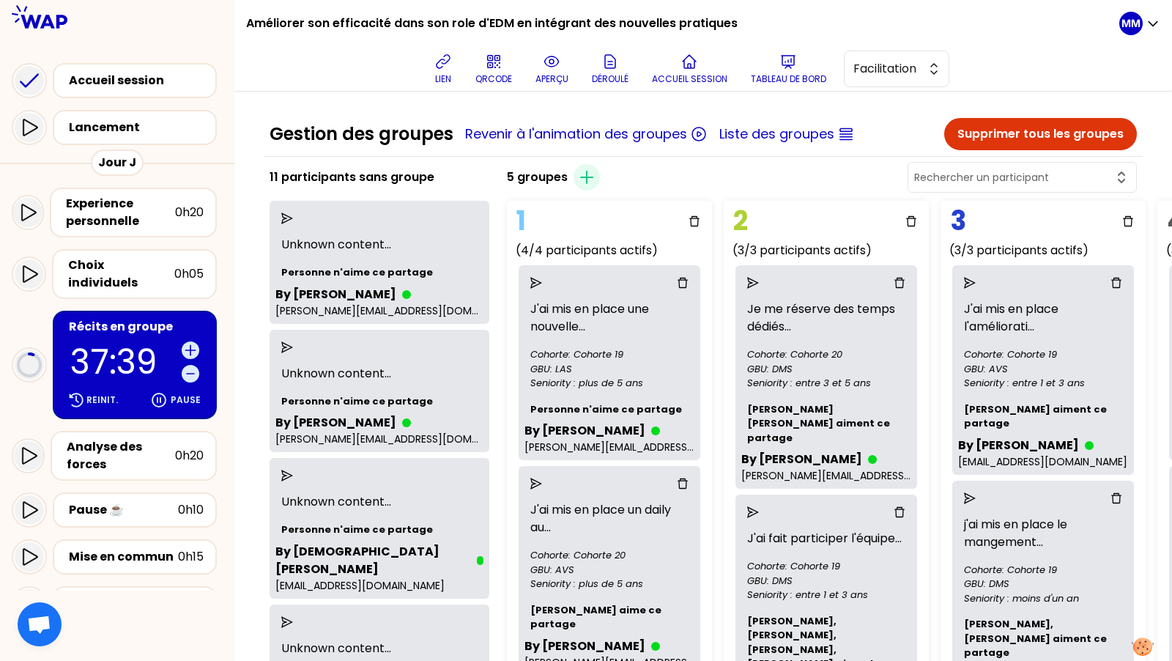
click at [293, 218] on icon "send" at bounding box center [287, 219] width 12 height 12
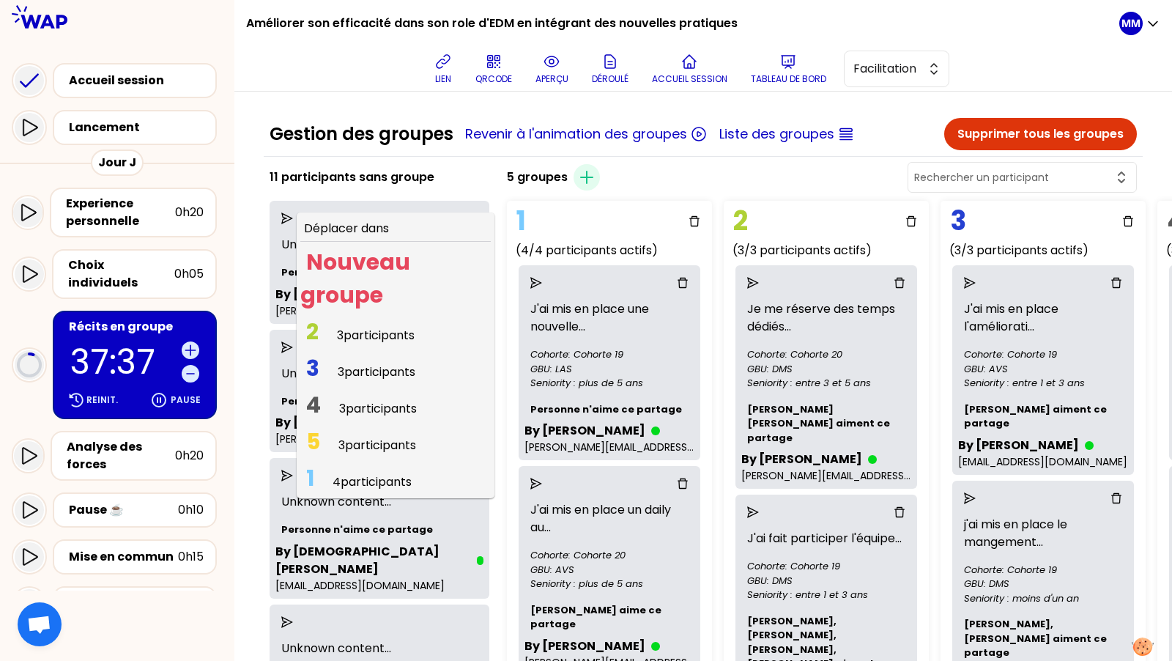
click at [394, 451] on span "3 participants" at bounding box center [378, 445] width 78 height 17
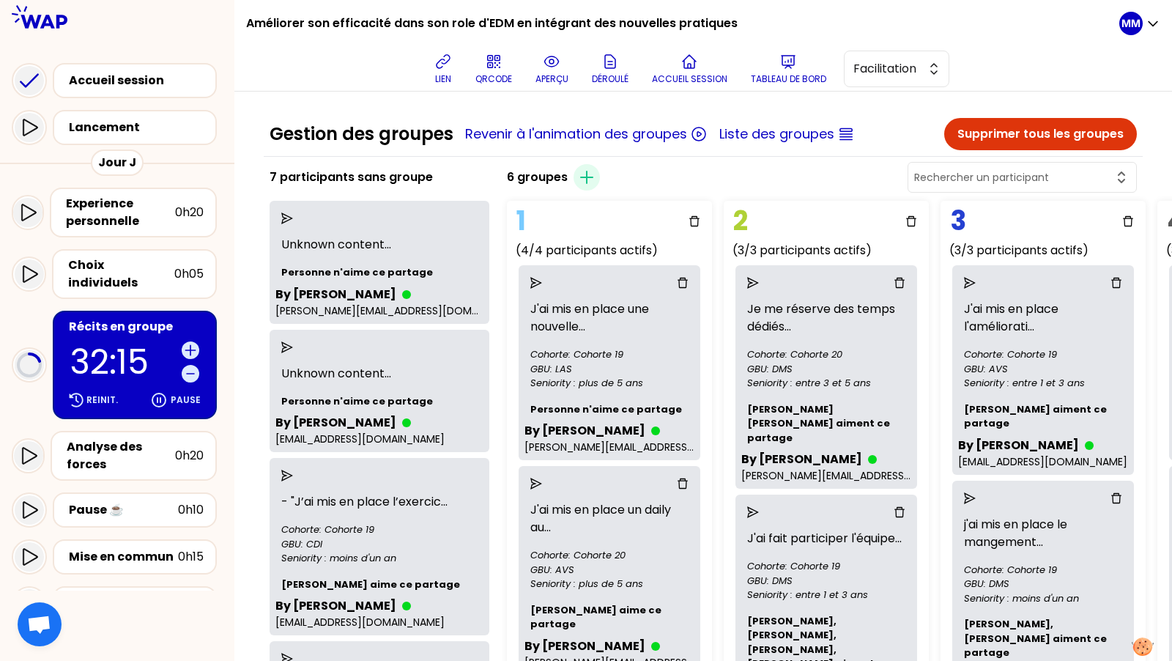
scroll to position [0, 631]
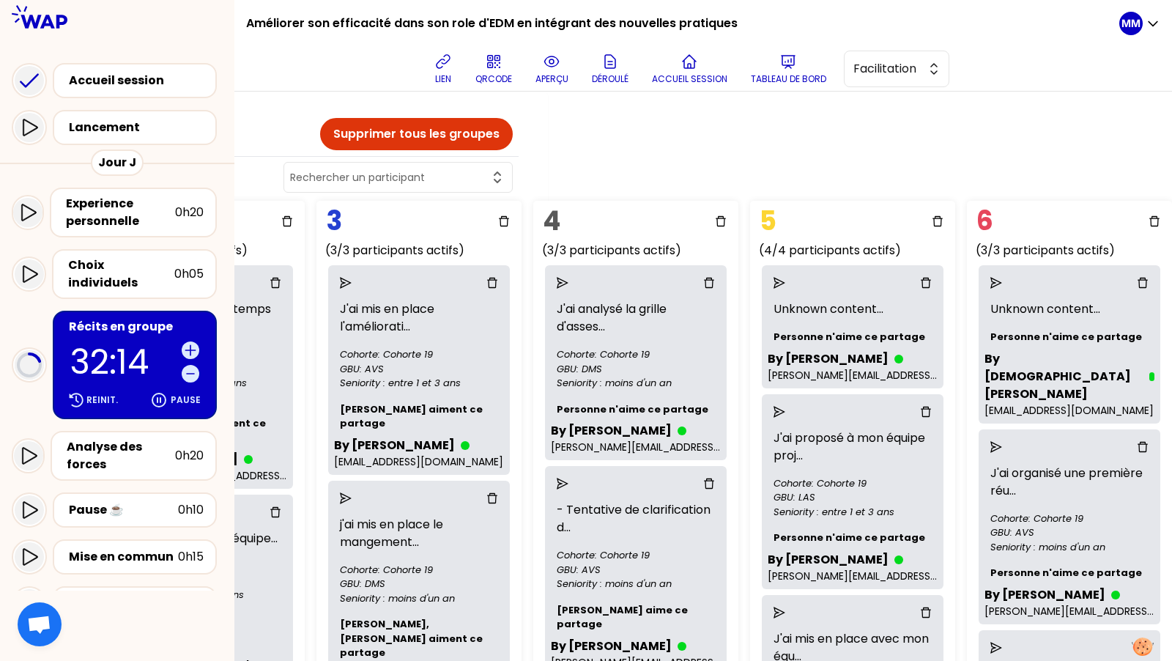
click at [91, 347] on p "32:14" at bounding box center [123, 362] width 106 height 34
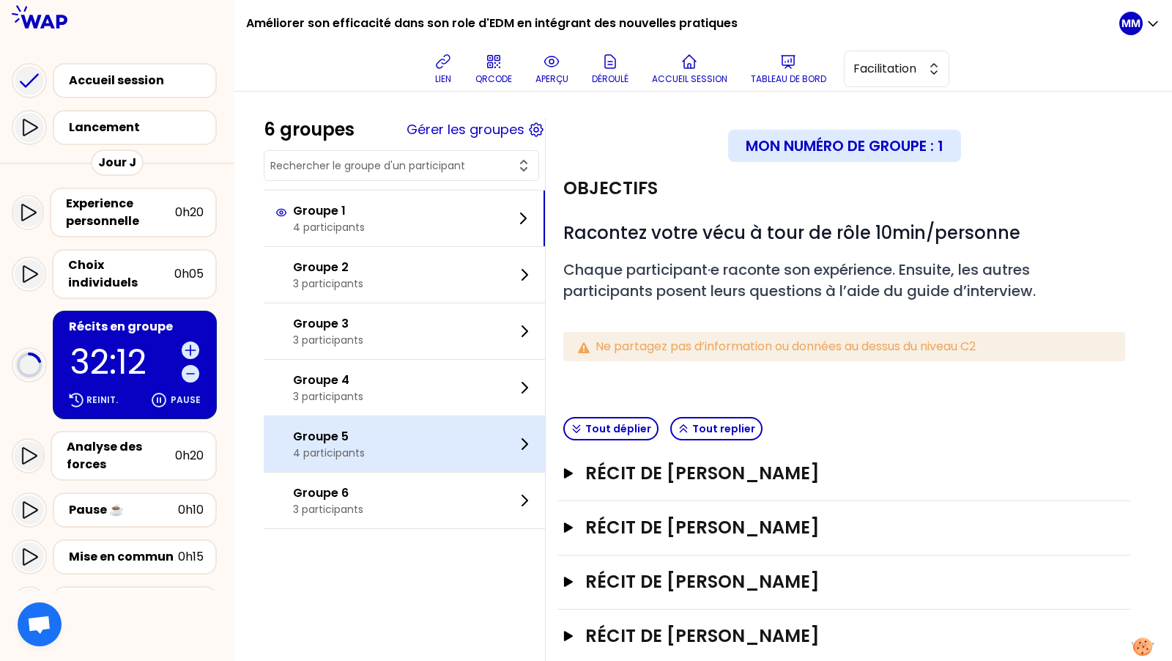
click at [402, 445] on div "Groupe 5 4 participants" at bounding box center [404, 444] width 281 height 56
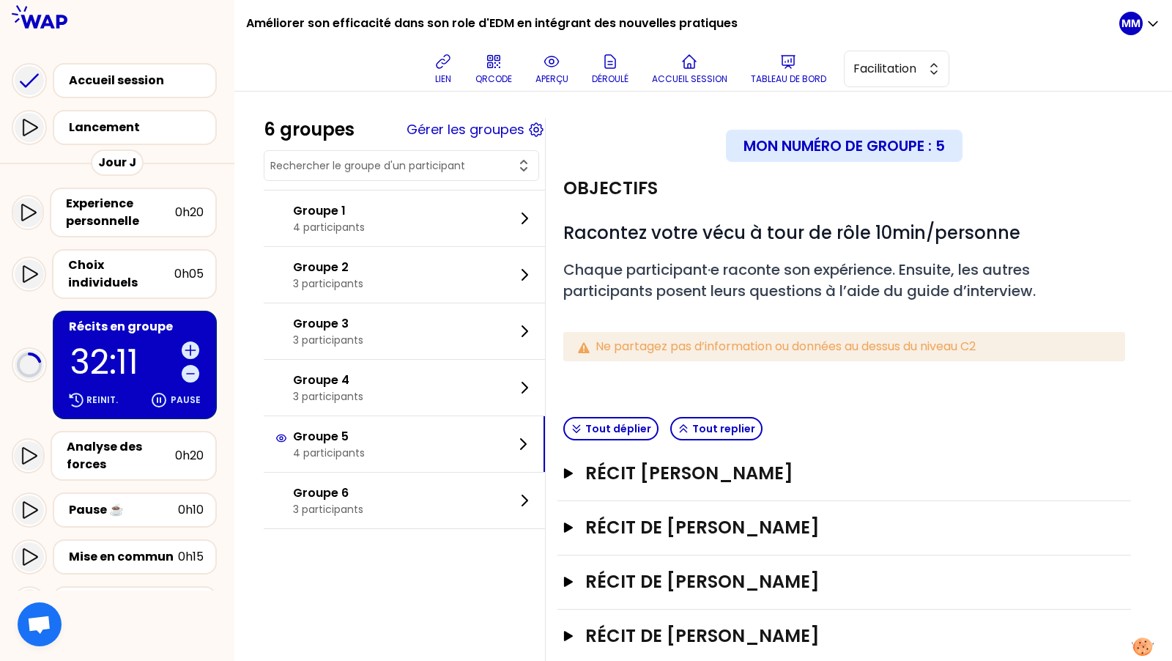
scroll to position [39, 0]
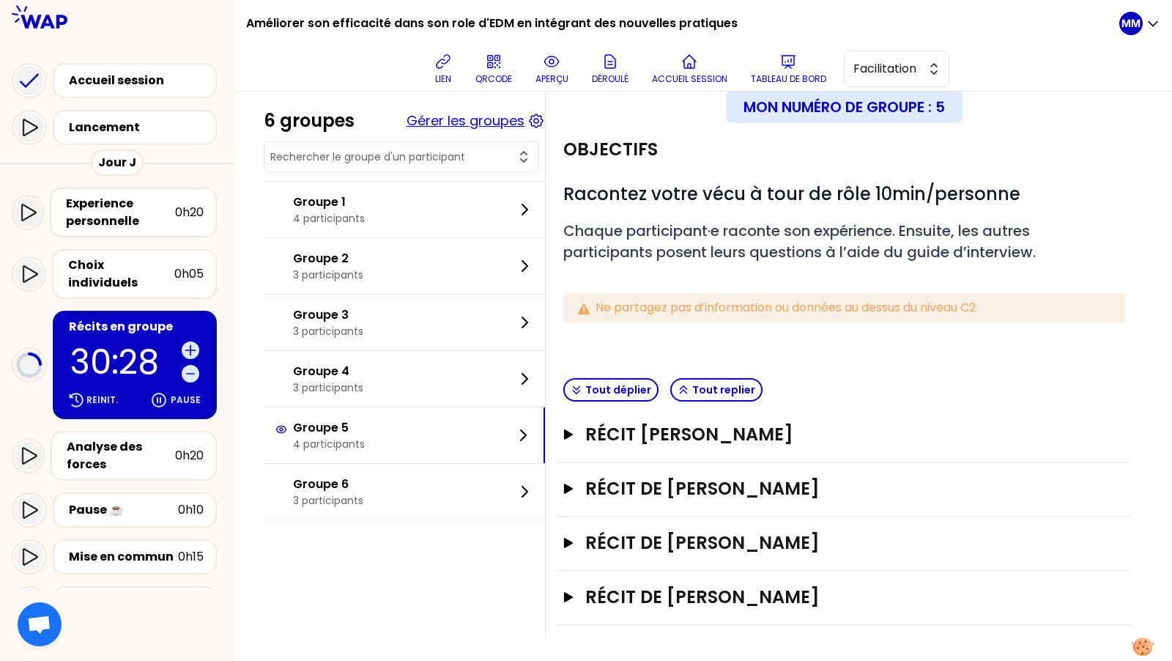
click at [507, 120] on button "Gérer les groupes" at bounding box center [466, 121] width 118 height 21
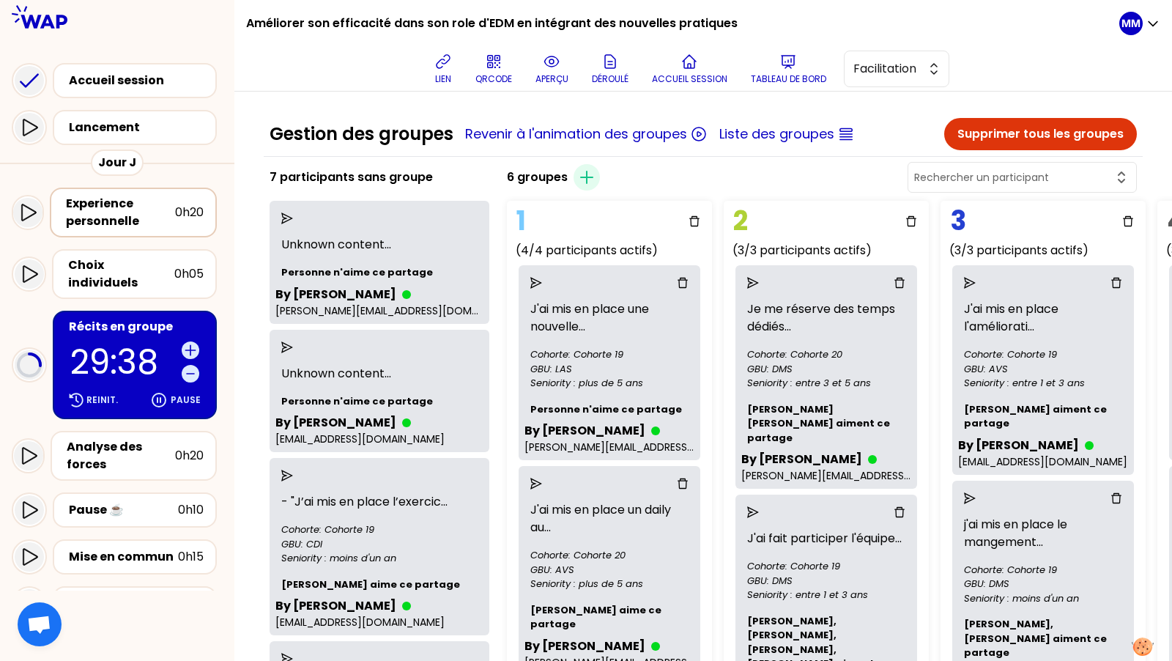
click at [144, 224] on div "Experience personnelle" at bounding box center [120, 212] width 109 height 35
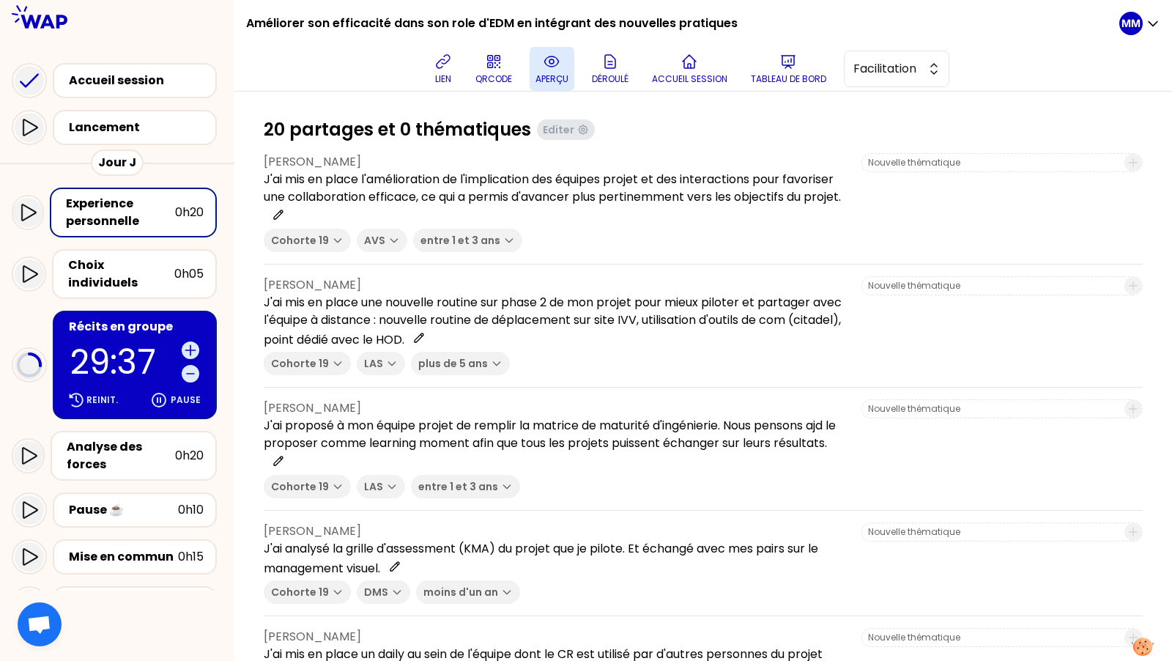
click at [553, 77] on p "aperçu" at bounding box center [552, 79] width 33 height 12
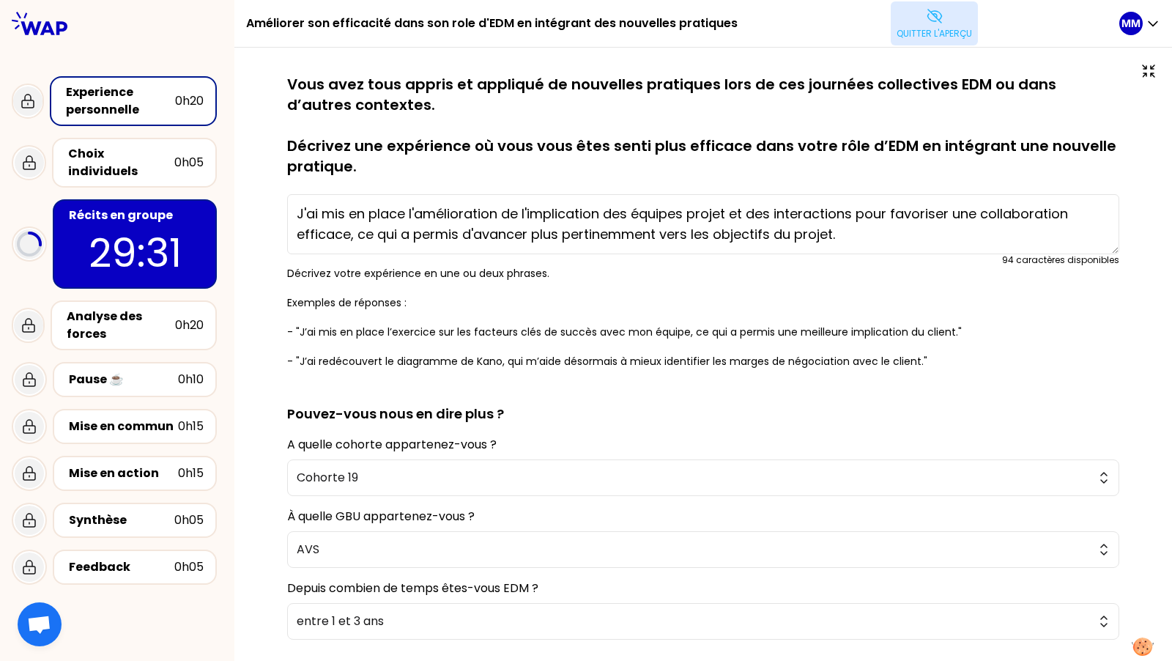
click at [938, 21] on icon at bounding box center [935, 16] width 18 height 18
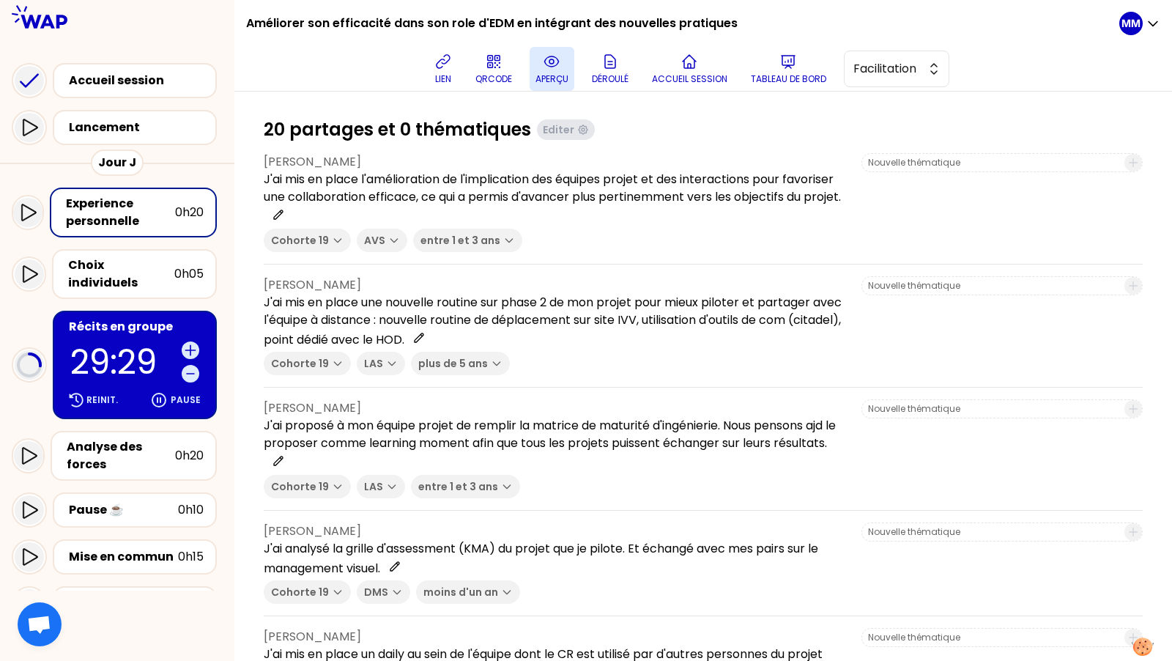
click at [112, 345] on p "29:29" at bounding box center [123, 362] width 106 height 34
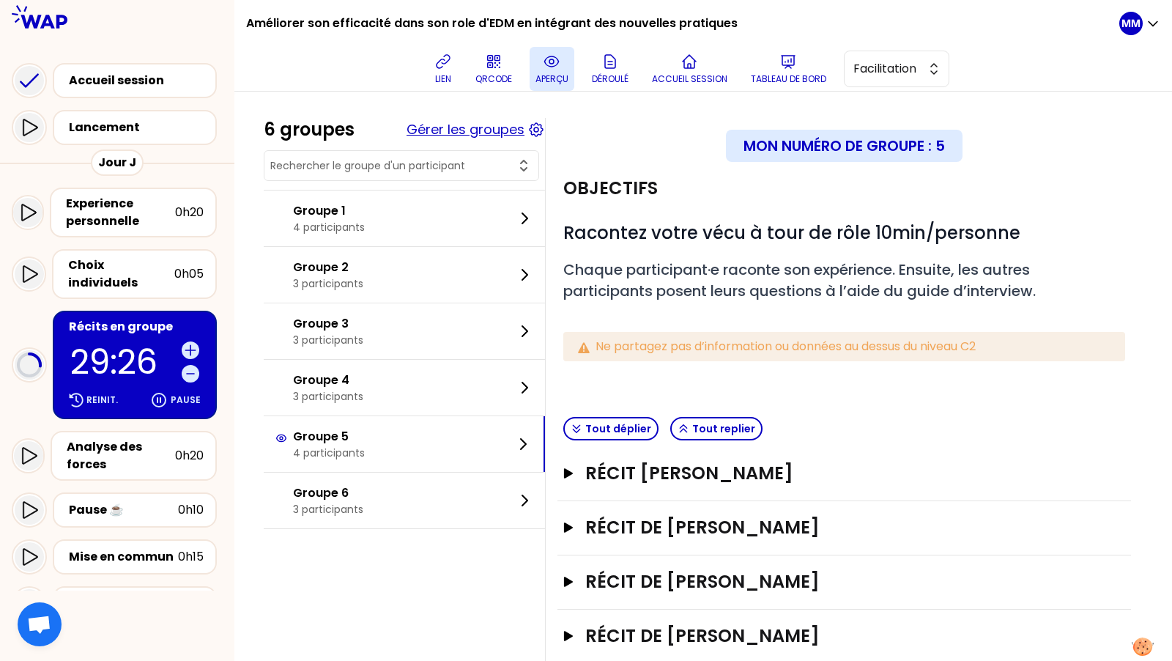
click at [480, 130] on button "Gérer les groupes" at bounding box center [466, 129] width 118 height 21
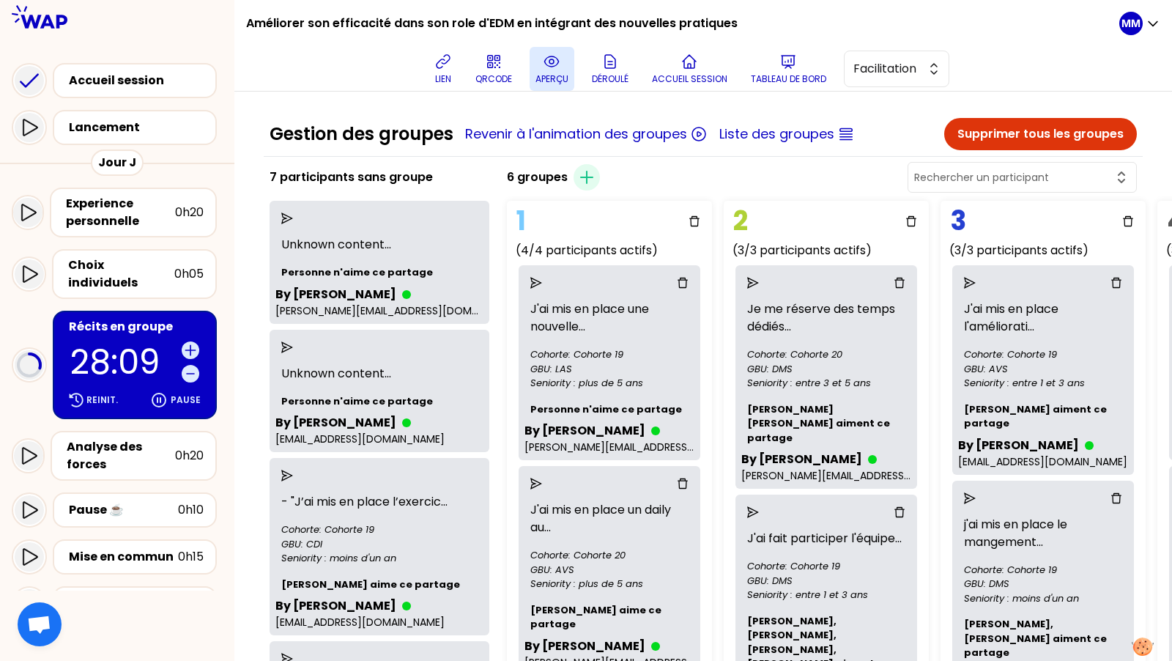
click at [293, 347] on icon "send" at bounding box center [287, 347] width 12 height 12
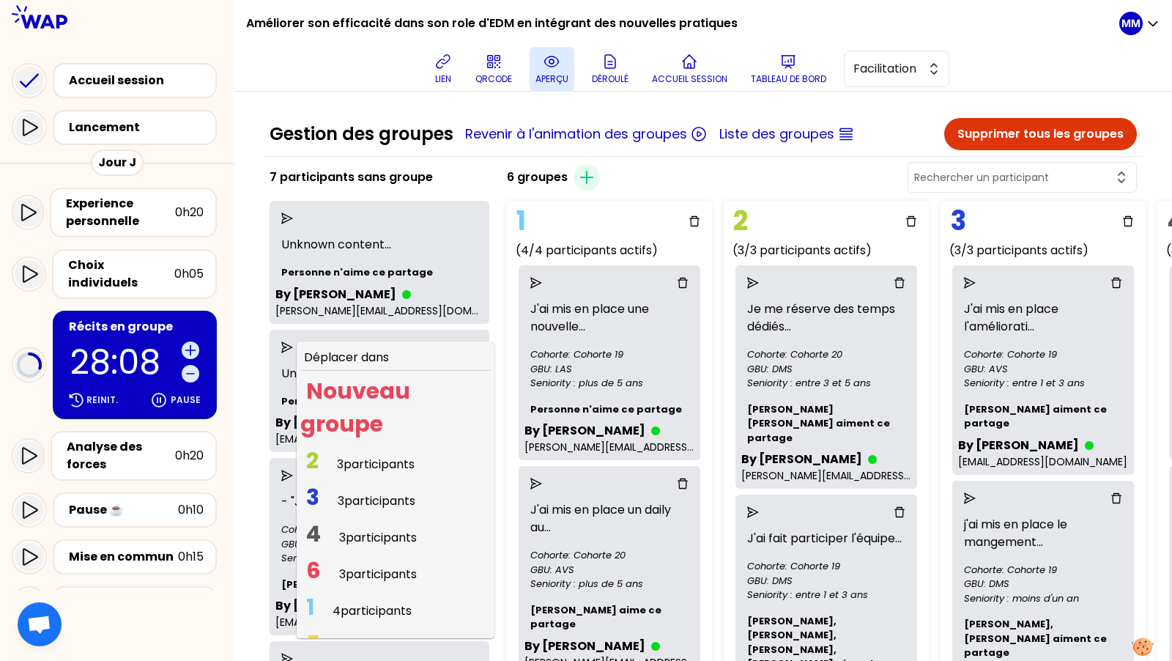
click at [374, 463] on span "3 participants" at bounding box center [376, 464] width 78 height 17
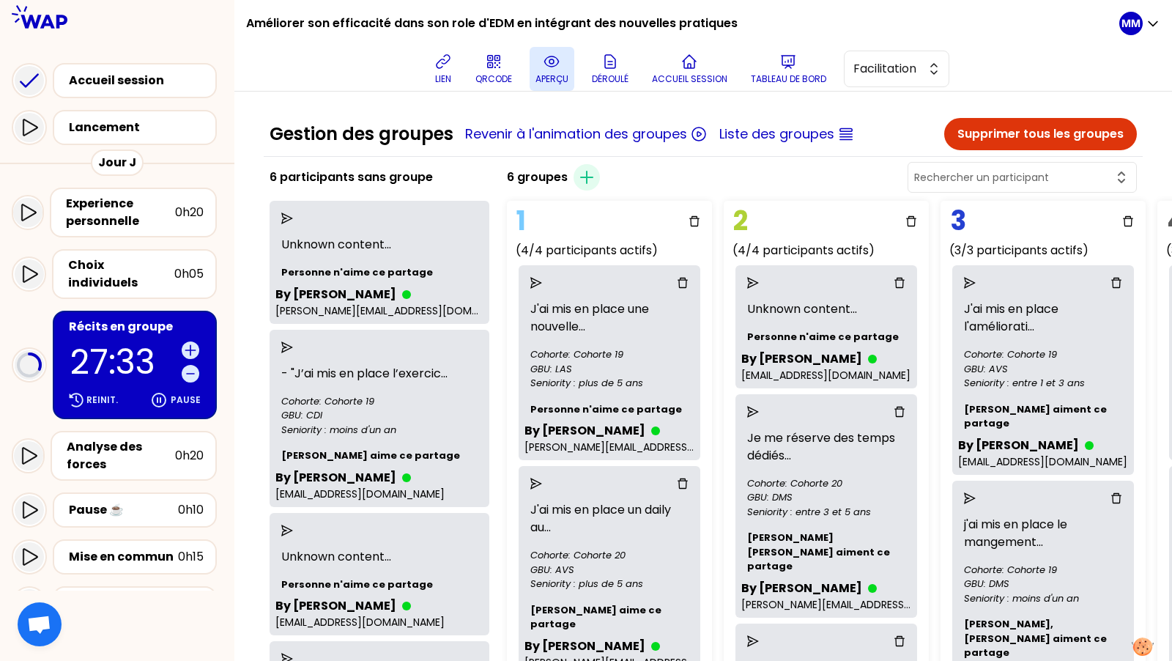
click at [97, 345] on p "27:33" at bounding box center [123, 362] width 106 height 34
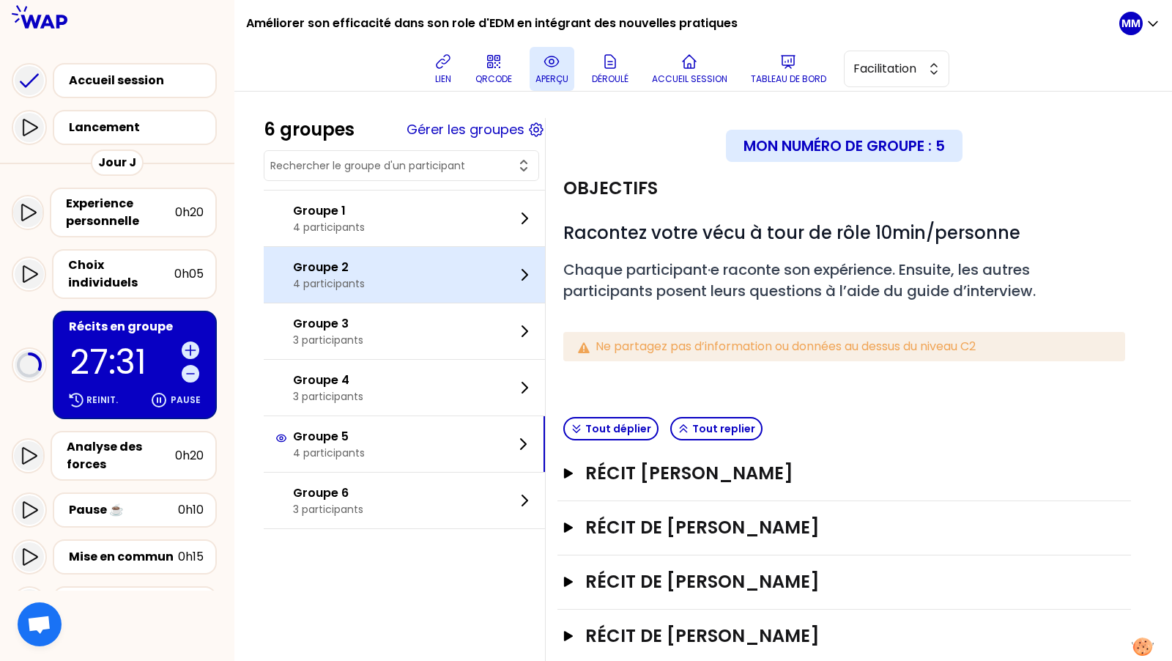
click at [386, 274] on div "Groupe 2 4 participants" at bounding box center [404, 275] width 281 height 56
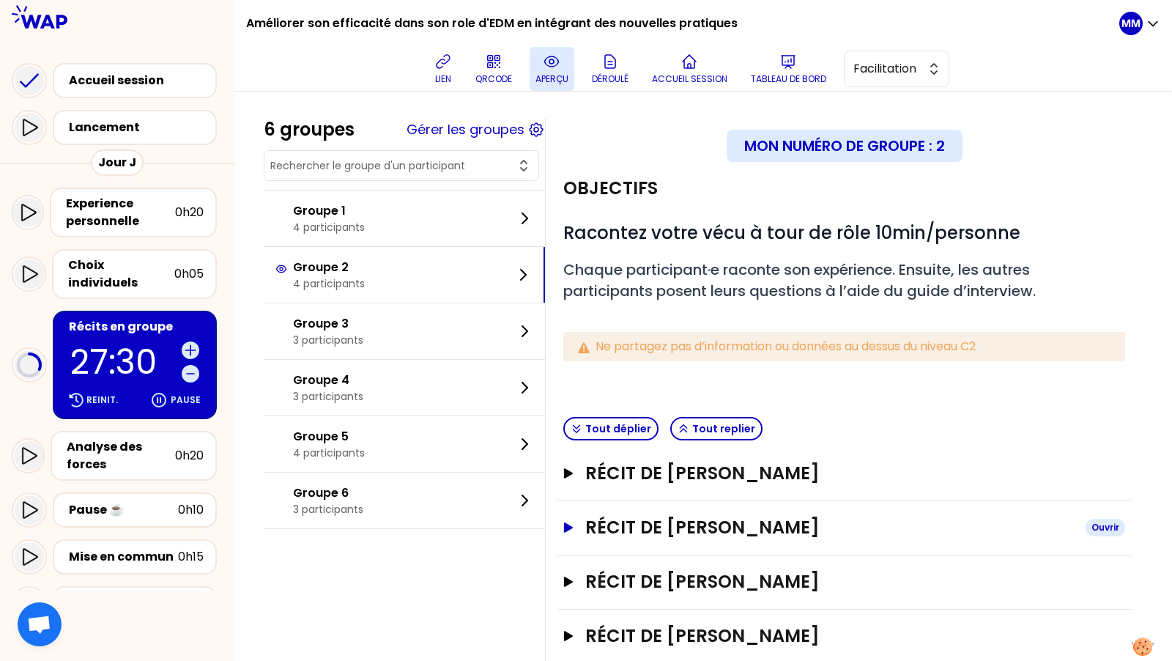
click at [733, 528] on h3 "Récit de Guillaume DE FERRON DU CHESNE" at bounding box center [830, 527] width 489 height 23
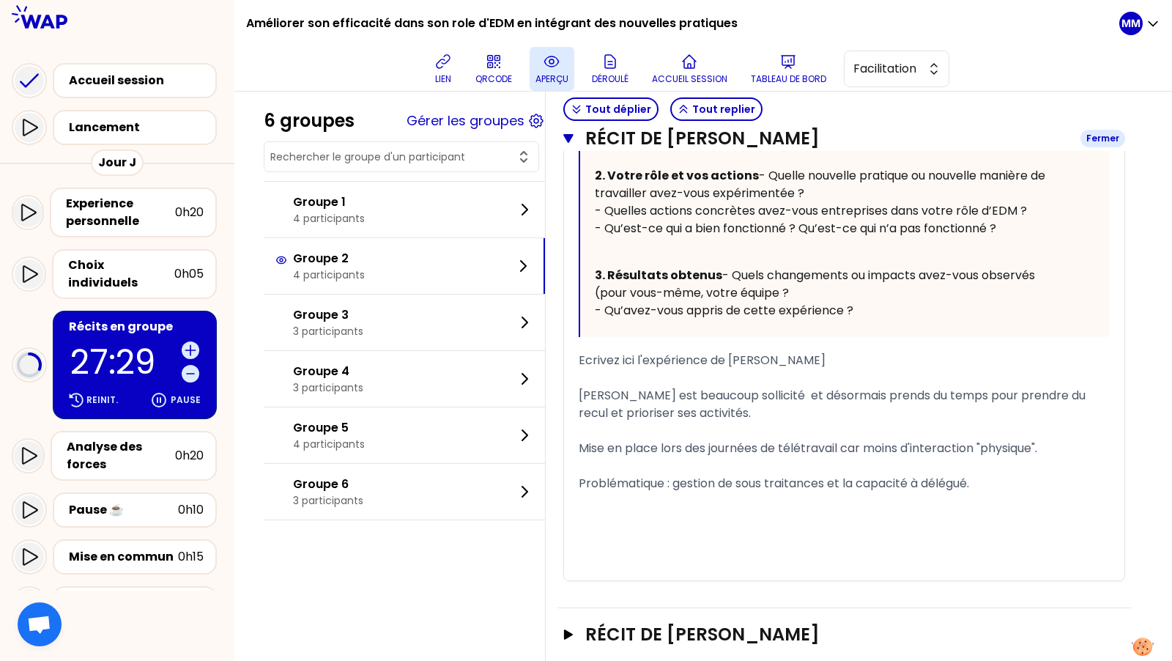
scroll to position [861, 0]
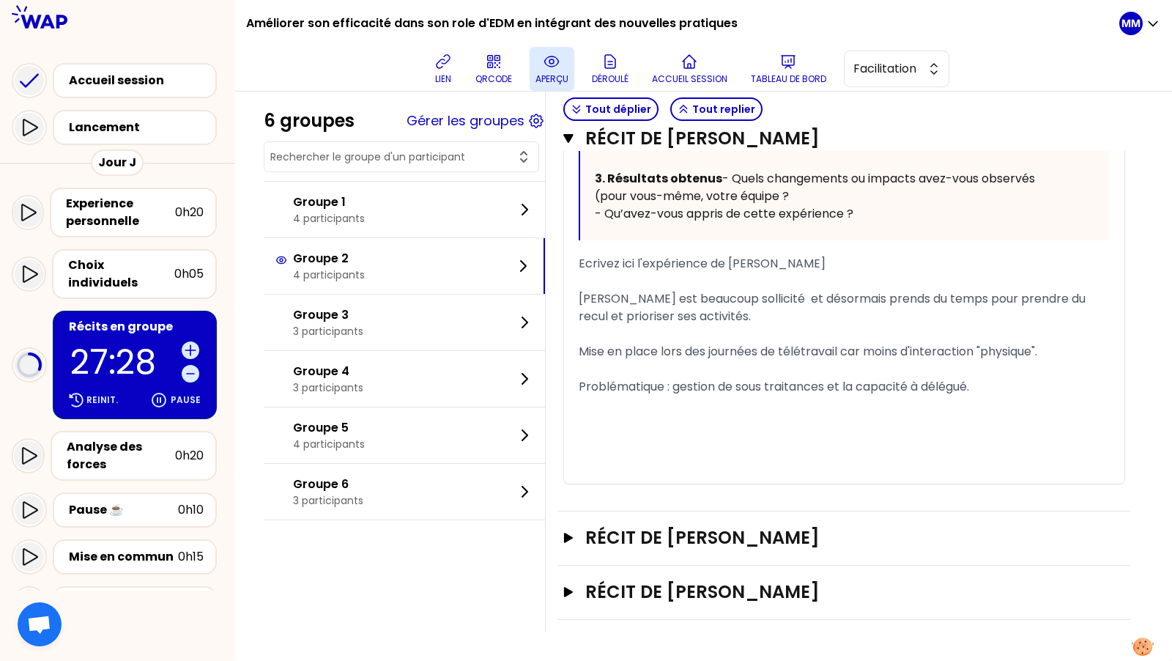
click at [741, 555] on div "Récit de Adrien HINGANT Ouvrir" at bounding box center [845, 538] width 574 height 54
click at [737, 533] on h3 "Récit de Adrien HINGANT" at bounding box center [830, 537] width 489 height 23
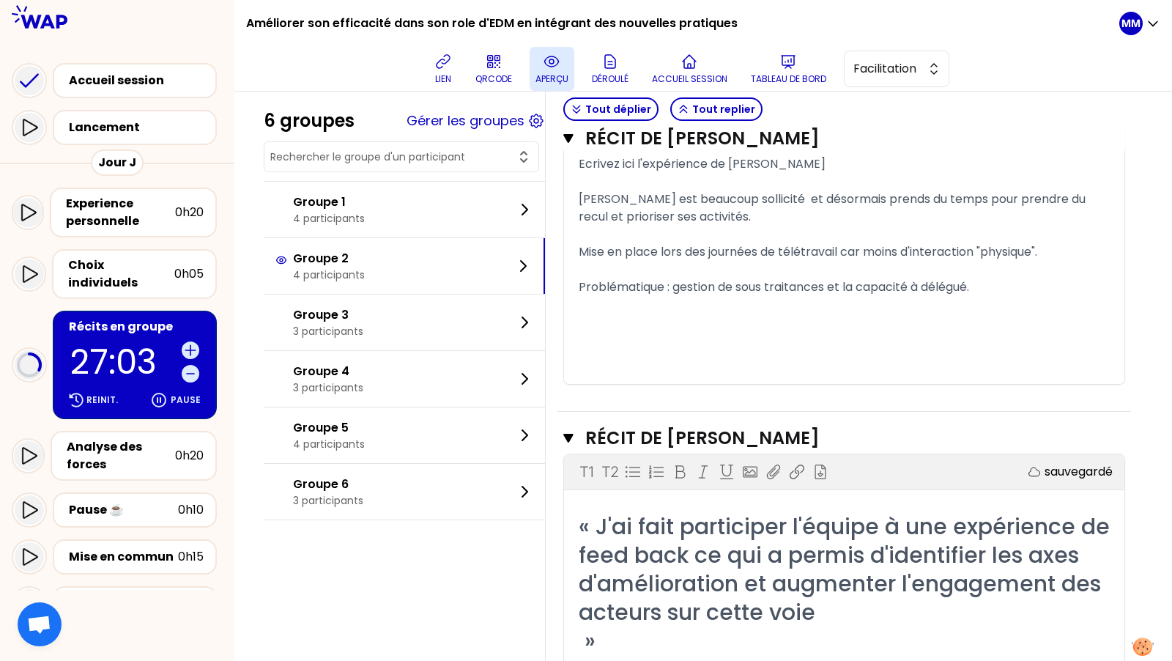
scroll to position [993, 0]
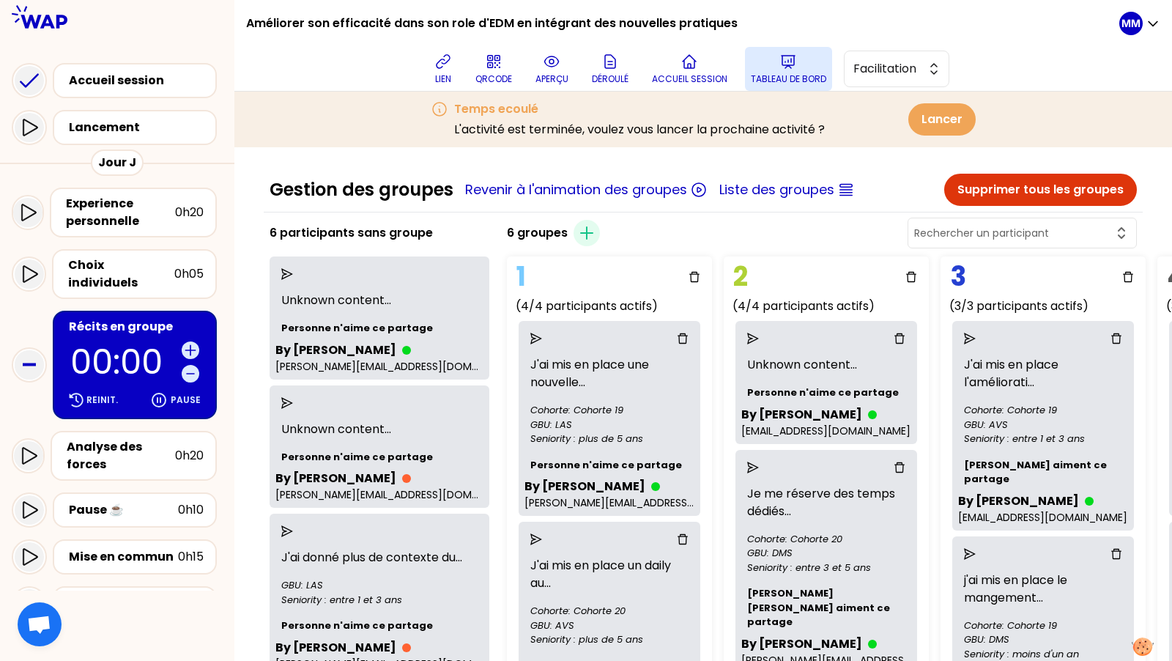
click at [786, 56] on icon at bounding box center [789, 62] width 18 height 18
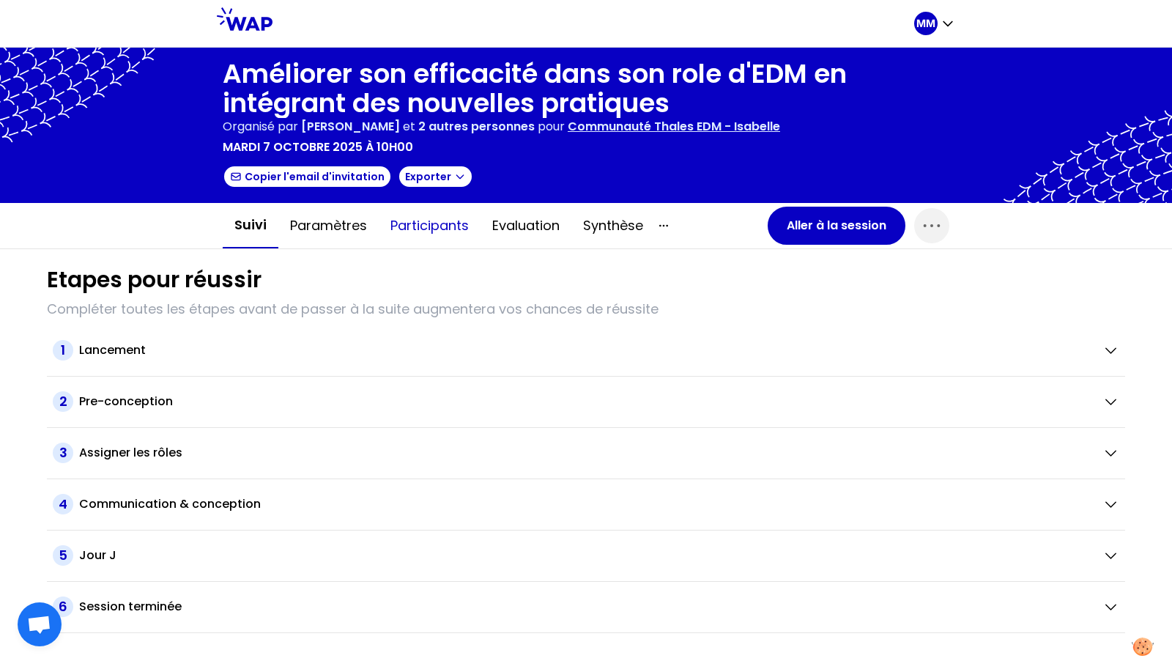
click at [450, 234] on button "Participants" at bounding box center [430, 226] width 102 height 44
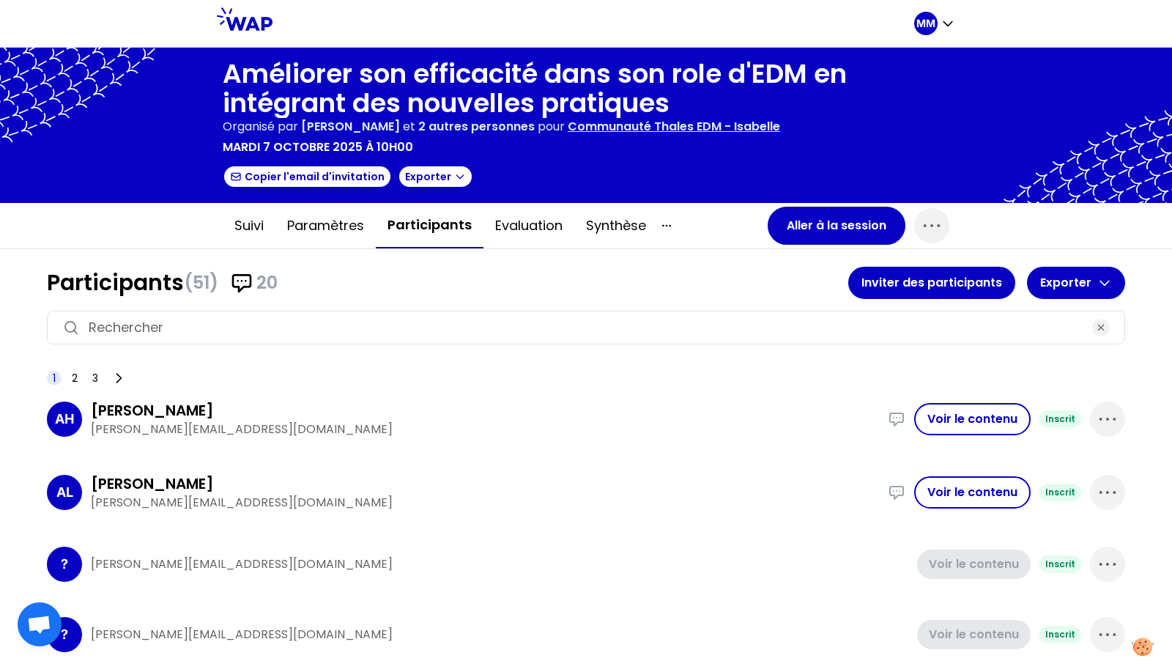
click at [509, 326] on input at bounding box center [586, 327] width 995 height 21
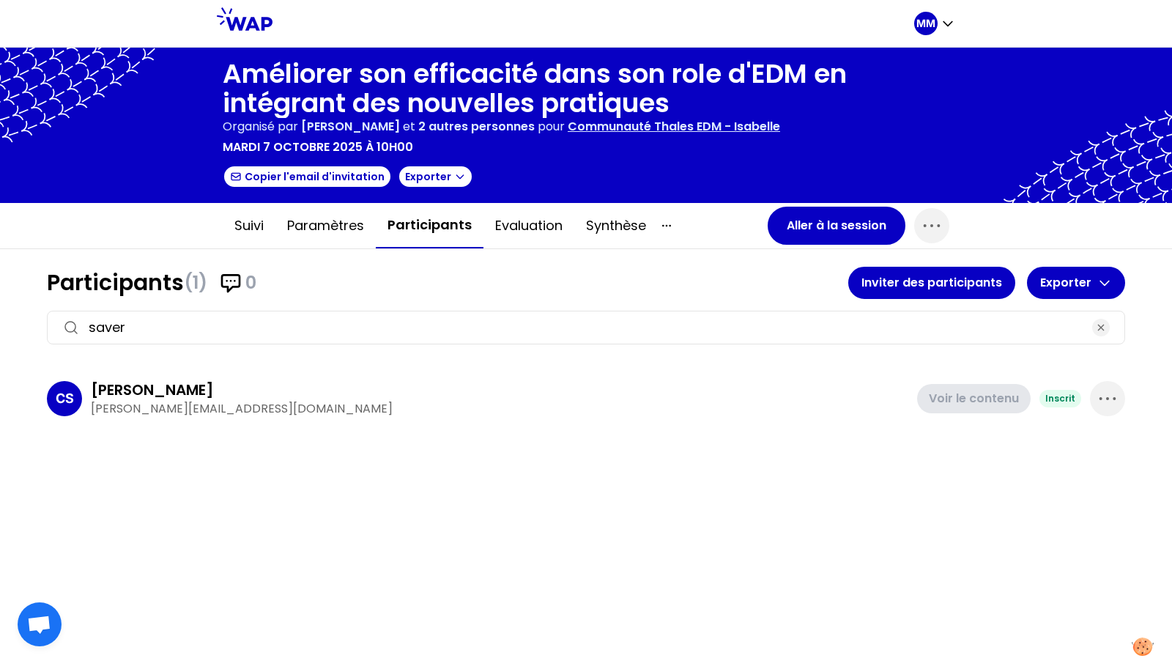
type input "saver"
click at [274, 401] on p "clement.savergne@fr.thalesgroup.com" at bounding box center [500, 409] width 818 height 18
copy p "clement.savergne@fr.thalesgroup.com"
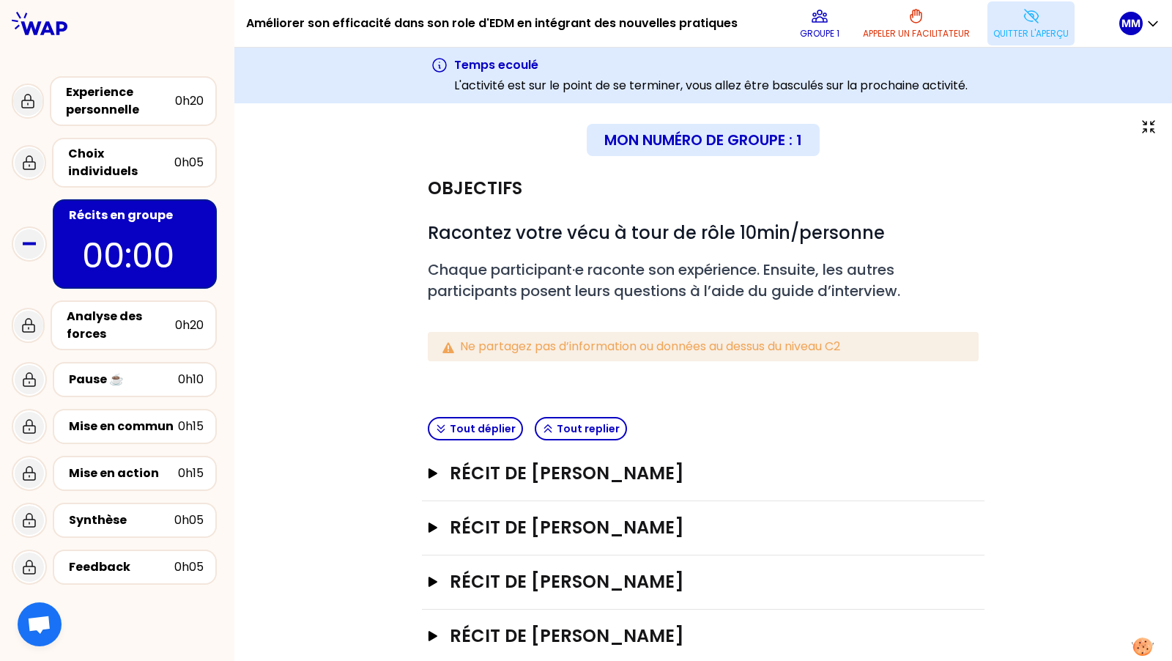
click at [1046, 31] on p "Quitter l'aperçu" at bounding box center [1031, 34] width 75 height 12
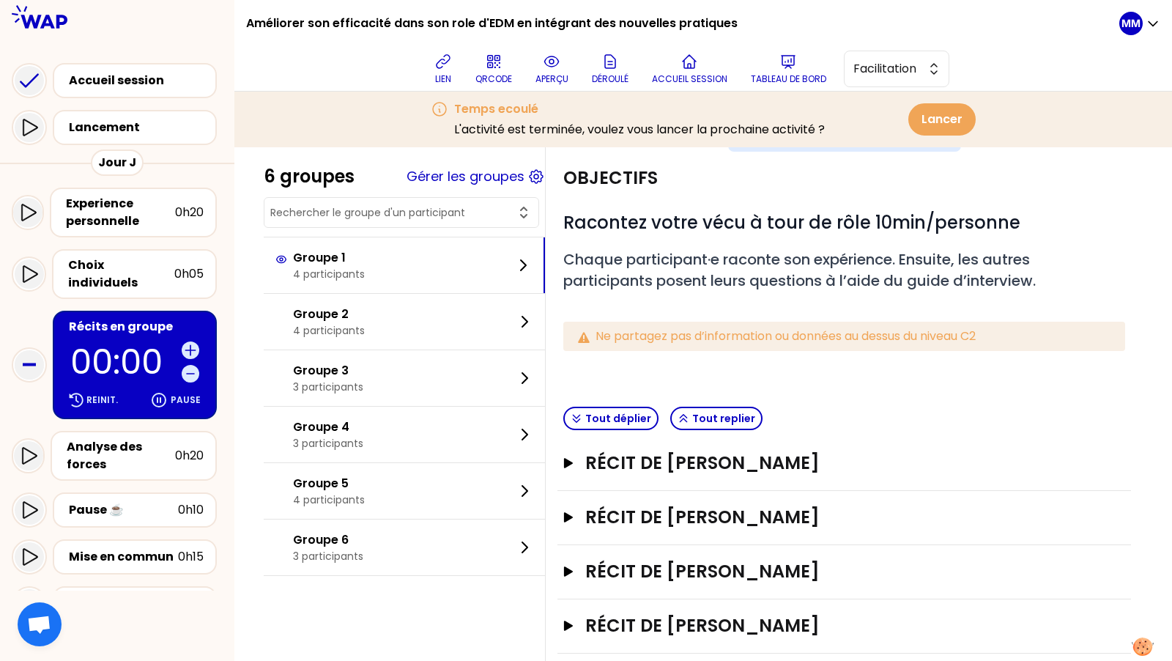
scroll to position [95, 0]
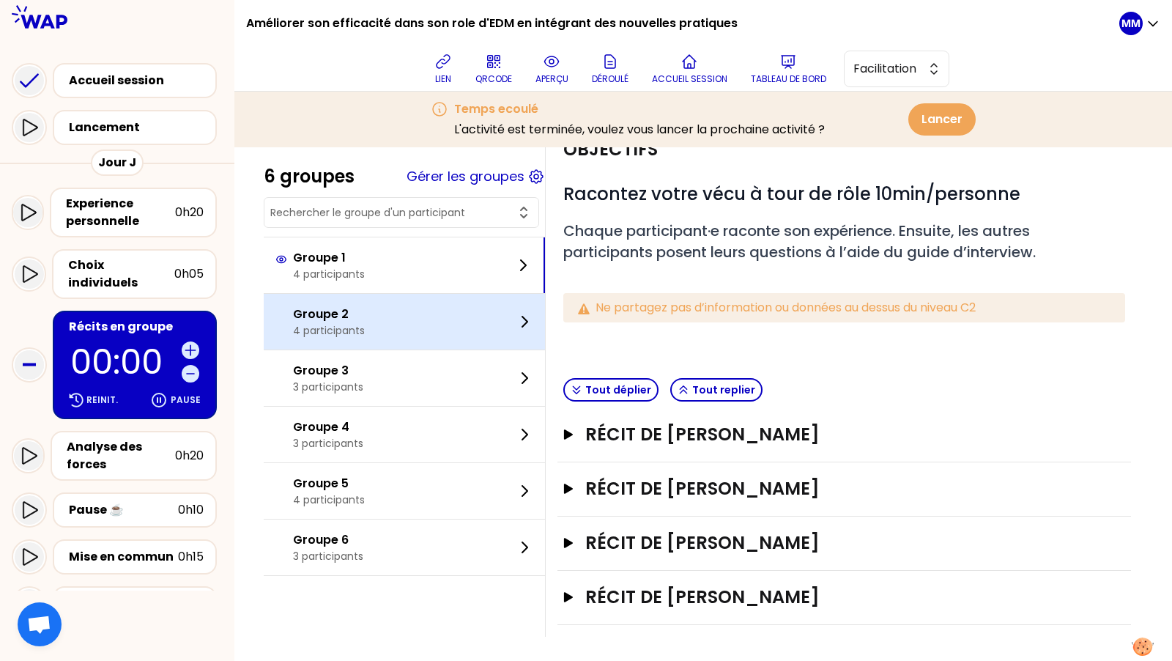
click at [407, 314] on div "Groupe 2 4 participants" at bounding box center [404, 322] width 281 height 56
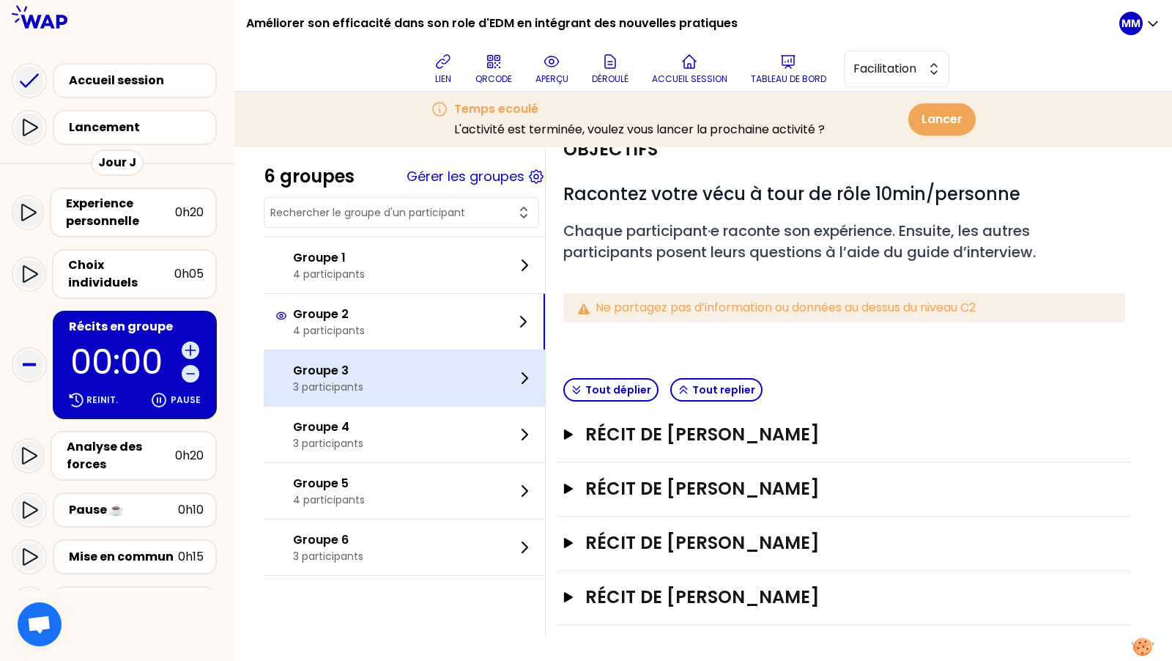
click at [363, 368] on p "Groupe 3" at bounding box center [328, 371] width 70 height 18
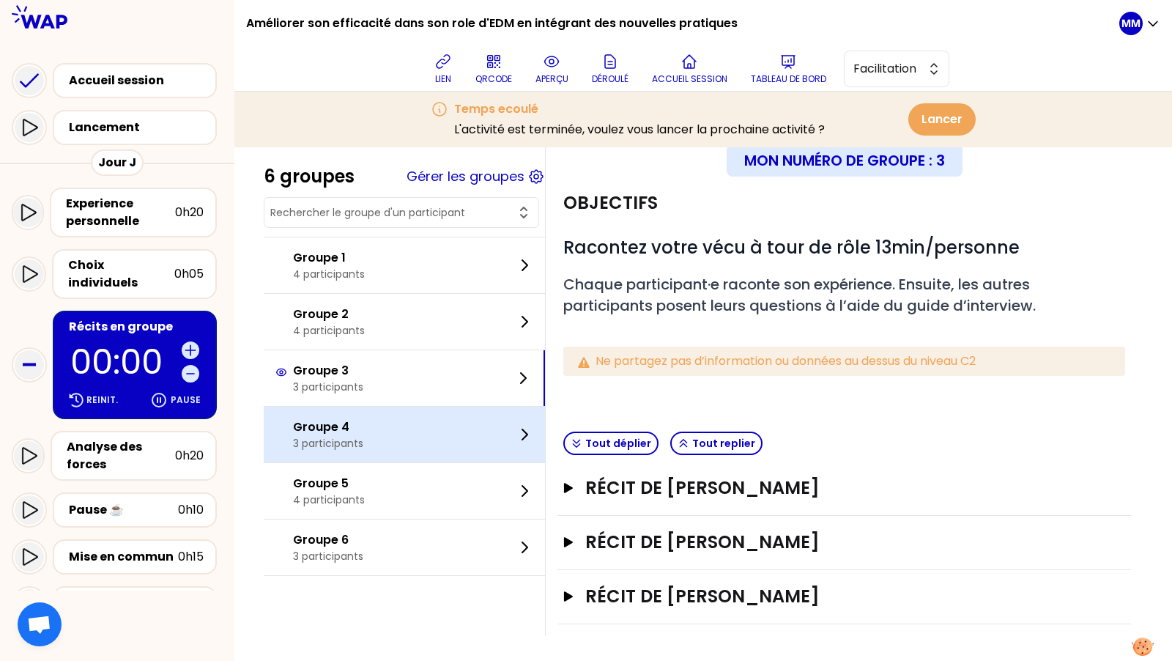
click at [359, 429] on p "Groupe 4" at bounding box center [328, 427] width 70 height 18
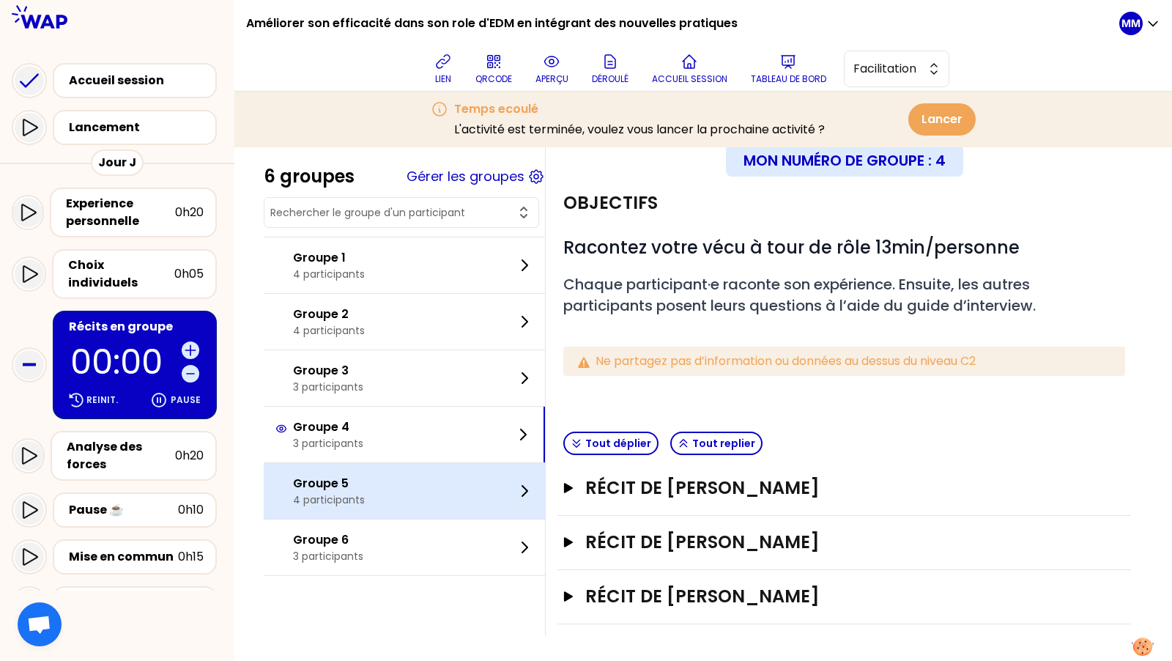
click at [336, 483] on p "Groupe 5" at bounding box center [329, 484] width 72 height 18
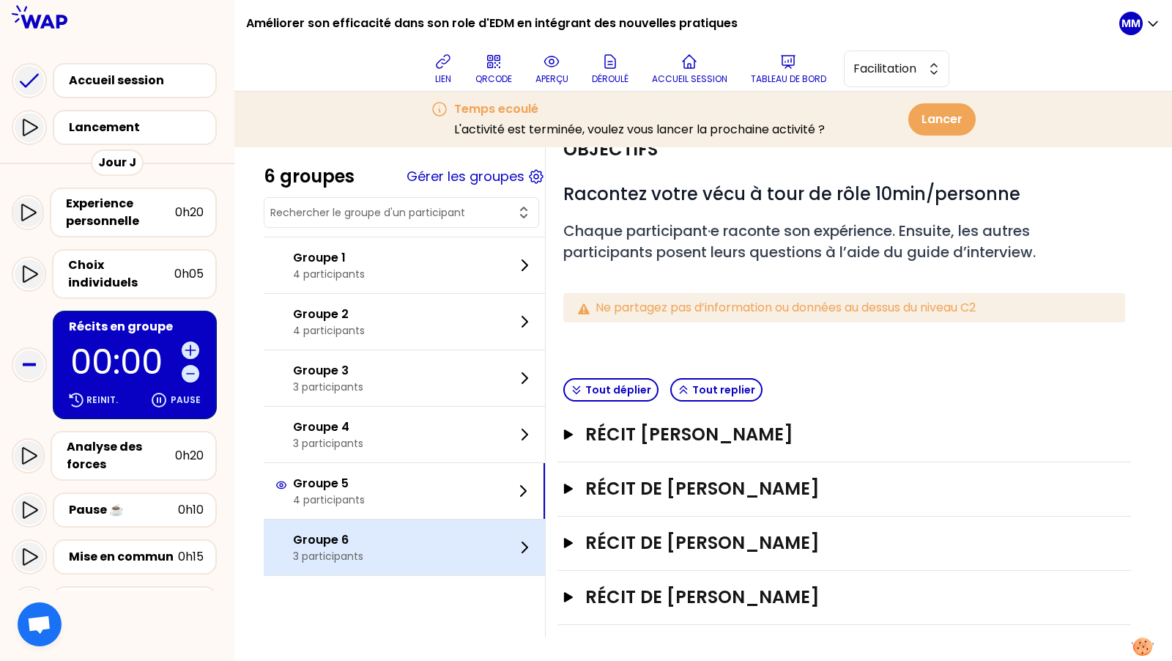
click at [347, 531] on p "Groupe 6" at bounding box center [328, 540] width 70 height 18
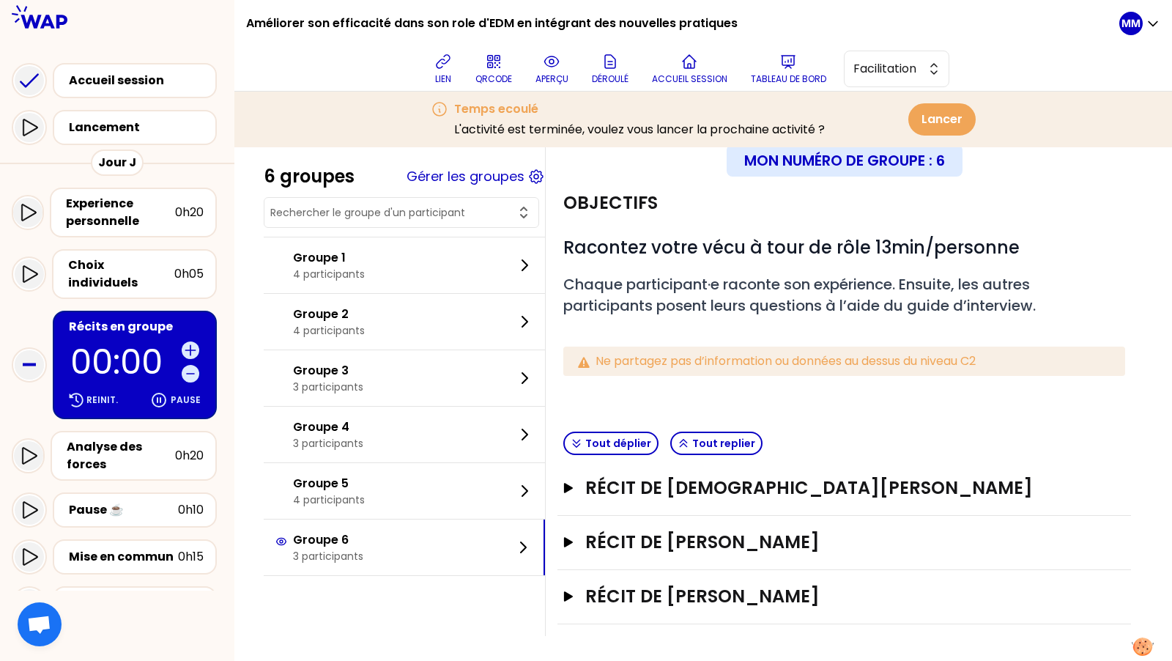
click at [385, 213] on input "text" at bounding box center [392, 212] width 245 height 15
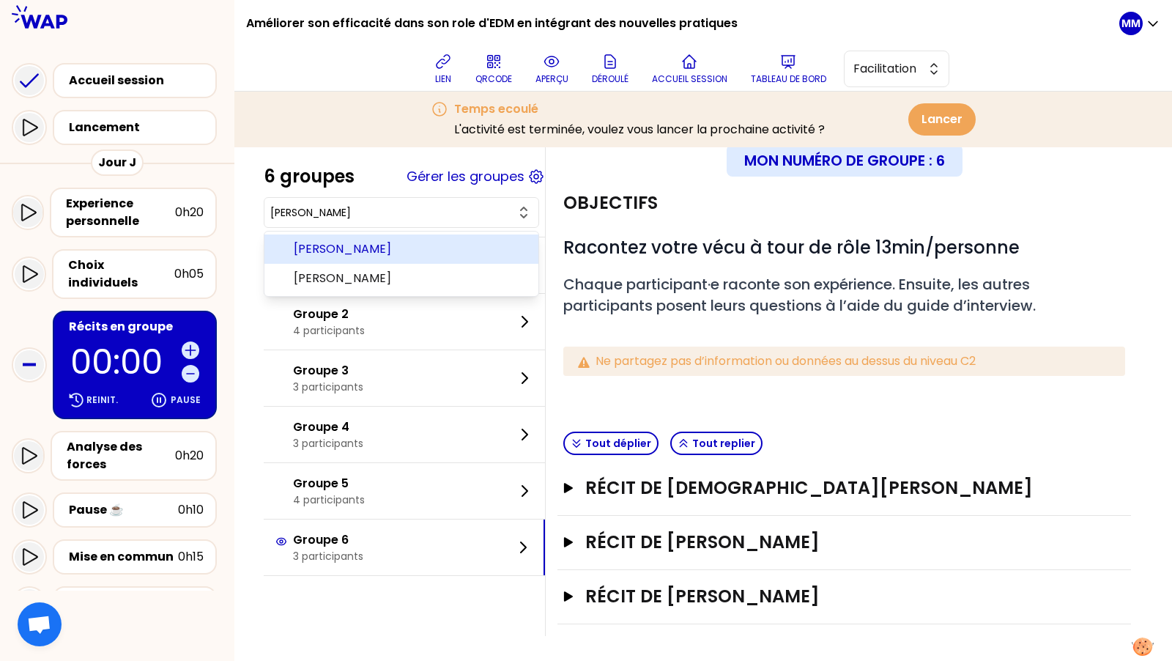
click at [407, 254] on span "Philippe BARBE" at bounding box center [410, 249] width 233 height 18
type input "Philippe BARBE"
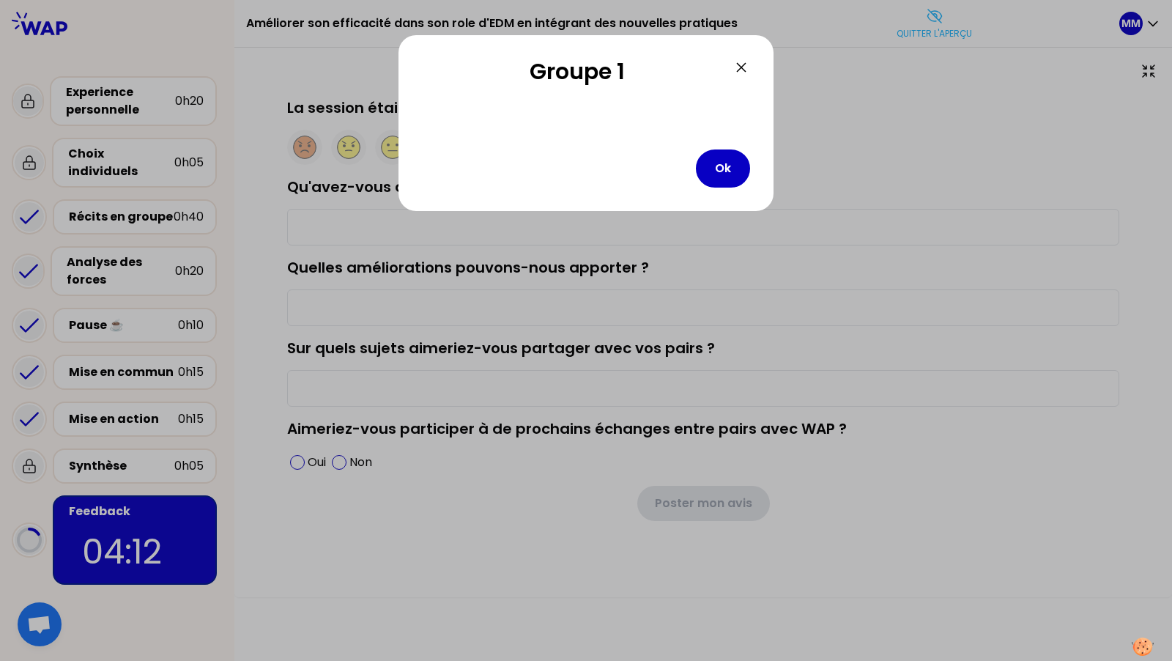
type input "Les échanges et le partage de tout le monde sur le quotidien."
type input "Qualité des transitions et sono"
